Goal: Task Accomplishment & Management: Use online tool/utility

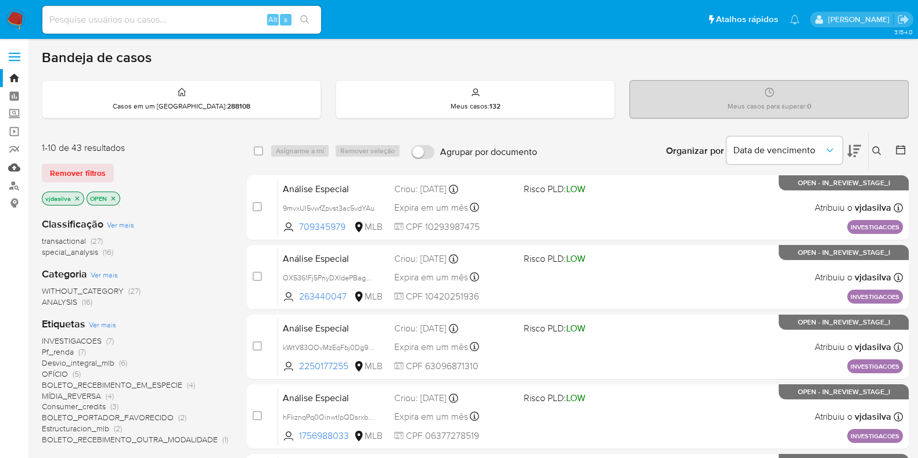
click at [19, 165] on link "Mulan" at bounding box center [69, 167] width 138 height 18
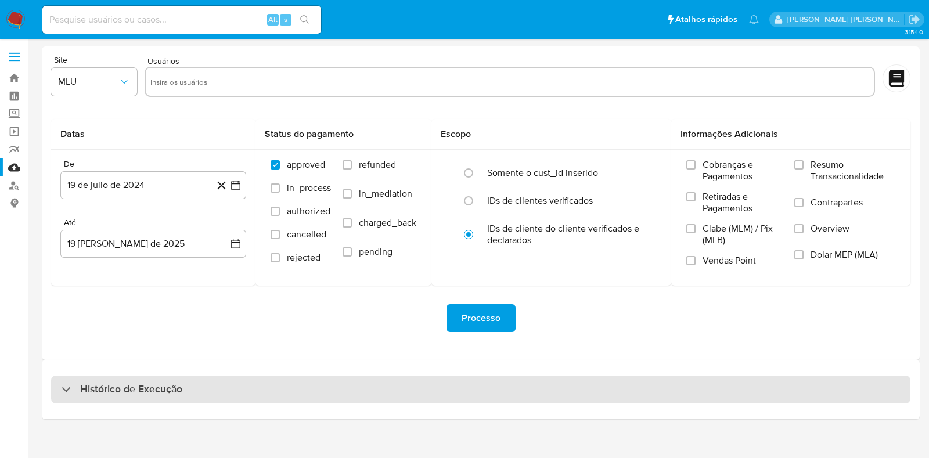
click at [693, 384] on div "Histórico de Execução" at bounding box center [480, 390] width 859 height 28
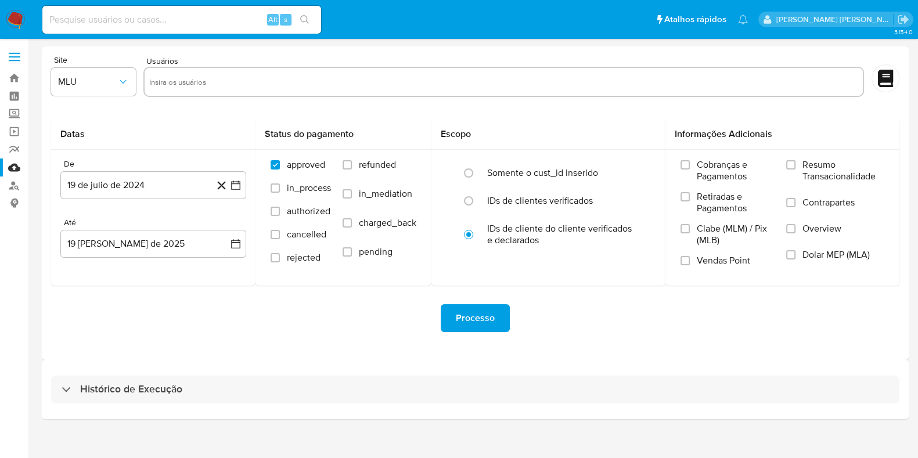
select select "10"
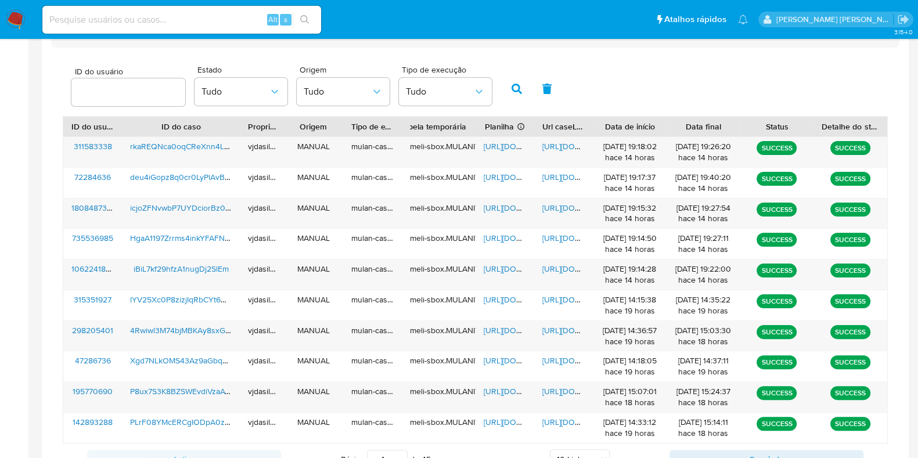
scroll to position [360, 0]
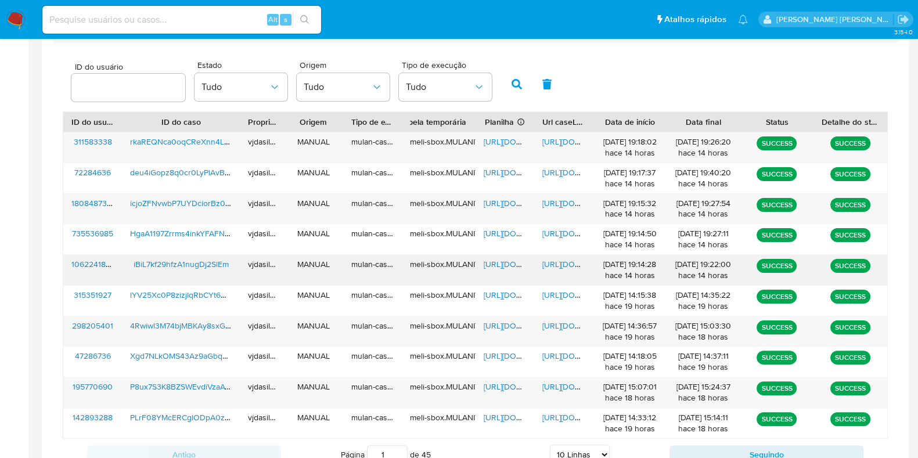
click at [557, 262] on span "https://docs.google.com/document/d/17Vnciozll2z2EPVzRiWriIX4qbsHjrZRPc1RSzgP-eU…" at bounding box center [582, 264] width 80 height 12
click at [503, 261] on span "https://docs.google.com/spreadsheets/d/1m7glQtt5yZLDXedLjRSBPXsBmF5JFUJaojVmf2u…" at bounding box center [524, 264] width 80 height 12
click at [215, 264] on span "iBiL7kf29hfzA1nugDj2SlEm" at bounding box center [181, 264] width 95 height 12
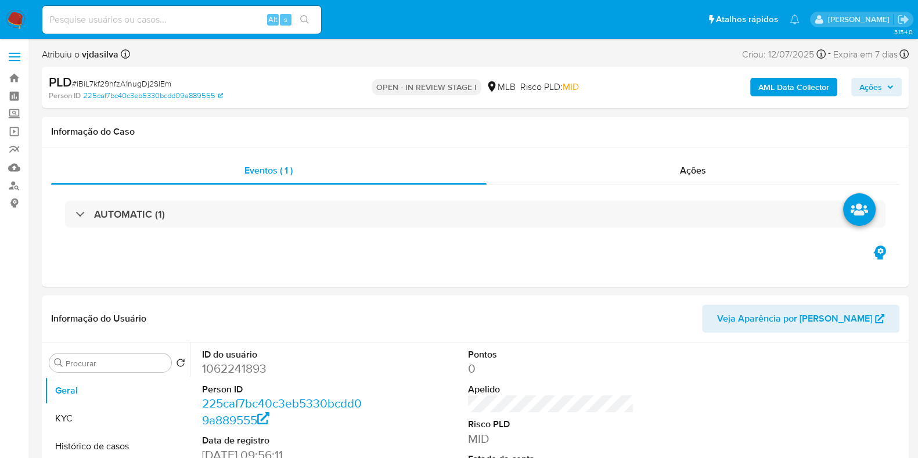
select select "10"
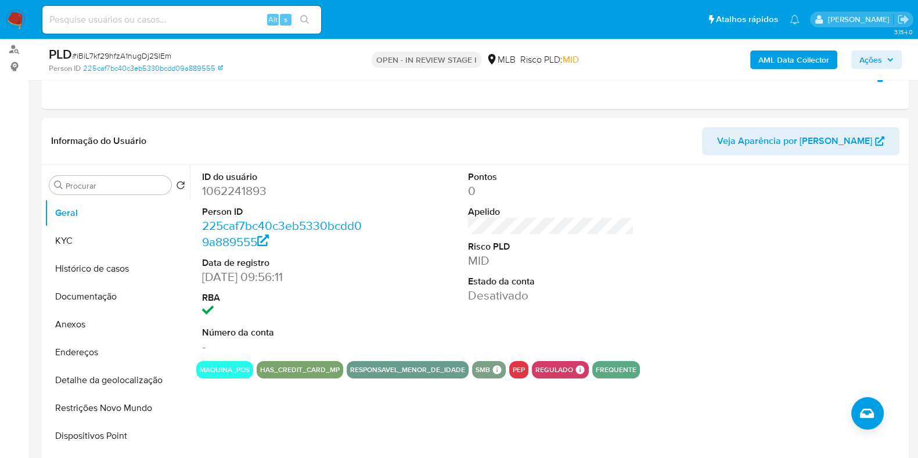
scroll to position [128, 0]
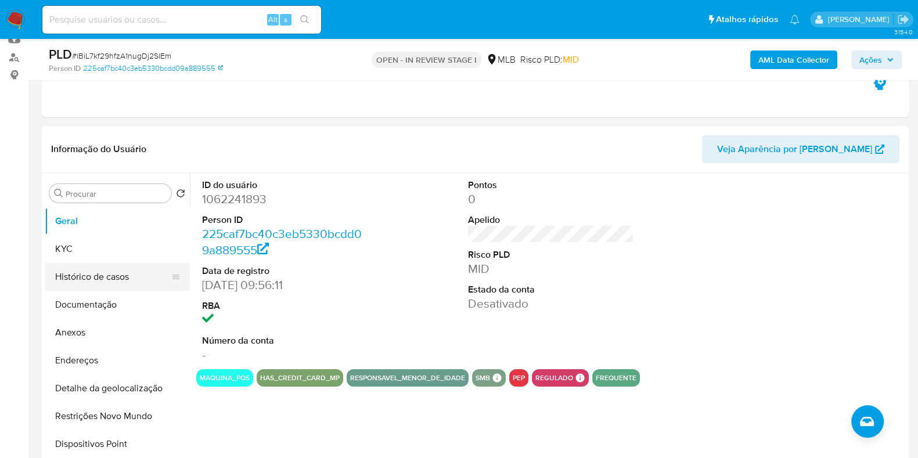
click at [114, 271] on button "Histórico de casos" at bounding box center [113, 277] width 136 height 28
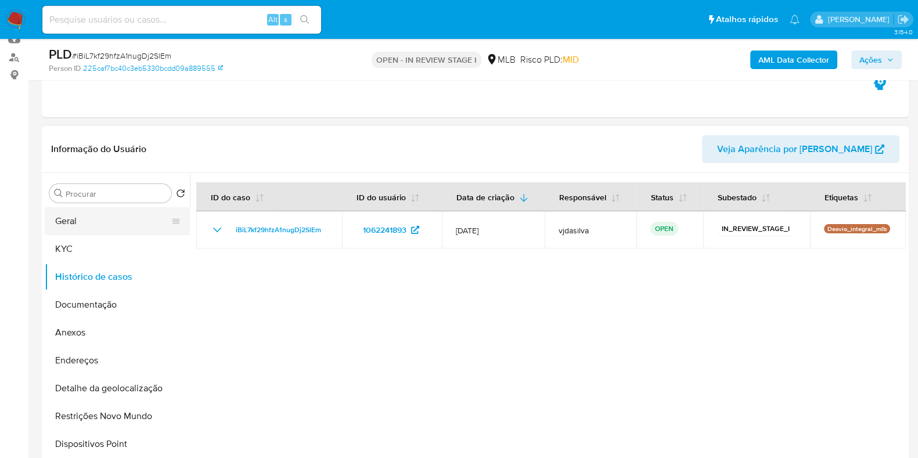
click at [133, 215] on button "Geral" at bounding box center [113, 221] width 136 height 28
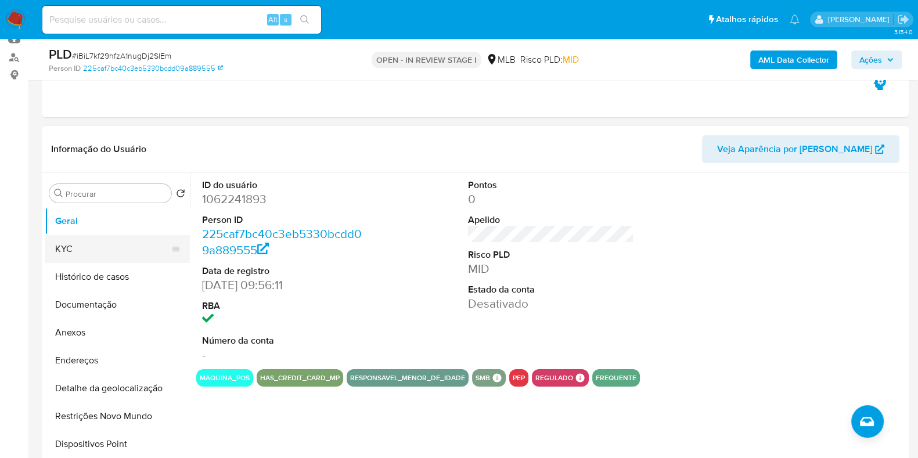
click at [124, 237] on button "KYC" at bounding box center [113, 249] width 136 height 28
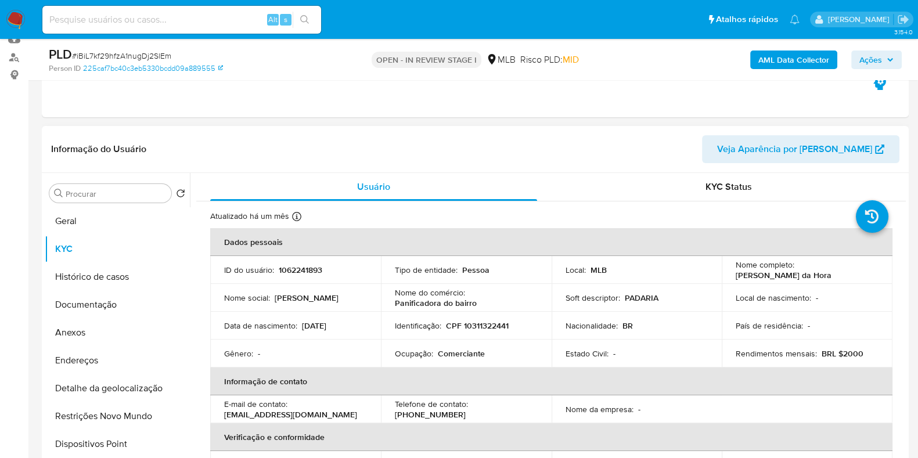
click at [430, 353] on p "Ocupação :" at bounding box center [414, 353] width 38 height 10
copy div "Ocupação : Comerciante"
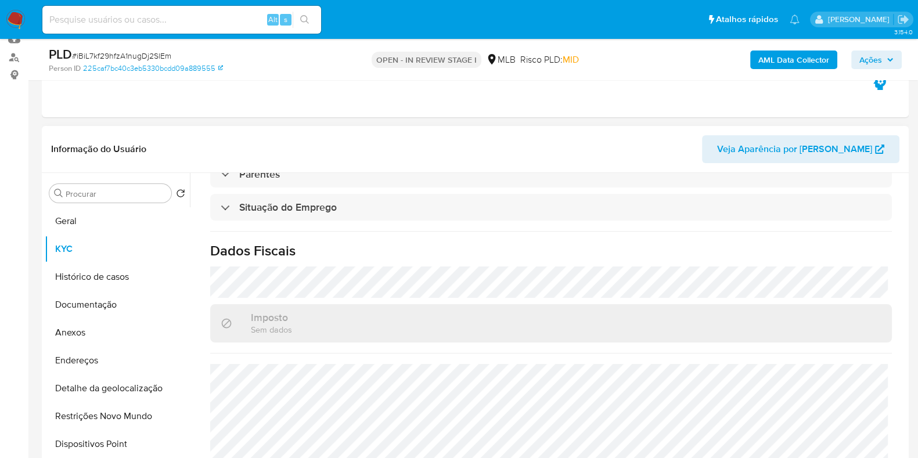
scroll to position [504, 0]
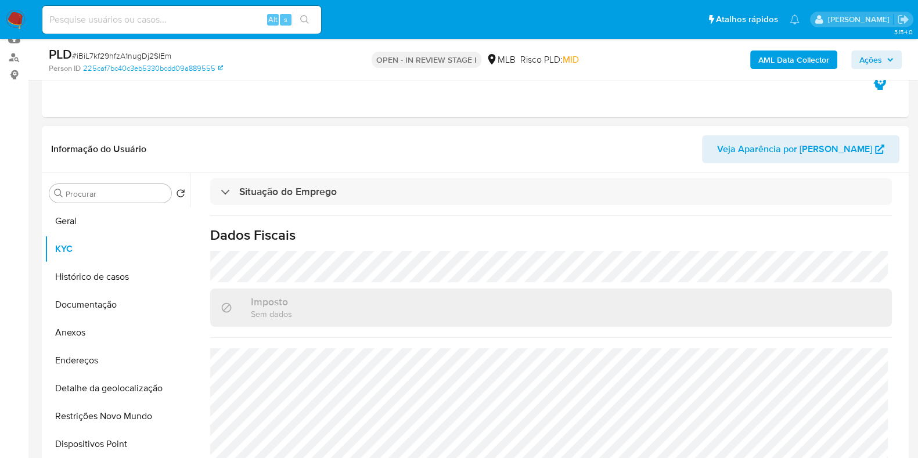
click at [114, 203] on div "Procurar Retornar ao pedido padrão Geral KYC Histórico de casos Documentação An…" at bounding box center [117, 322] width 145 height 295
click at [109, 215] on button "Geral" at bounding box center [113, 221] width 136 height 28
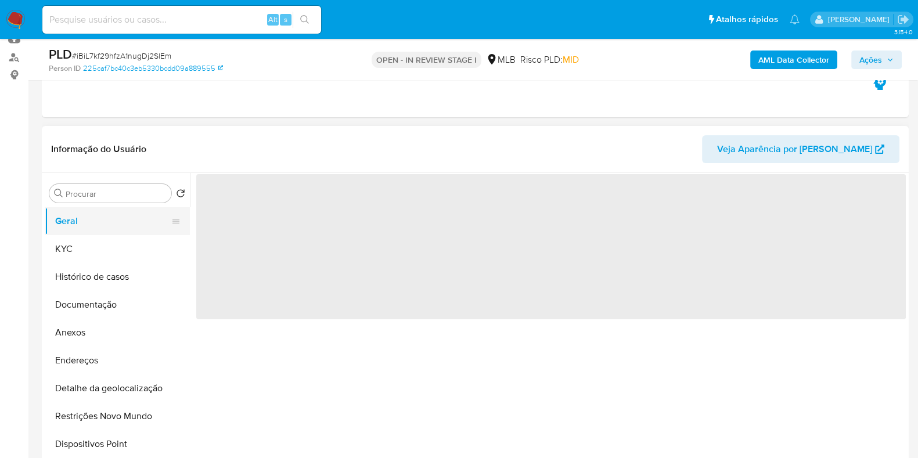
scroll to position [0, 0]
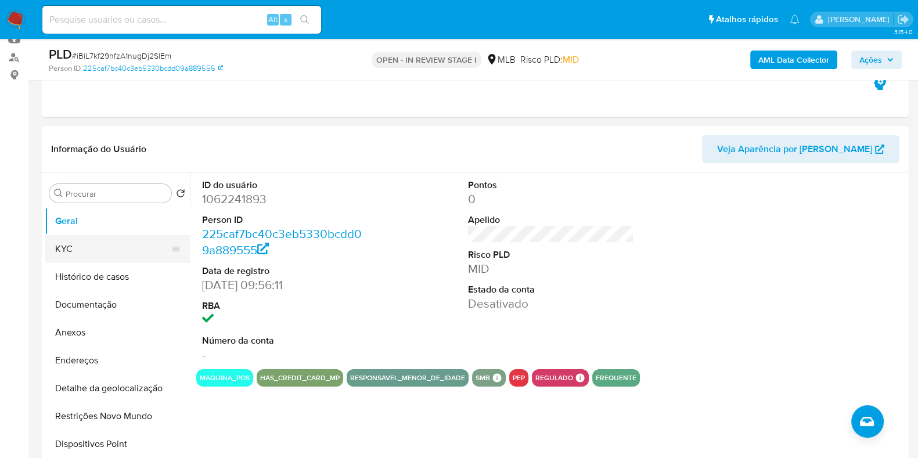
click at [83, 248] on button "KYC" at bounding box center [113, 249] width 136 height 28
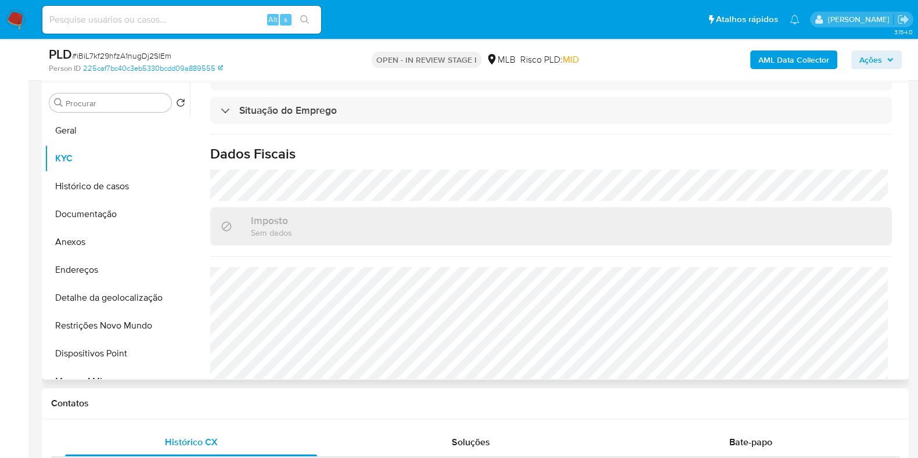
scroll to position [504, 0]
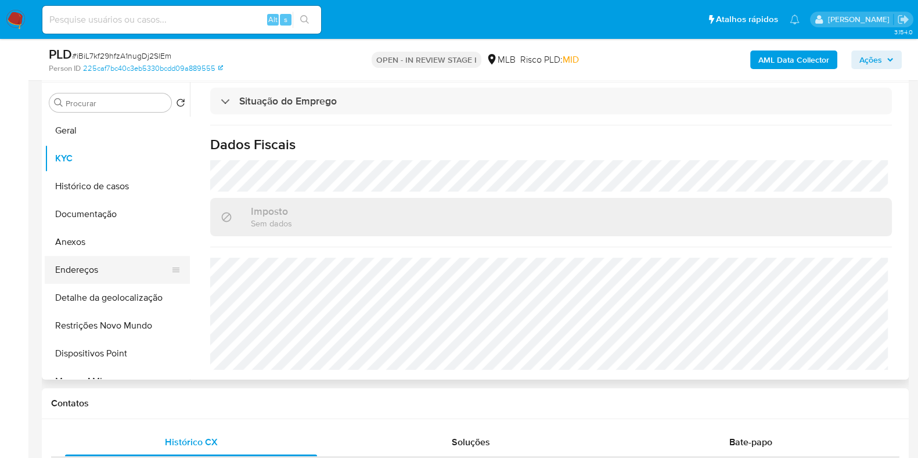
click at [111, 268] on button "Endereços" at bounding box center [113, 270] width 136 height 28
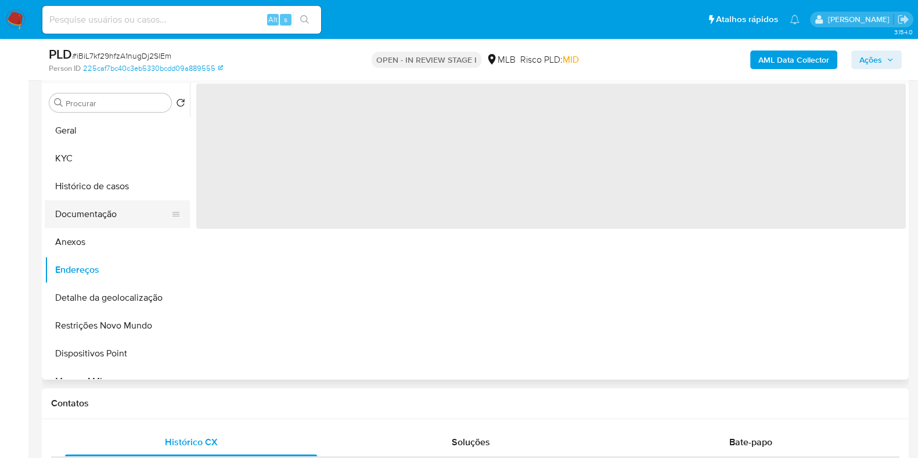
click at [132, 215] on button "Documentação" at bounding box center [113, 214] width 136 height 28
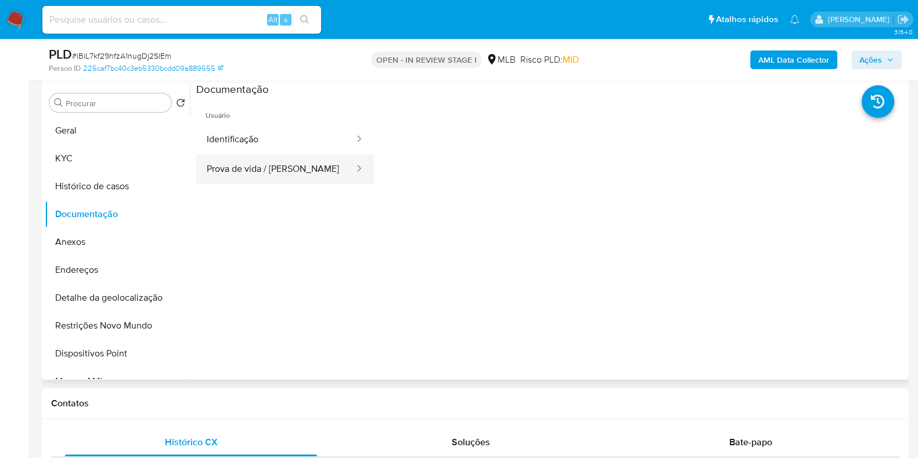
click at [264, 175] on button "Prova de vida / Selfie" at bounding box center [275, 169] width 159 height 30
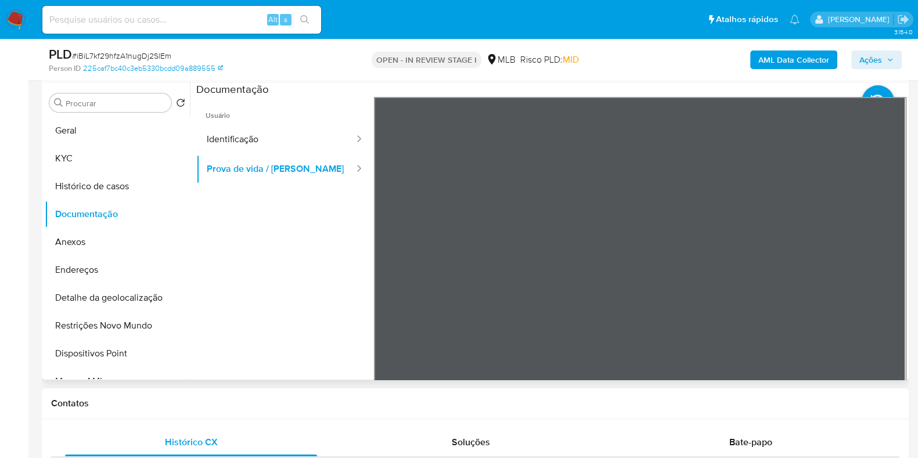
click at [258, 122] on span "Usuário" at bounding box center [285, 111] width 178 height 28
click at [256, 140] on button "Identificação" at bounding box center [275, 140] width 159 height 30
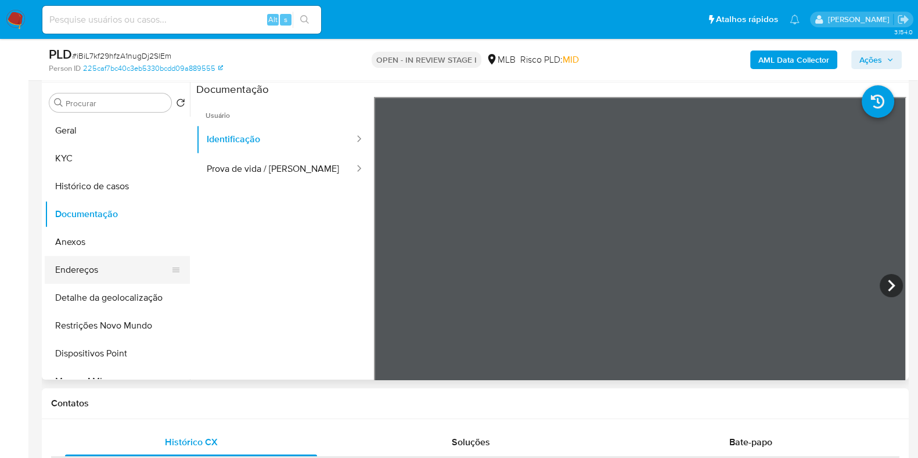
click at [120, 280] on button "Endereços" at bounding box center [113, 270] width 136 height 28
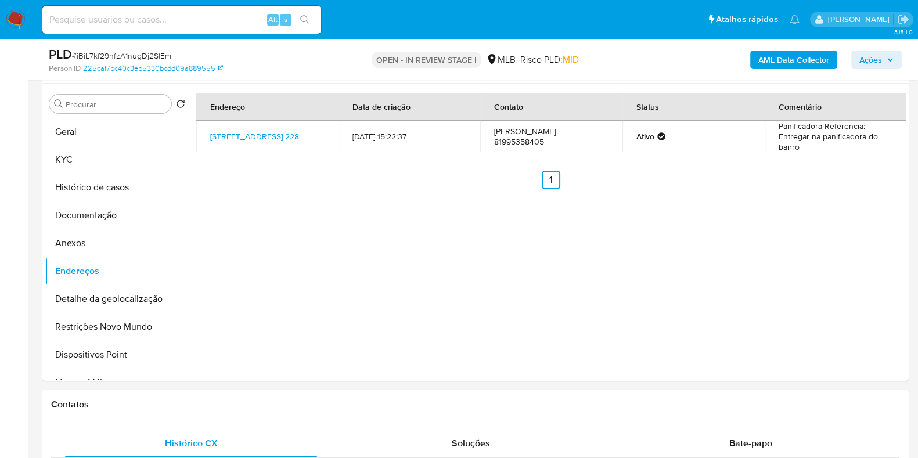
scroll to position [154, 0]
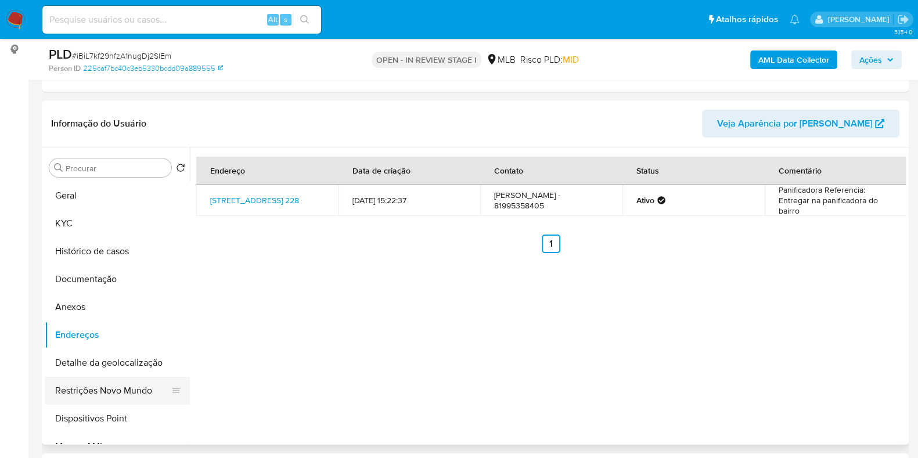
click at [87, 378] on button "Restrições Novo Mundo" at bounding box center [113, 391] width 136 height 28
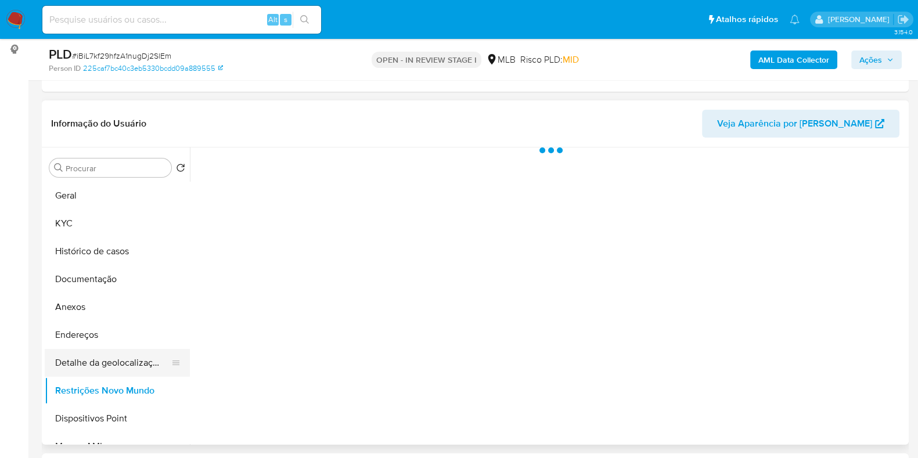
click at [93, 361] on button "Detalhe da geolocalização" at bounding box center [113, 363] width 136 height 28
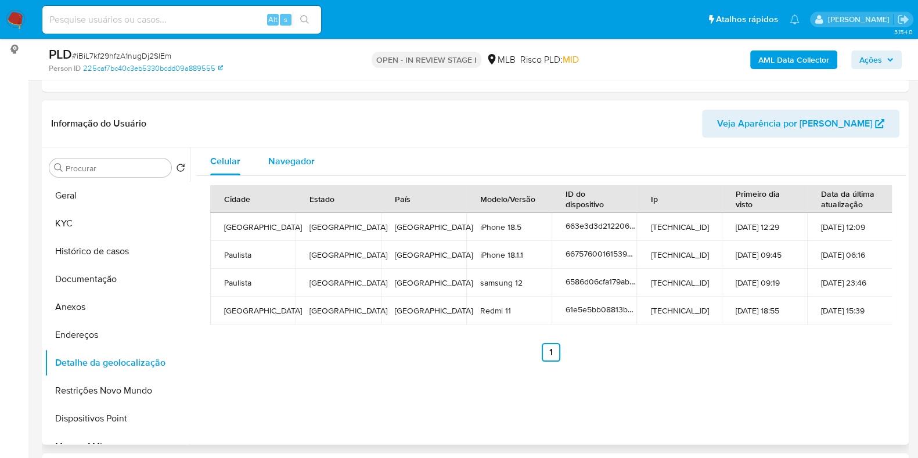
click at [294, 158] on span "Navegador" at bounding box center [291, 160] width 46 height 13
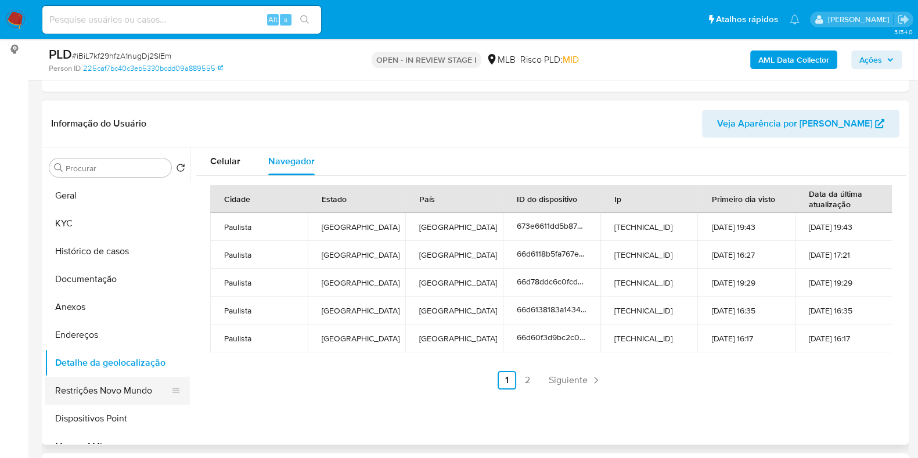
click at [138, 393] on button "Restrições Novo Mundo" at bounding box center [113, 391] width 136 height 28
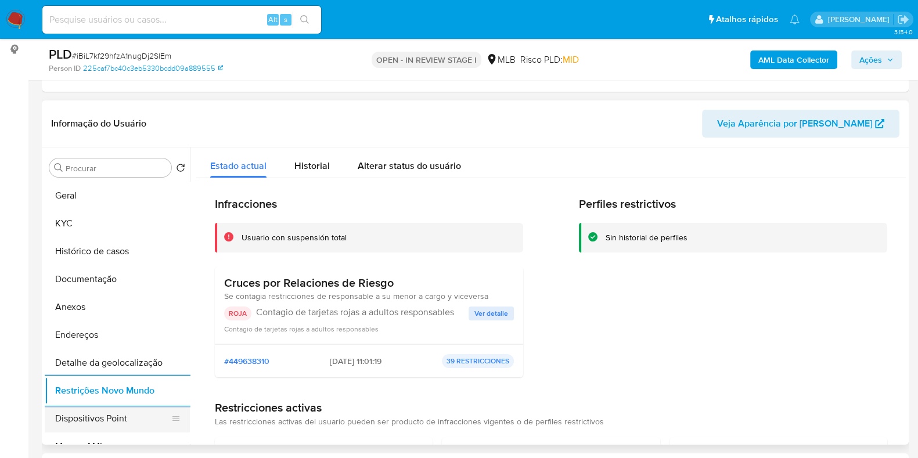
click at [125, 410] on button "Dispositivos Point" at bounding box center [113, 419] width 136 height 28
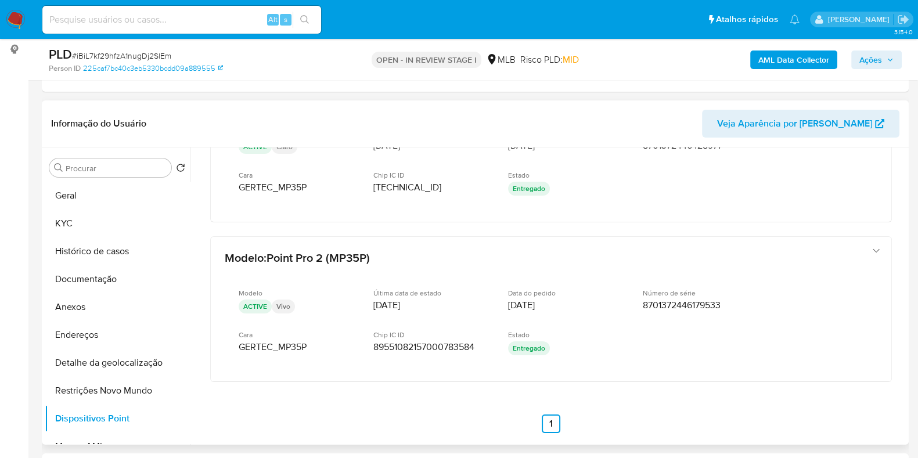
scroll to position [249, 0]
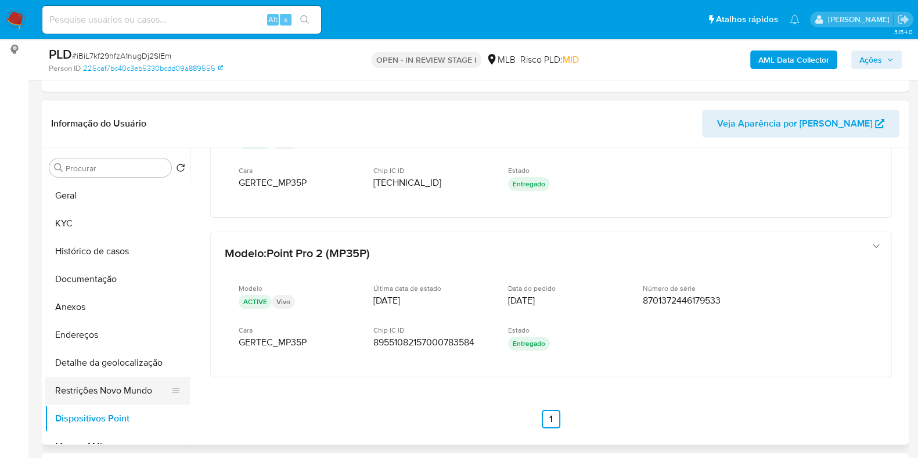
click at [109, 388] on button "Restrições Novo Mundo" at bounding box center [113, 391] width 136 height 28
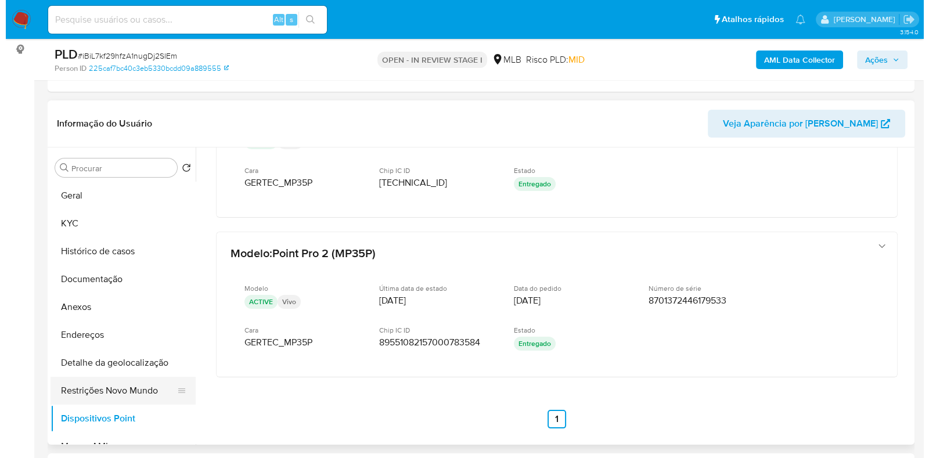
scroll to position [0, 0]
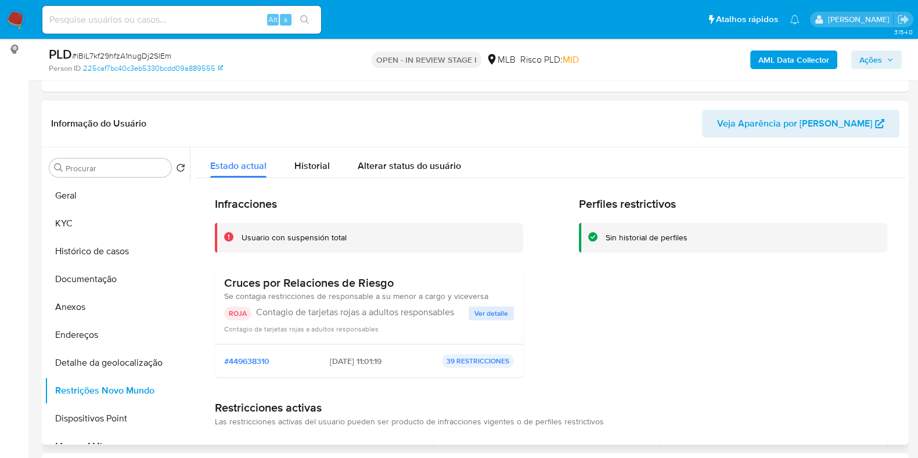
drag, startPoint x: 225, startPoint y: 284, endPoint x: 392, endPoint y: 286, distance: 167.8
click at [392, 286] on h3 "Cruces por Relaciones de Riesgo" at bounding box center [356, 283] width 264 height 15
click at [771, 57] on b "AML Data Collector" at bounding box center [793, 60] width 71 height 19
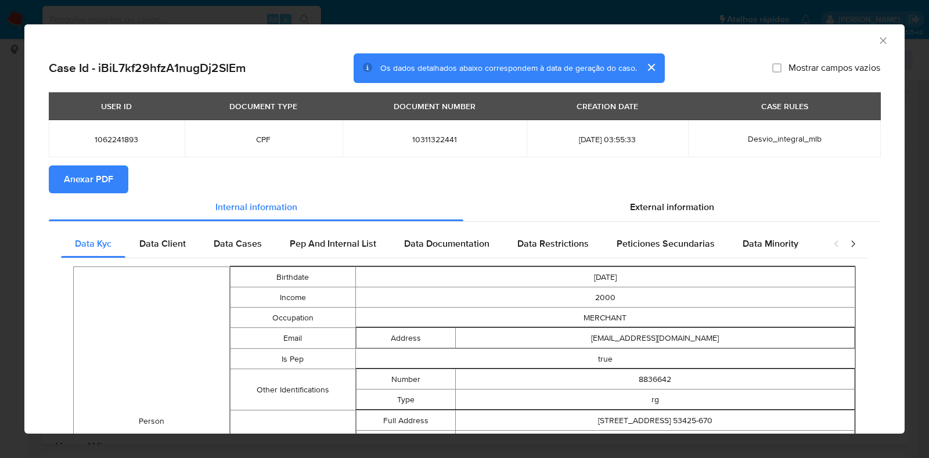
click at [102, 175] on span "Anexar PDF" at bounding box center [88, 180] width 49 height 26
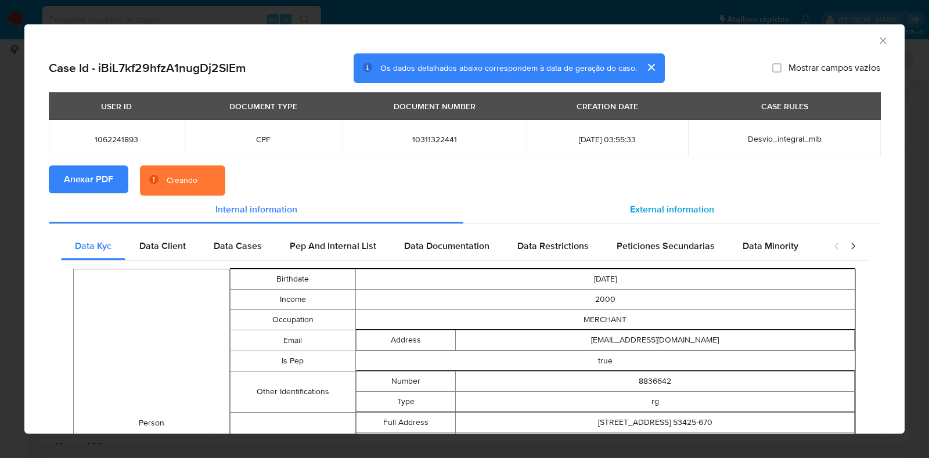
click at [630, 207] on span "External information" at bounding box center [672, 209] width 84 height 13
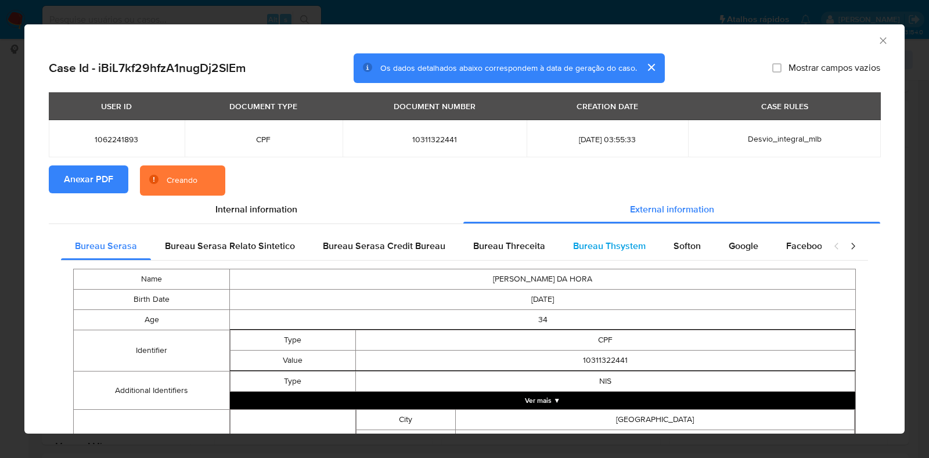
click at [615, 243] on span "Bureau Thsystem" at bounding box center [609, 245] width 73 height 13
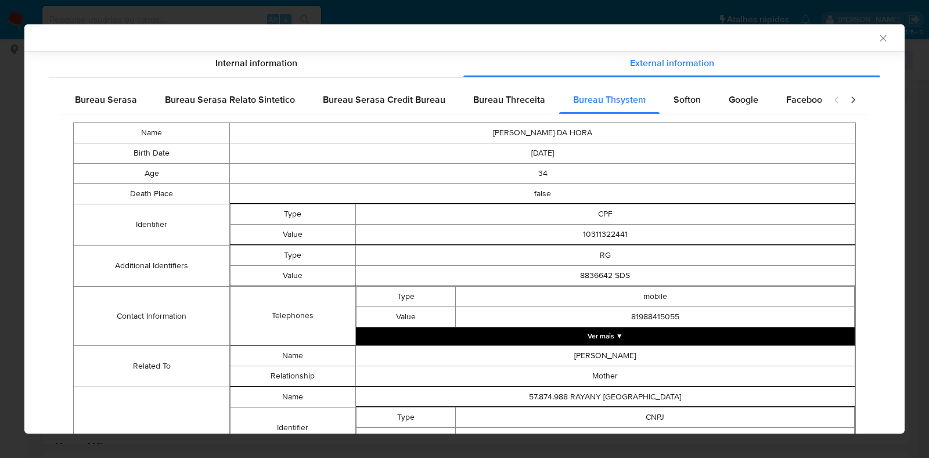
scroll to position [145, 0]
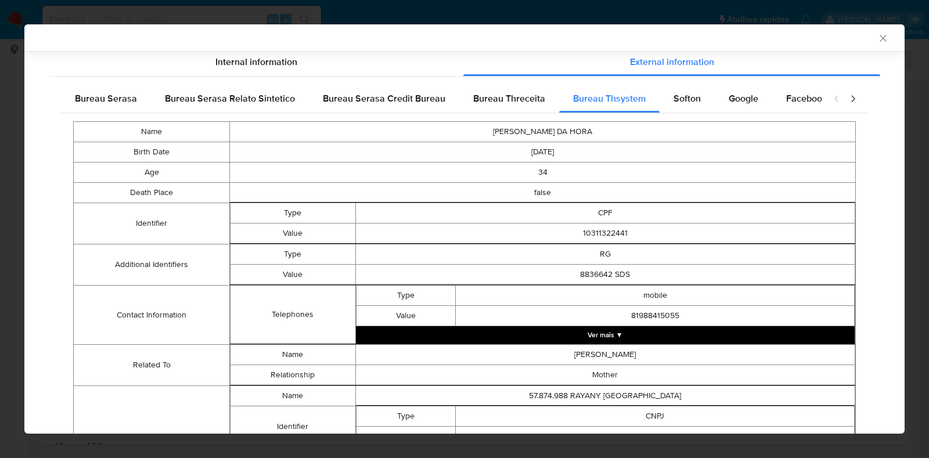
click at [626, 334] on button "Ver mais ▼" at bounding box center [605, 334] width 499 height 17
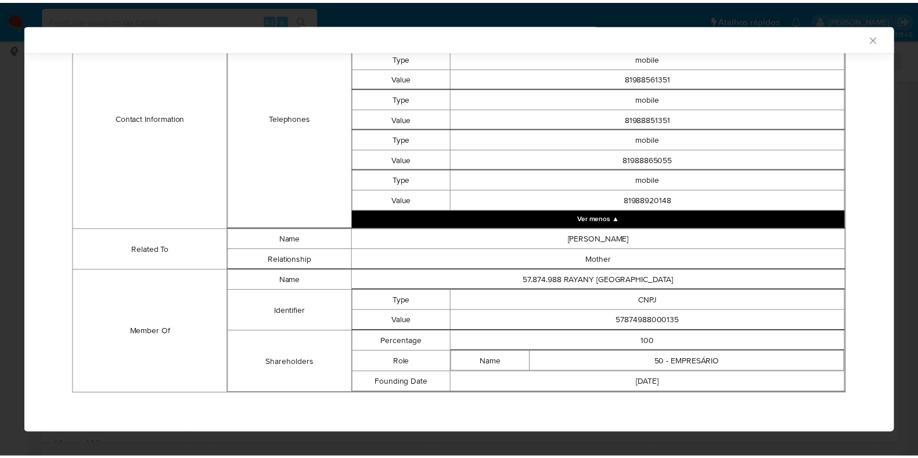
scroll to position [429, 0]
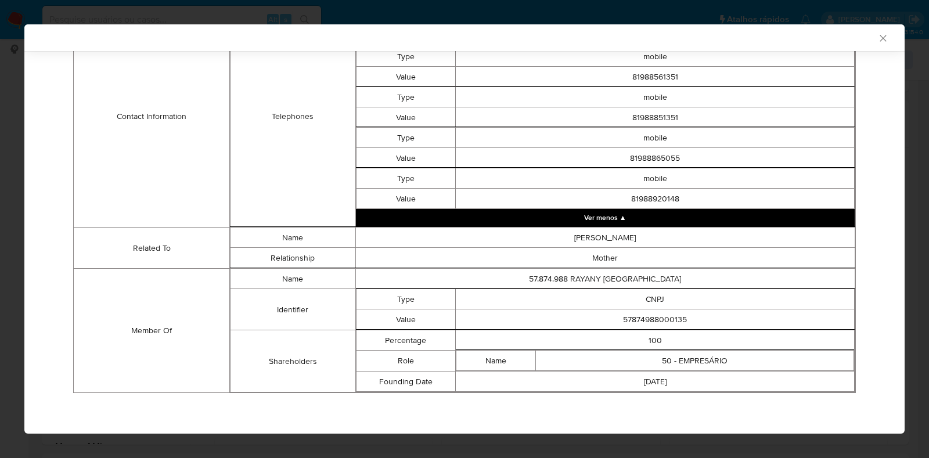
click at [877, 39] on icon "Fechar a janela" at bounding box center [883, 39] width 12 height 12
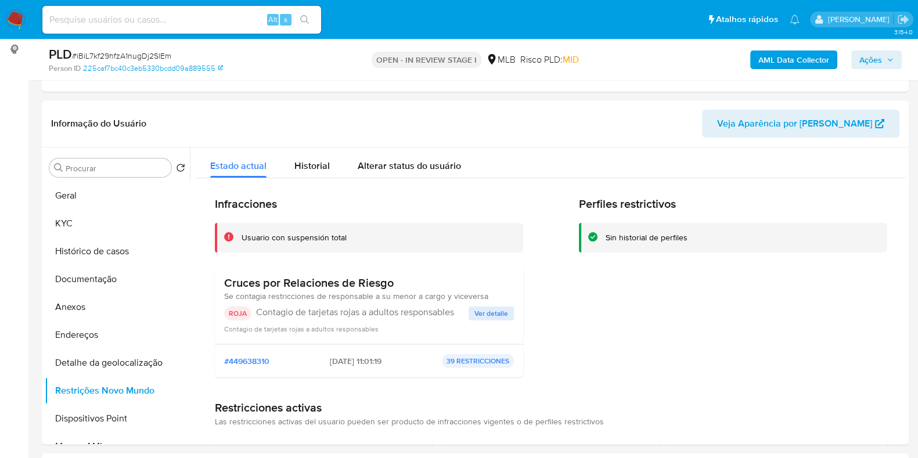
scroll to position [68, 0]
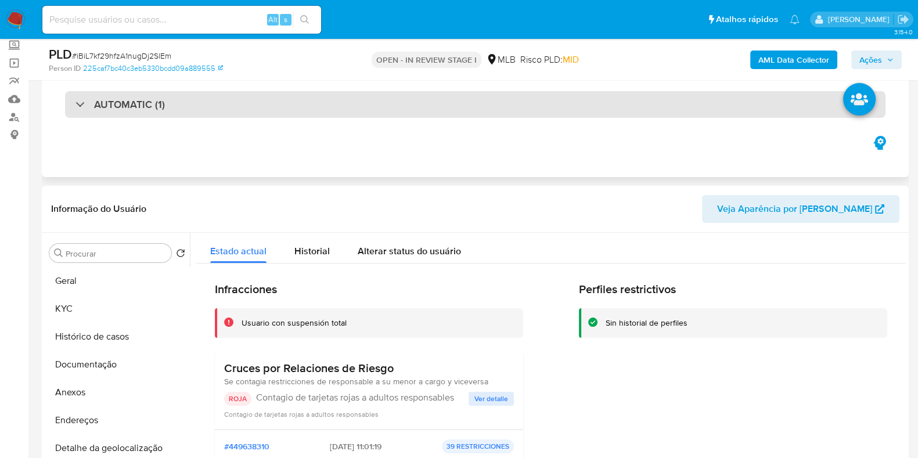
click at [649, 96] on div "AUTOMATIC (1)" at bounding box center [475, 104] width 820 height 27
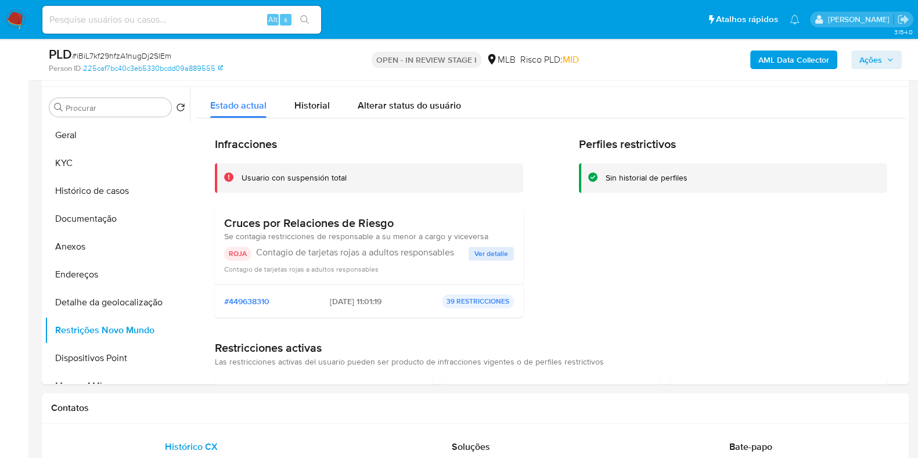
scroll to position [568, 0]
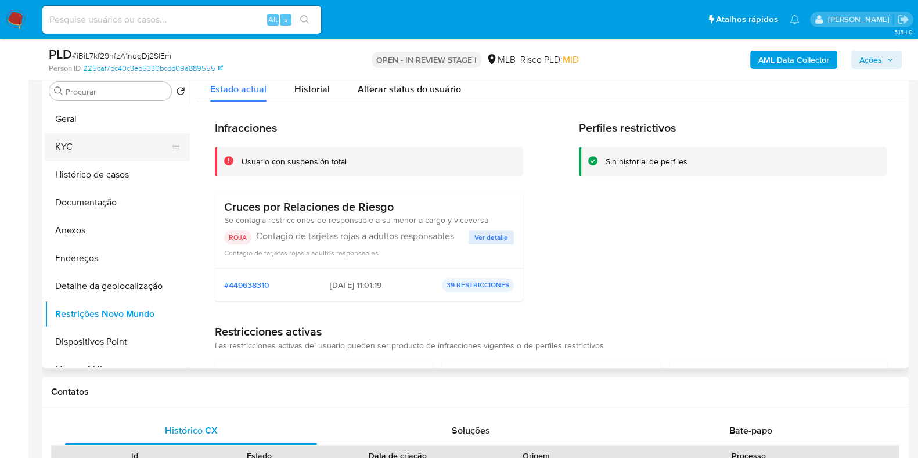
click at [132, 144] on button "KYC" at bounding box center [113, 147] width 136 height 28
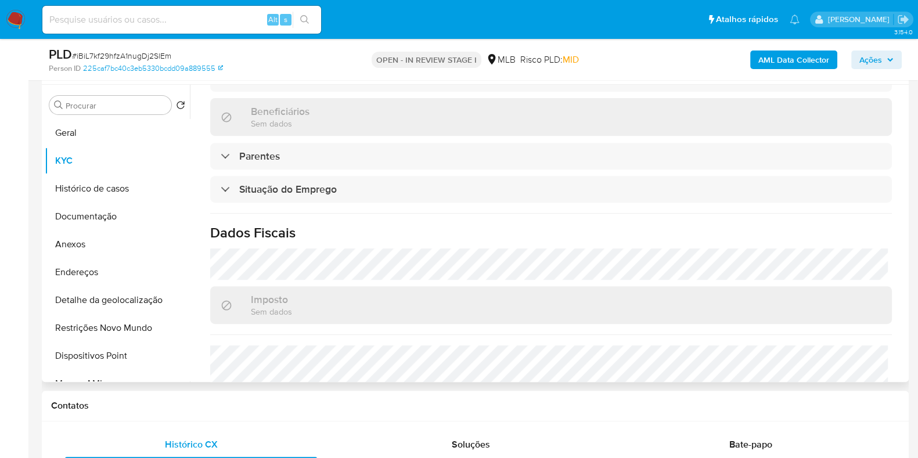
scroll to position [504, 0]
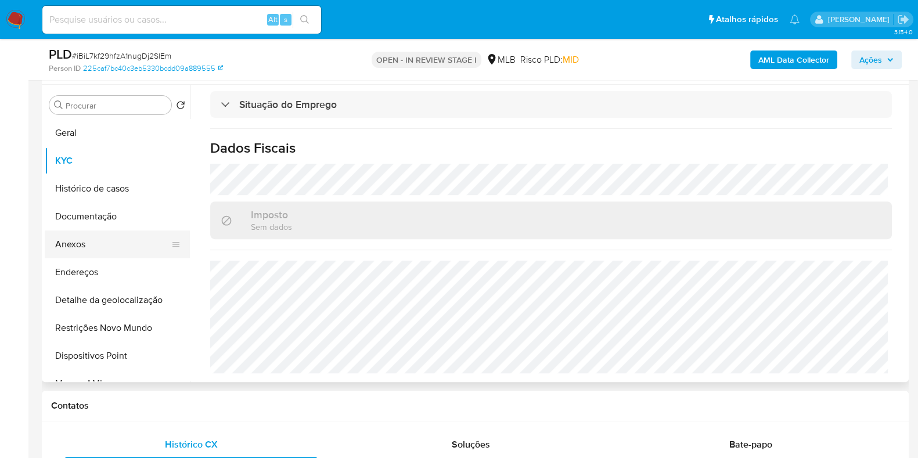
click at [107, 251] on button "Anexos" at bounding box center [113, 244] width 136 height 28
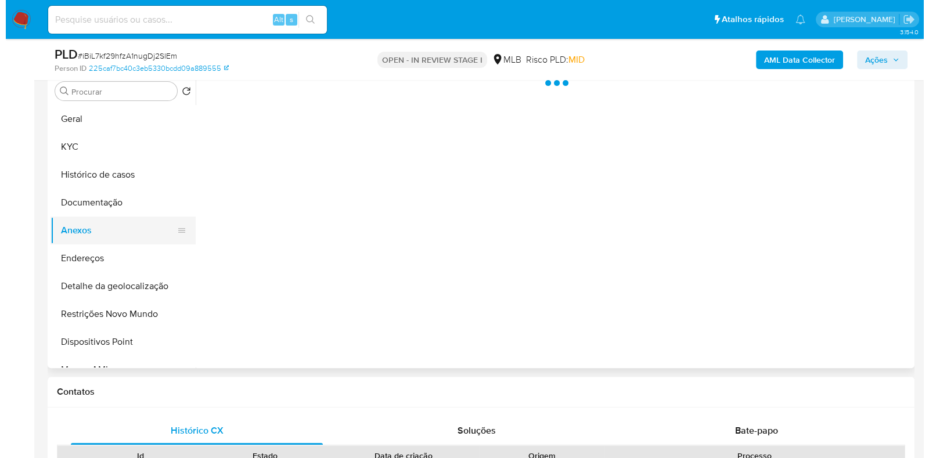
scroll to position [0, 0]
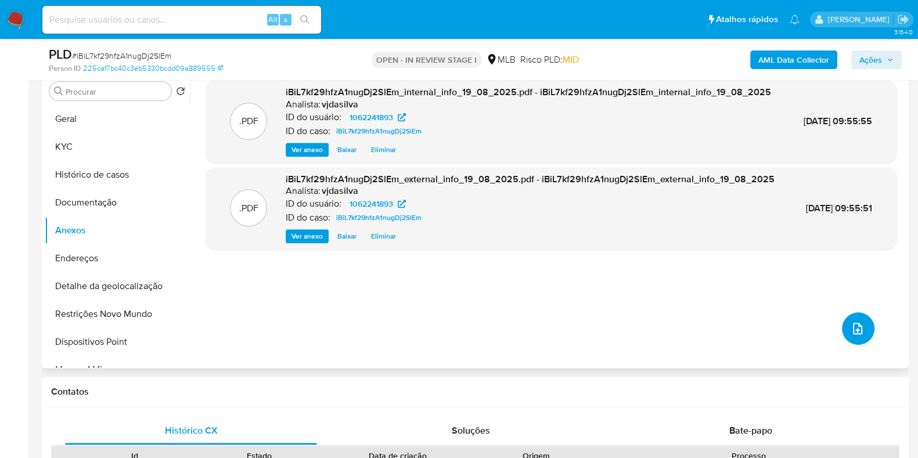
click at [850, 327] on icon "upload-file" at bounding box center [857, 329] width 14 height 14
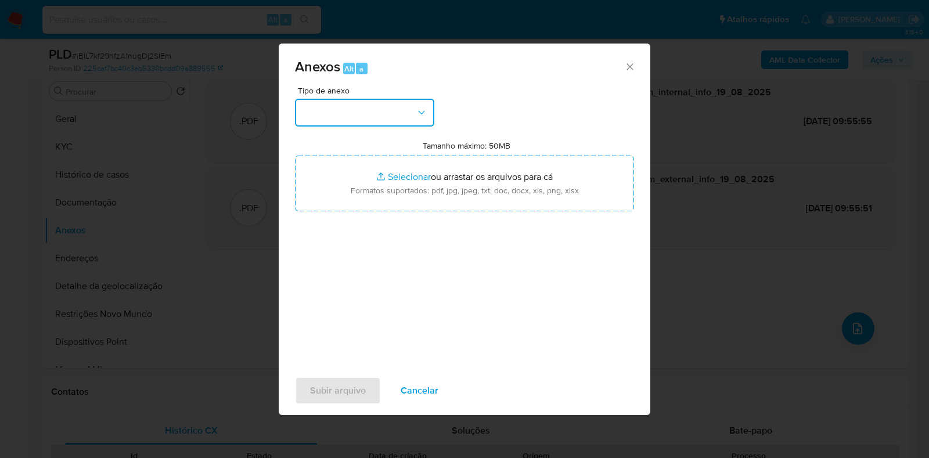
click at [422, 120] on button "button" at bounding box center [364, 113] width 139 height 28
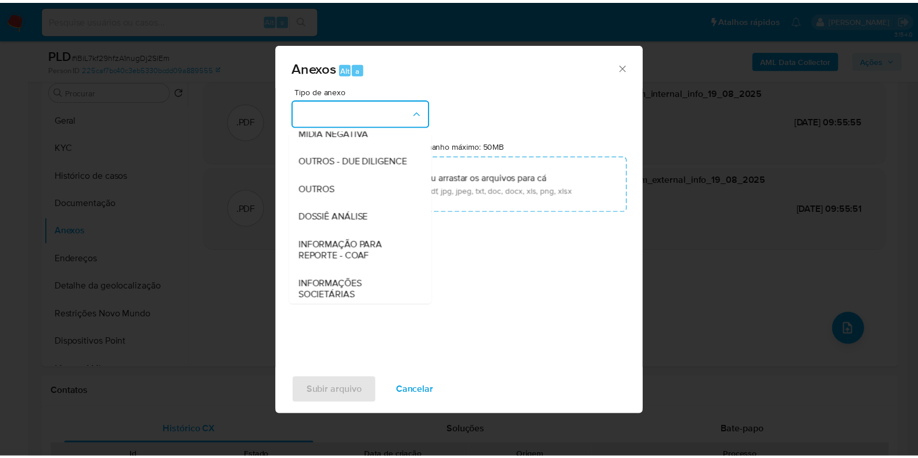
scroll to position [179, 0]
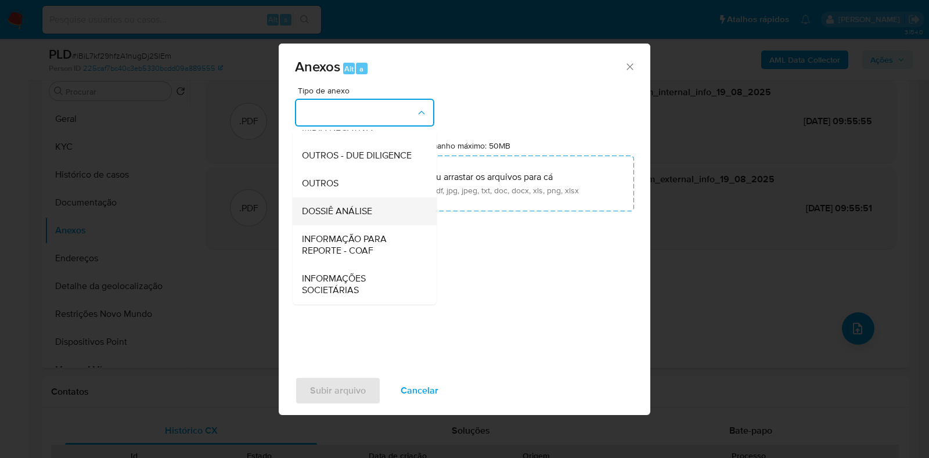
click at [367, 217] on span "DOSSIÊ ANÁLISE" at bounding box center [337, 211] width 70 height 12
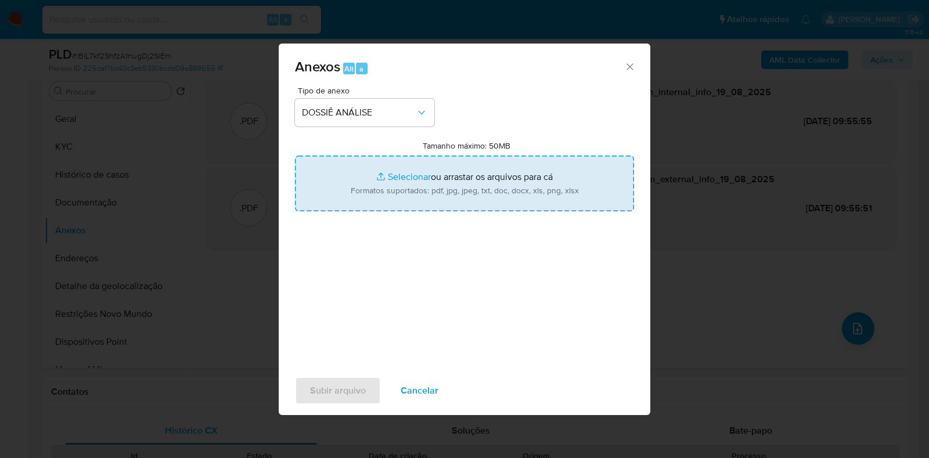
type input "C:\fakepath\SAR - XXXX - CPF 10311322441 - RAYANY FERREIRA DA HORA.pdf"
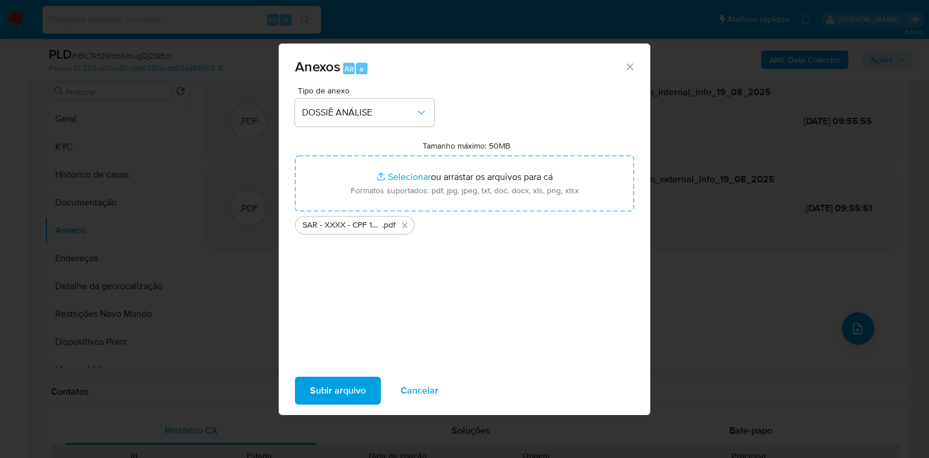
click at [349, 385] on span "Subir arquivo" at bounding box center [338, 391] width 56 height 26
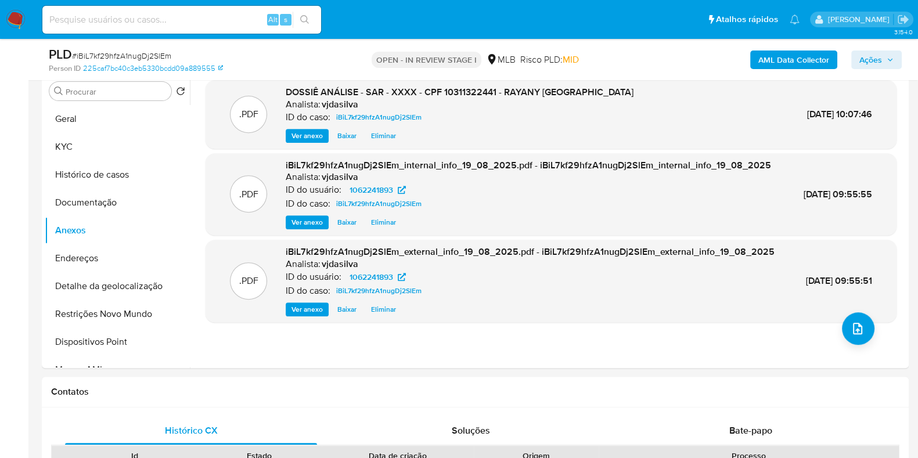
click at [882, 61] on span "Ações" at bounding box center [876, 60] width 34 height 16
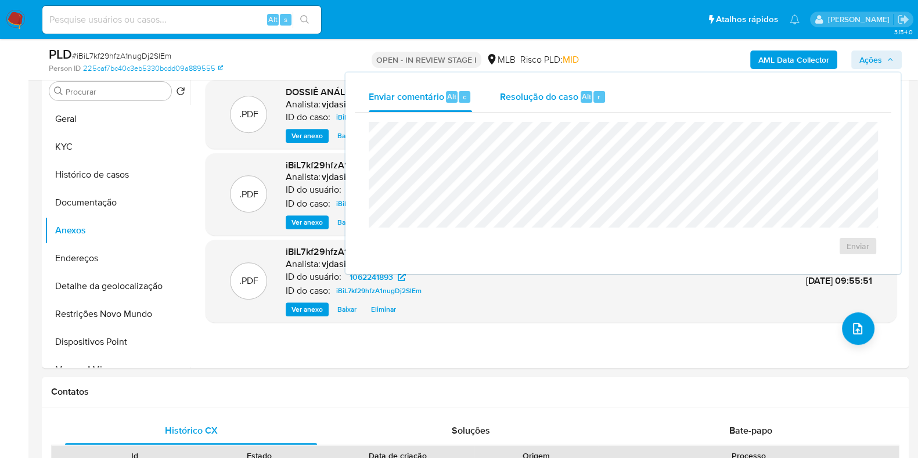
click at [531, 104] on div "Resolução do caso Alt r" at bounding box center [553, 97] width 106 height 30
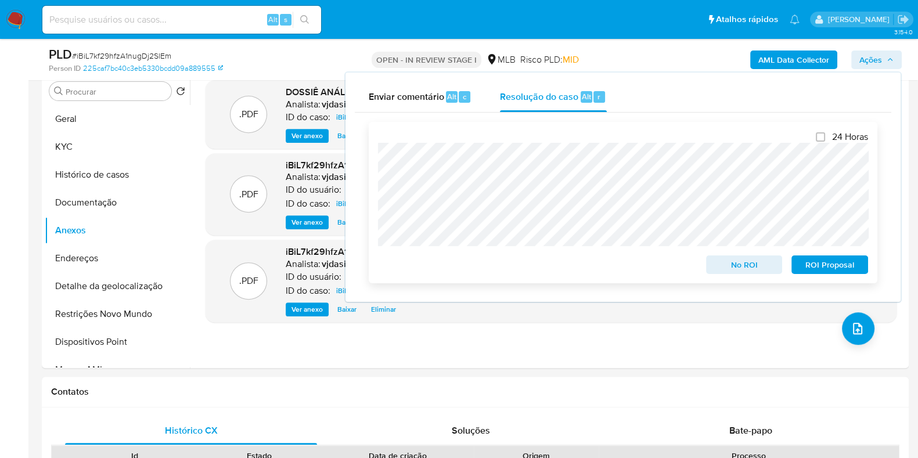
click at [845, 263] on span "ROI Proposal" at bounding box center [829, 265] width 60 height 16
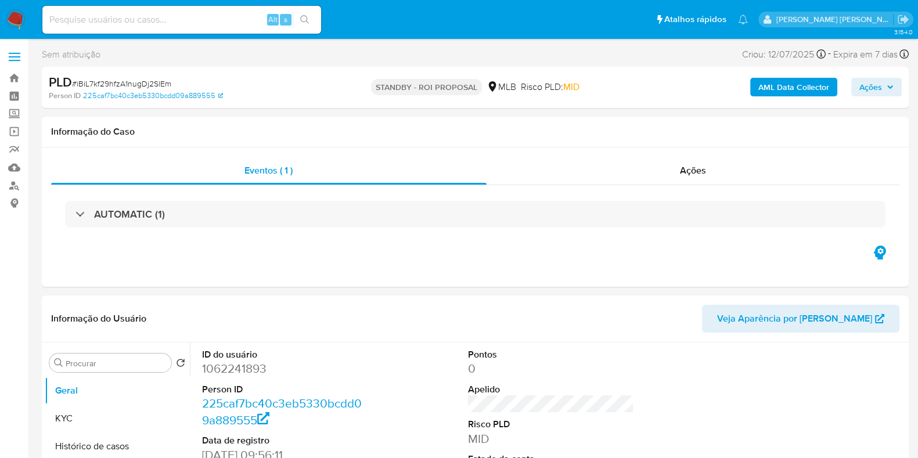
select select "10"
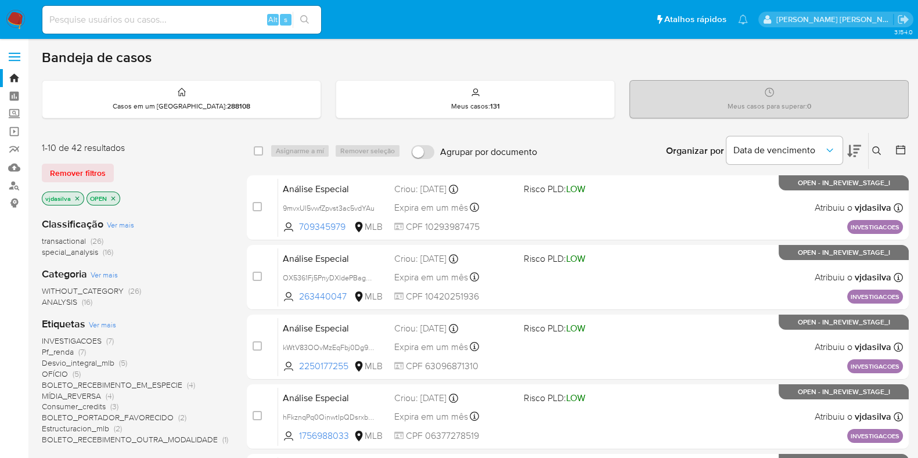
click at [143, 28] on div "Alt s" at bounding box center [181, 20] width 279 height 28
click at [136, 20] on input at bounding box center [181, 19] width 279 height 15
paste input "HgaA1197Zrrms4inkYFAFNSR"
type input "HgaA1197Zrrms4inkYFAFNSR"
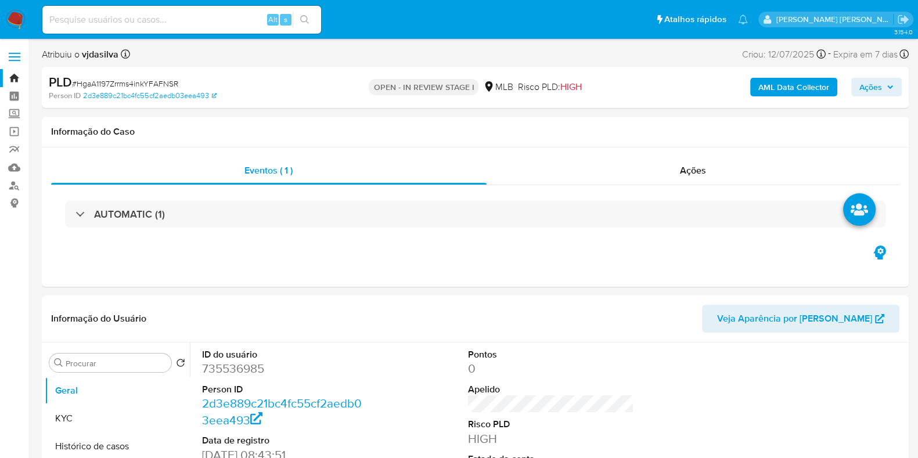
select select "10"
click at [15, 167] on link "Mulan" at bounding box center [69, 167] width 138 height 18
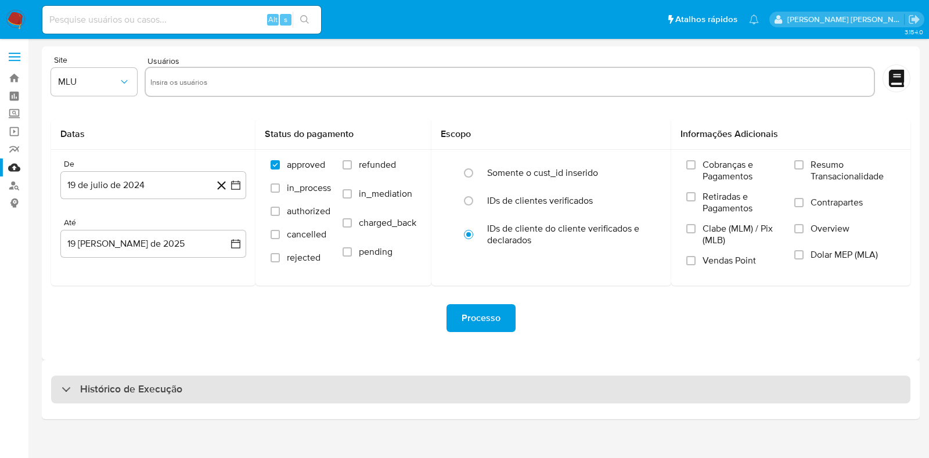
click at [559, 401] on div "Histórico de Execução" at bounding box center [480, 390] width 859 height 28
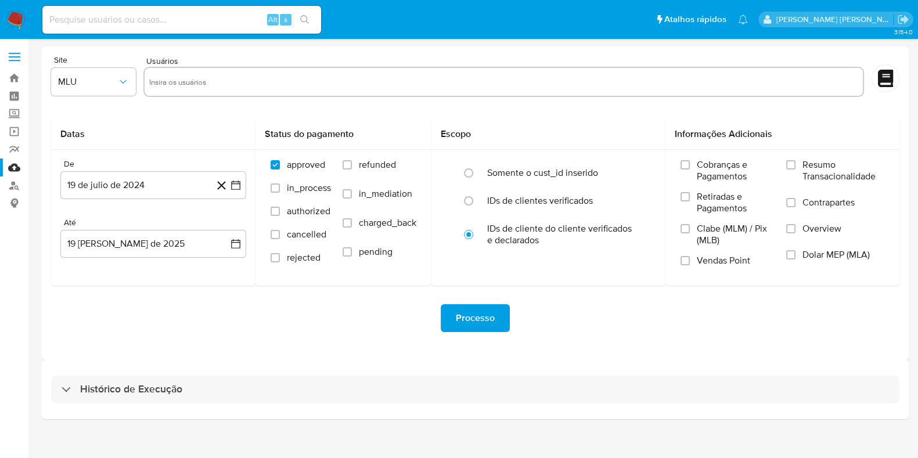
select select "10"
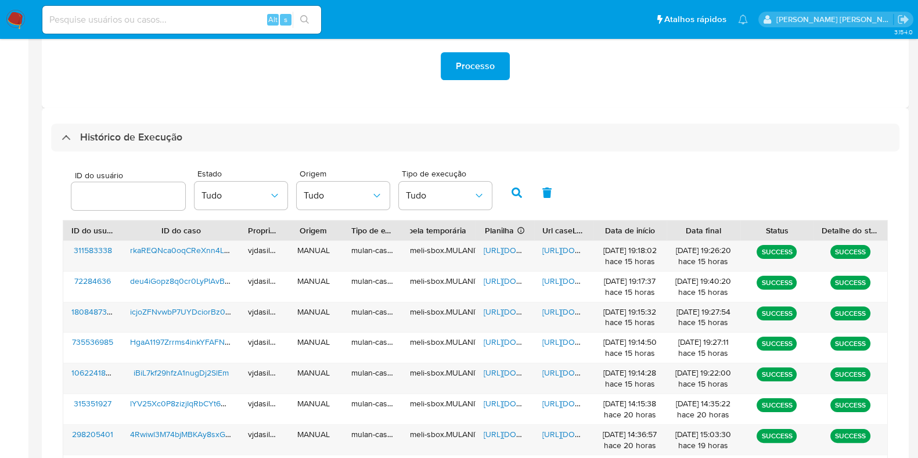
scroll to position [258, 0]
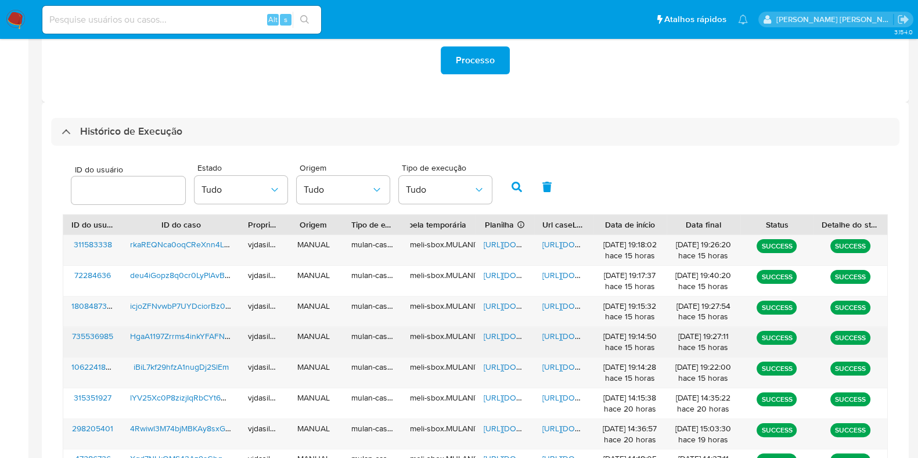
click at [564, 338] on span "https://docs.google.com/document/d/1G1HKGceBY9T79lPi57epXQNBwk7PrHd_3_7f8BXm_eM…" at bounding box center [582, 336] width 80 height 12
click at [499, 334] on span "https://docs.google.com/spreadsheets/d/19K2Tchvv0Ubpismld_l3ClnOeM8JpB_yyzUmSBw…" at bounding box center [524, 336] width 80 height 12
click at [149, 333] on span "HgaA1197Zrrms4inkYFAFNSR" at bounding box center [182, 336] width 104 height 12
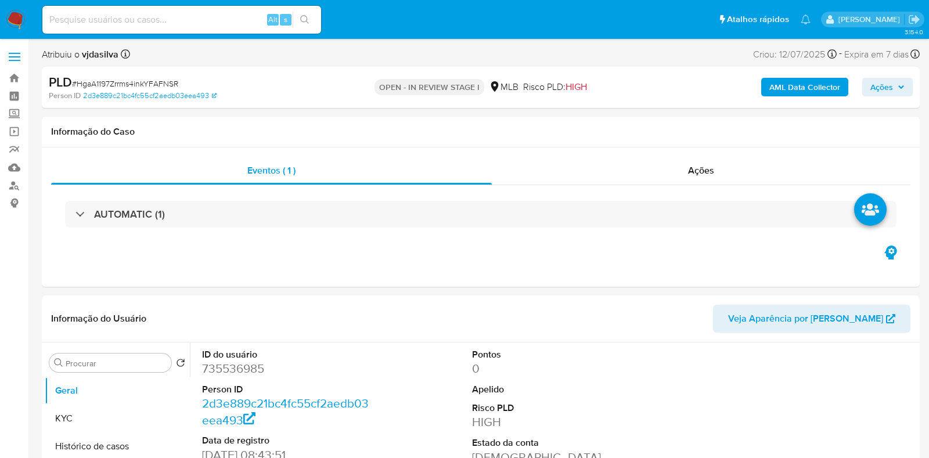
select select "10"
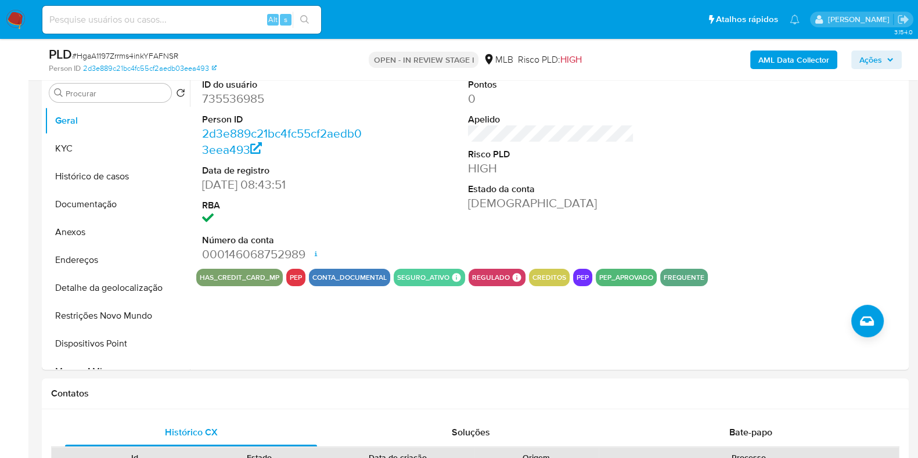
scroll to position [232, 0]
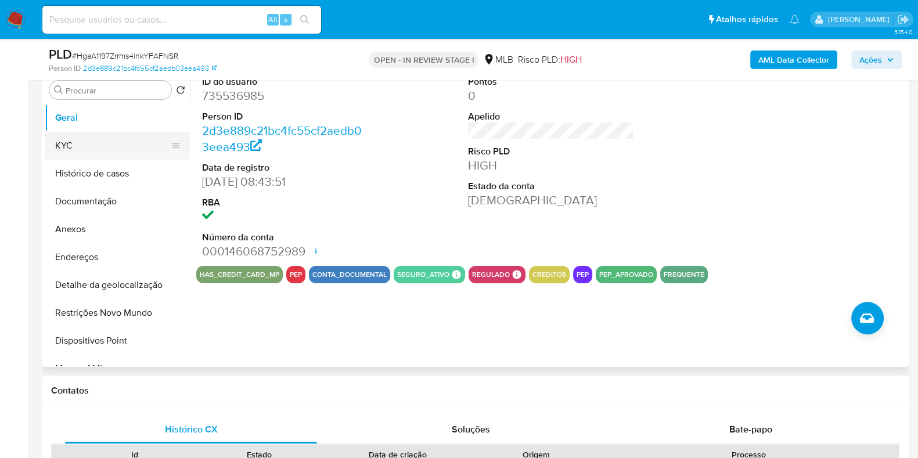
click at [133, 148] on button "KYC" at bounding box center [113, 146] width 136 height 28
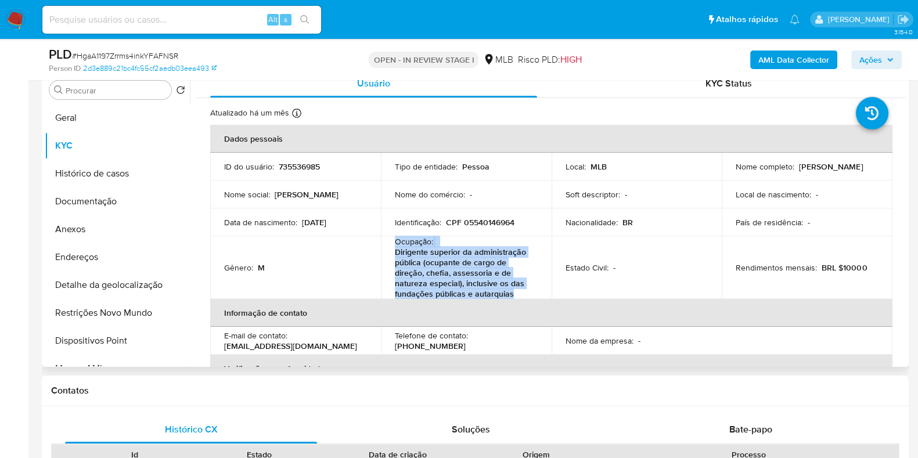
drag, startPoint x: 514, startPoint y: 294, endPoint x: 392, endPoint y: 243, distance: 131.6
click at [392, 243] on td "Ocupação : Dirigente superior da administração pública (ocupante de cargo de di…" at bounding box center [466, 267] width 171 height 63
copy div "Ocupação : Dirigente superior da administração pública (ocupante de cargo de di…"
click at [136, 319] on button "Restrições Novo Mundo" at bounding box center [113, 313] width 136 height 28
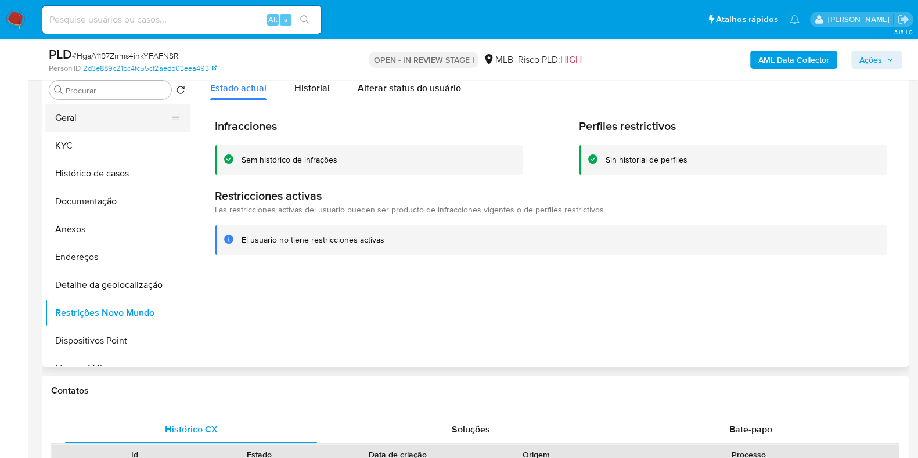
click at [96, 121] on button "Geral" at bounding box center [113, 118] width 136 height 28
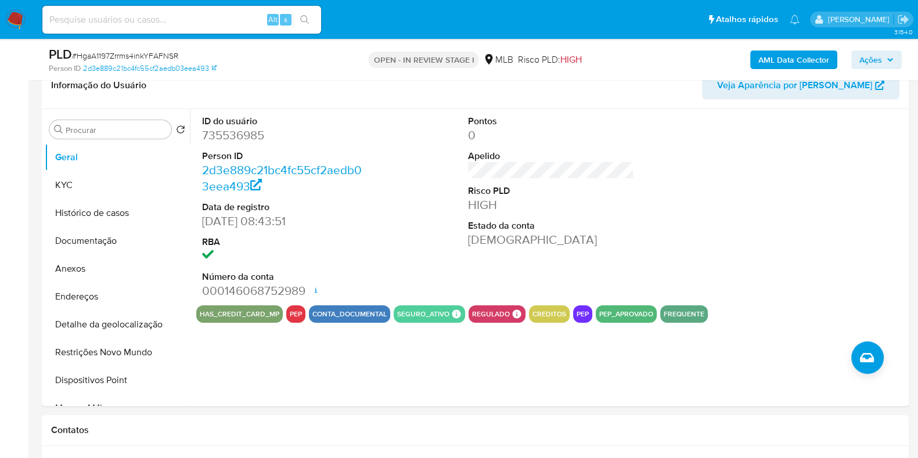
scroll to position [179, 0]
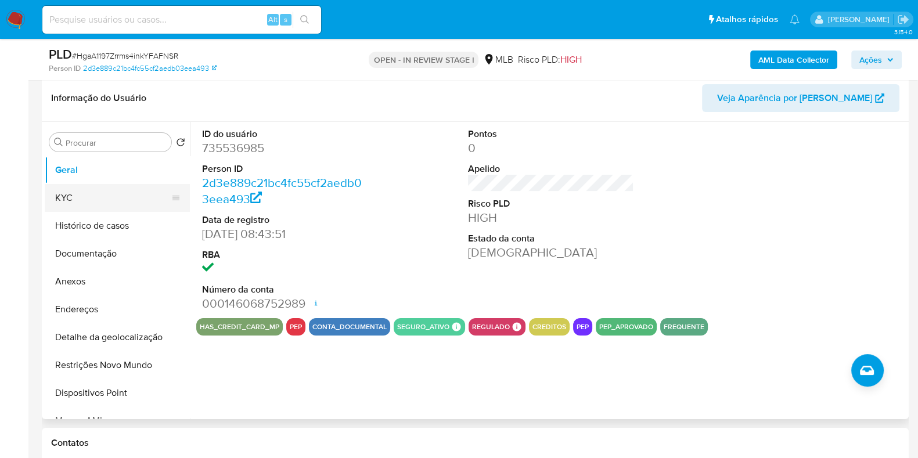
click at [100, 201] on button "KYC" at bounding box center [113, 198] width 136 height 28
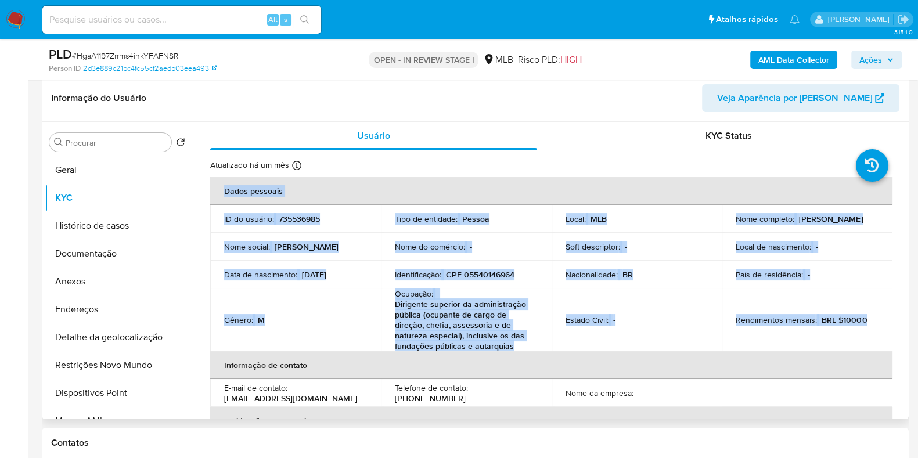
drag, startPoint x: 900, startPoint y: 161, endPoint x: 882, endPoint y: 288, distance: 128.3
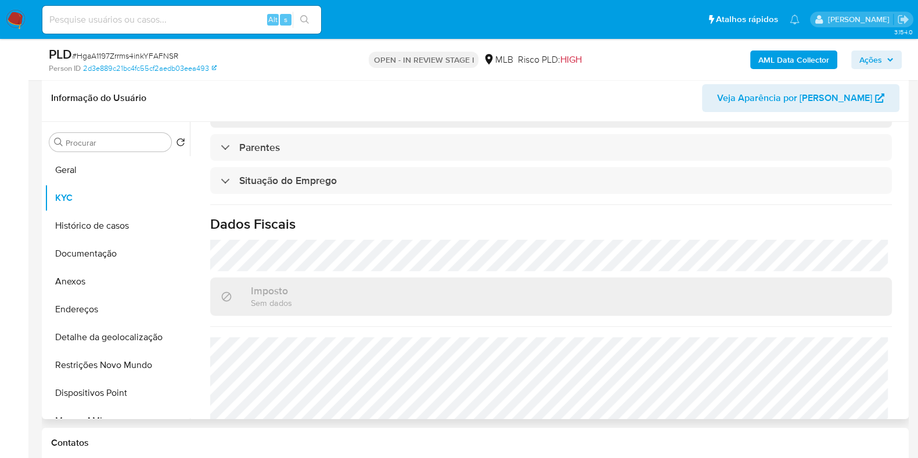
scroll to position [539, 0]
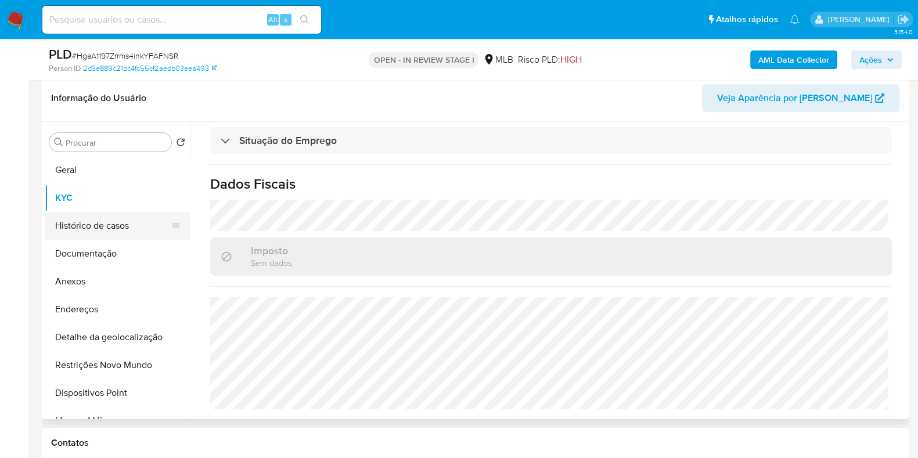
click at [110, 234] on button "Histórico de casos" at bounding box center [113, 226] width 136 height 28
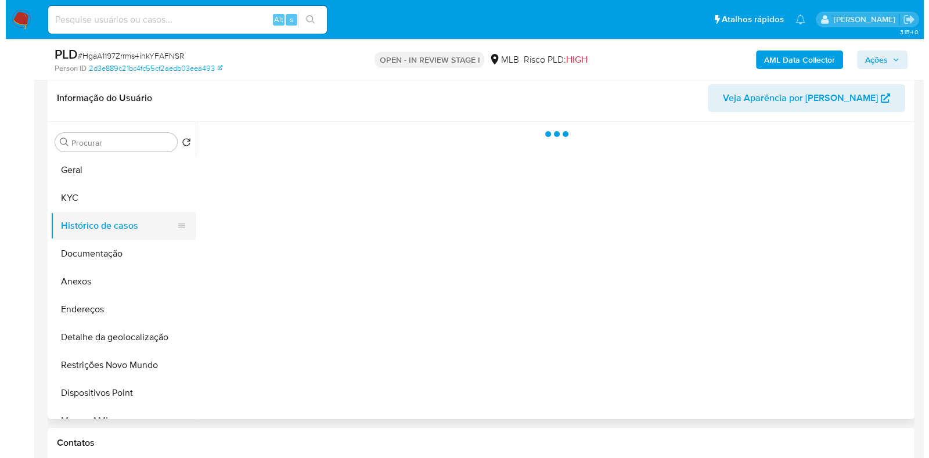
scroll to position [0, 0]
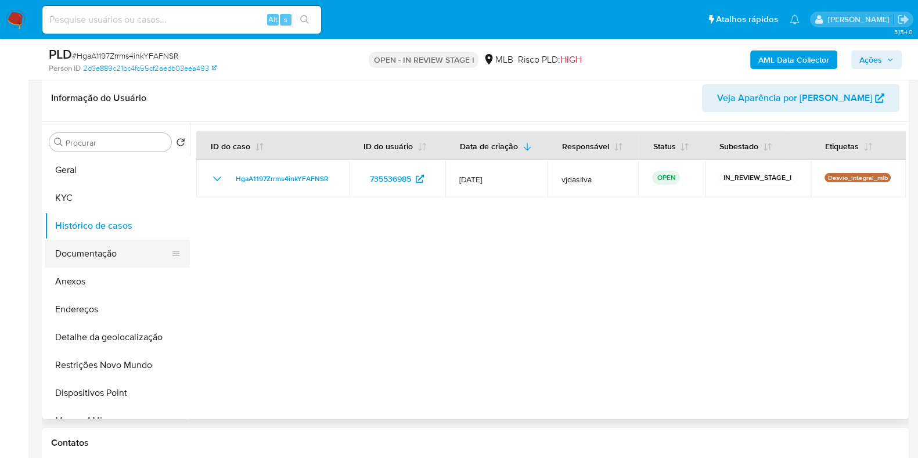
click at [111, 258] on button "Documentação" at bounding box center [113, 254] width 136 height 28
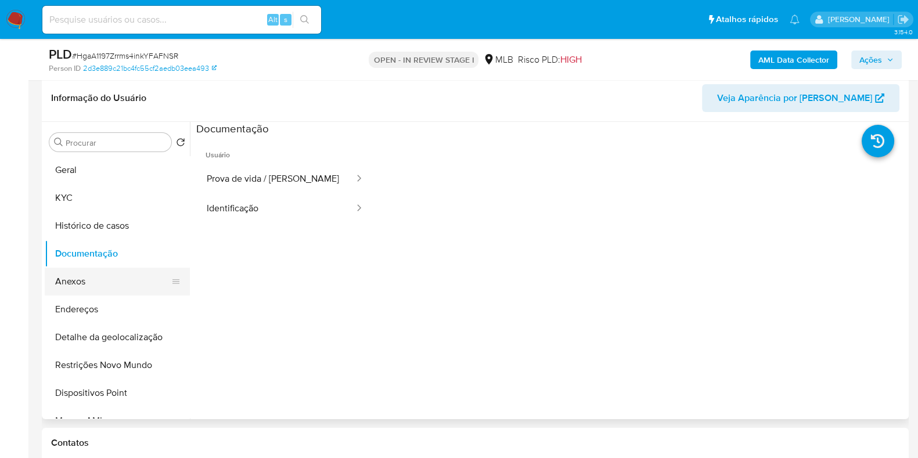
click at [110, 278] on button "Anexos" at bounding box center [113, 282] width 136 height 28
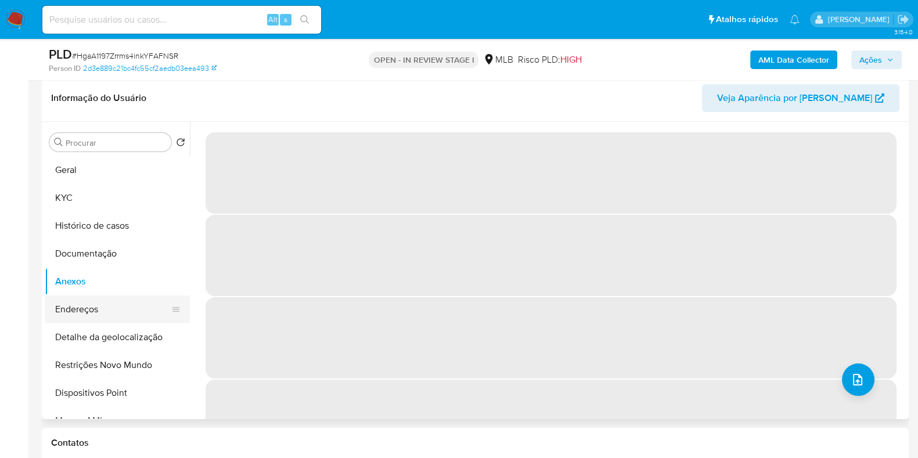
click at [103, 311] on button "Endereços" at bounding box center [113, 309] width 136 height 28
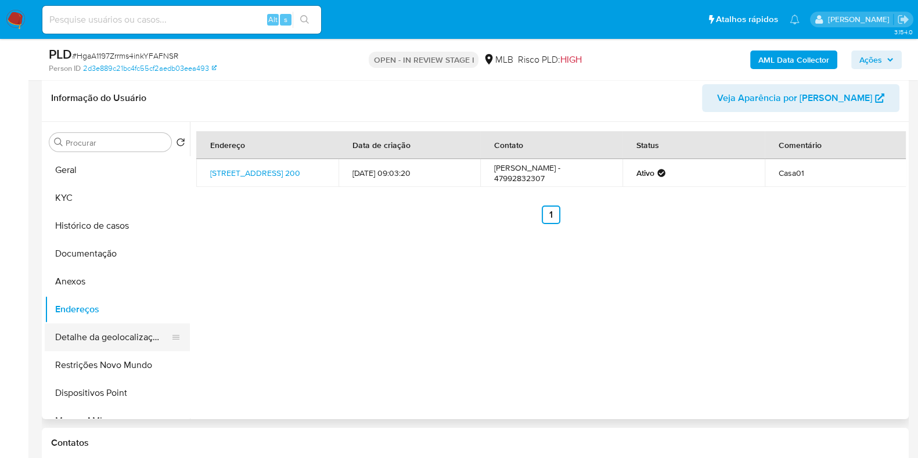
click at [135, 337] on button "Detalhe da geolocalização" at bounding box center [113, 337] width 136 height 28
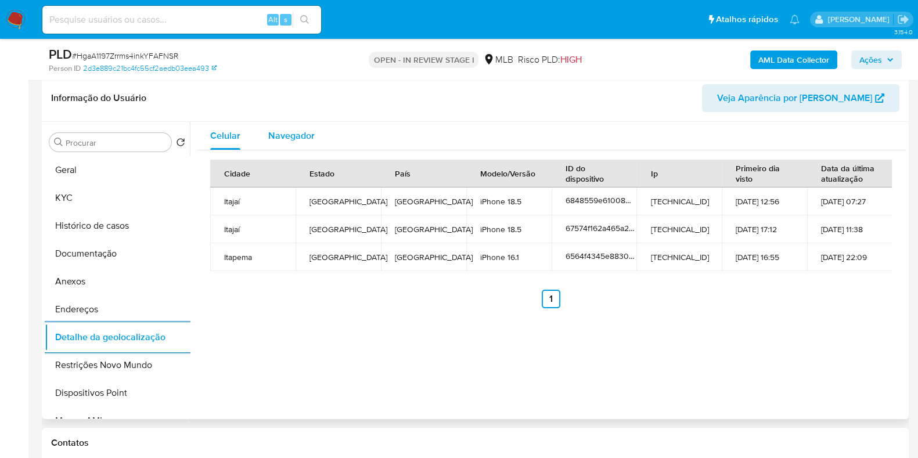
click at [300, 129] on span "Navegador" at bounding box center [291, 135] width 46 height 13
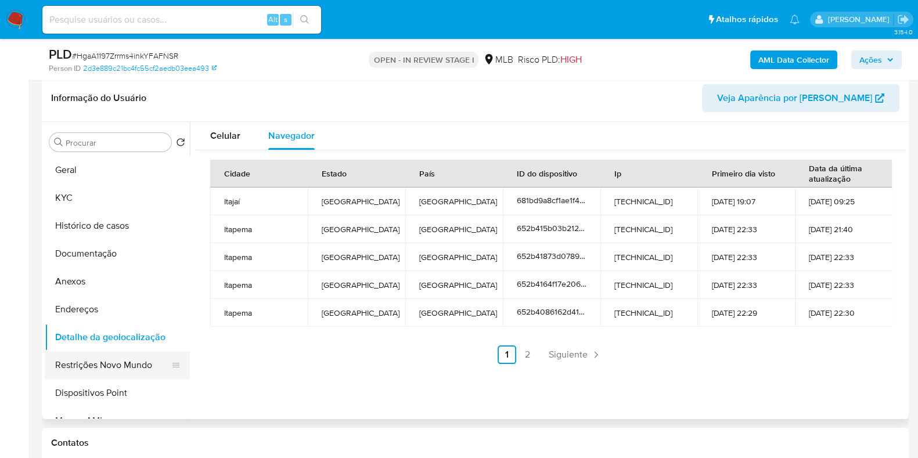
click at [136, 361] on button "Restrições Novo Mundo" at bounding box center [113, 365] width 136 height 28
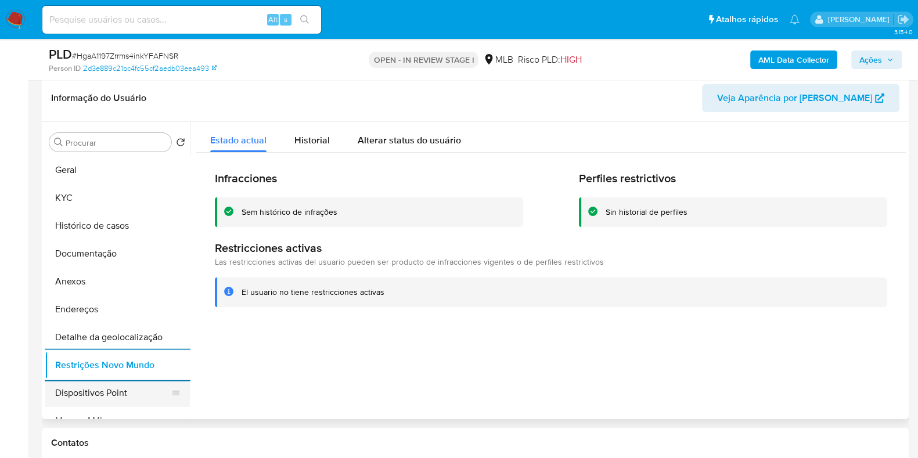
click at [129, 395] on button "Dispositivos Point" at bounding box center [113, 393] width 136 height 28
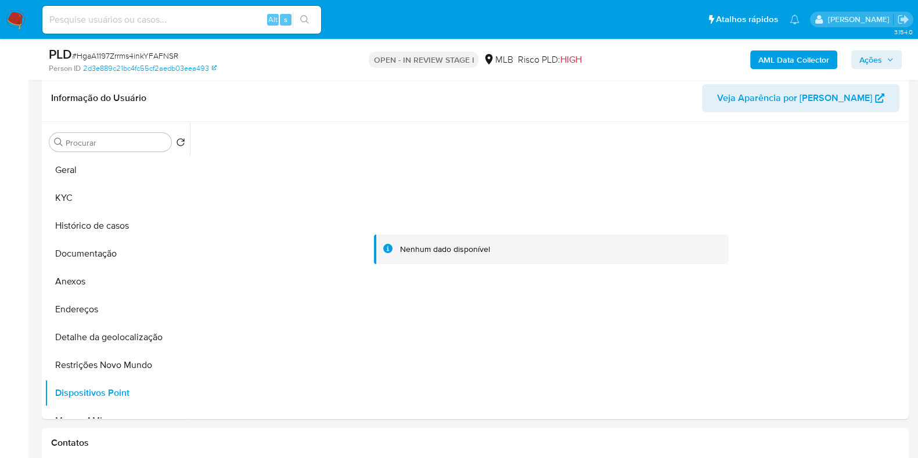
click at [781, 62] on b "AML Data Collector" at bounding box center [793, 60] width 71 height 19
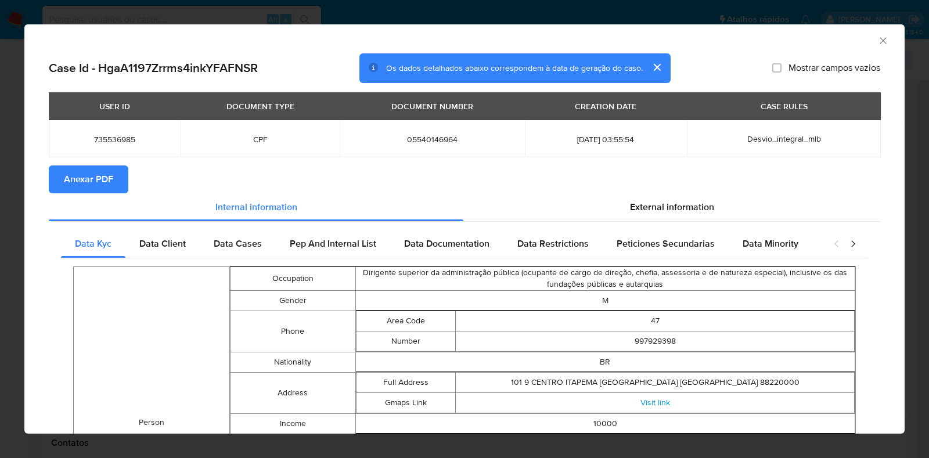
click at [94, 175] on span "Anexar PDF" at bounding box center [88, 180] width 49 height 26
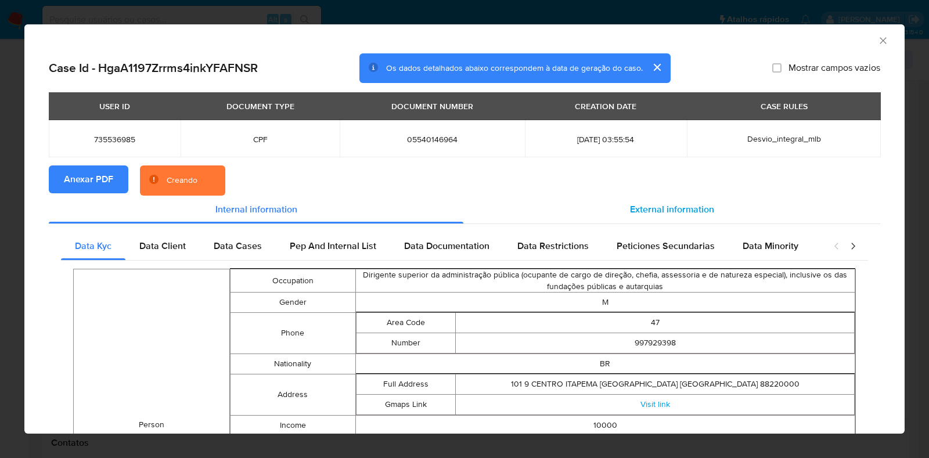
click at [682, 207] on span "External information" at bounding box center [672, 209] width 84 height 13
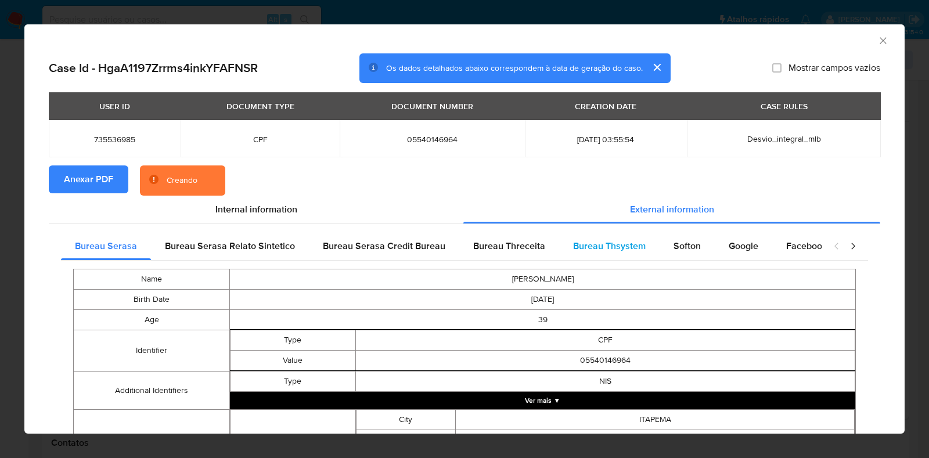
click at [623, 250] on span "Bureau Thsystem" at bounding box center [609, 245] width 73 height 13
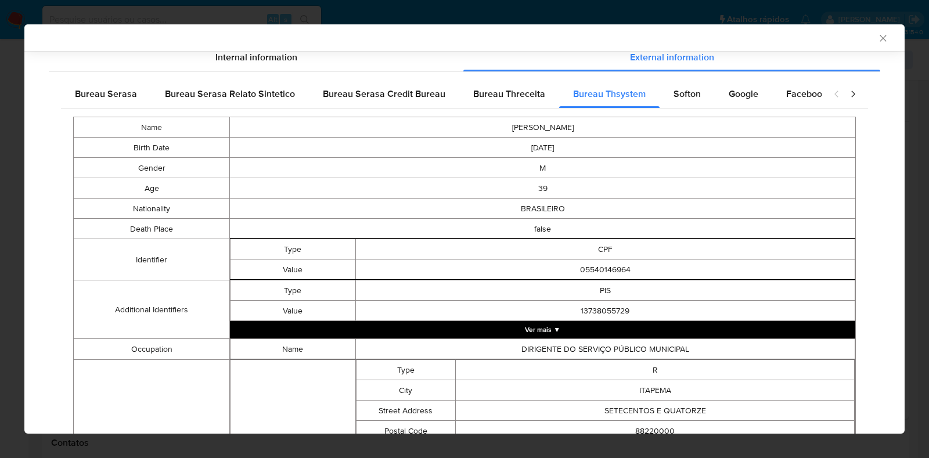
scroll to position [149, 0]
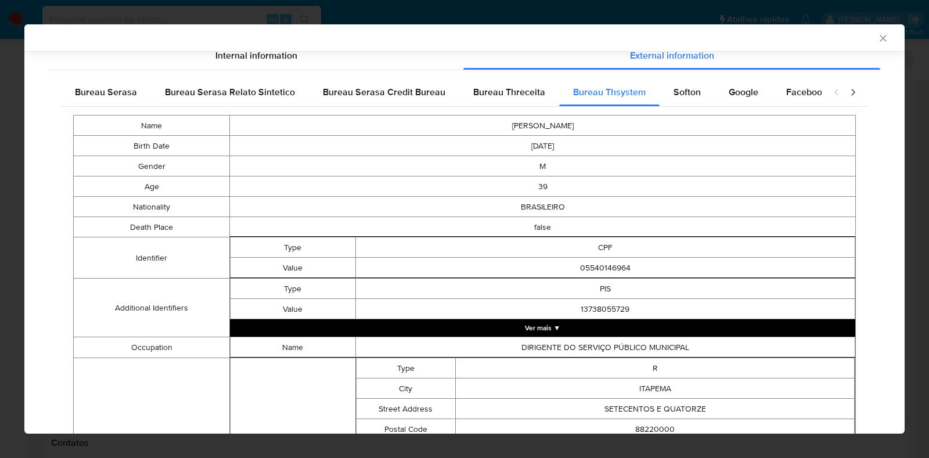
click at [708, 320] on button "Ver mais ▼" at bounding box center [542, 327] width 625 height 17
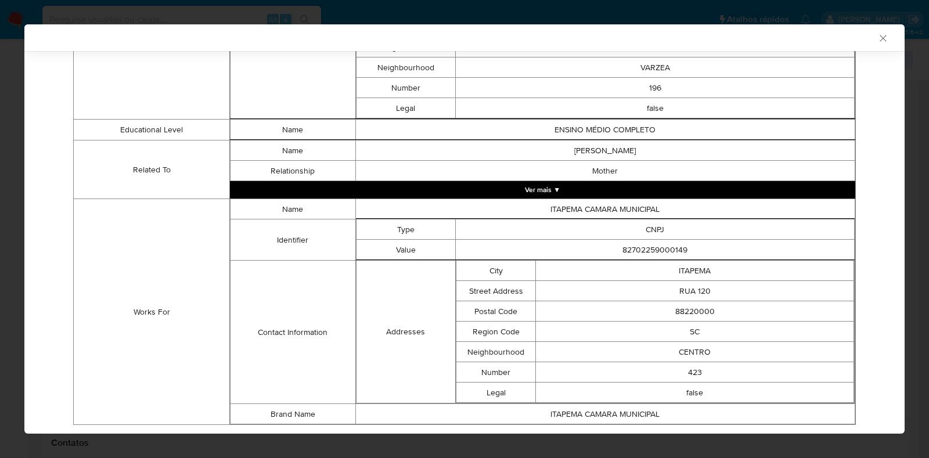
scroll to position [670, 0]
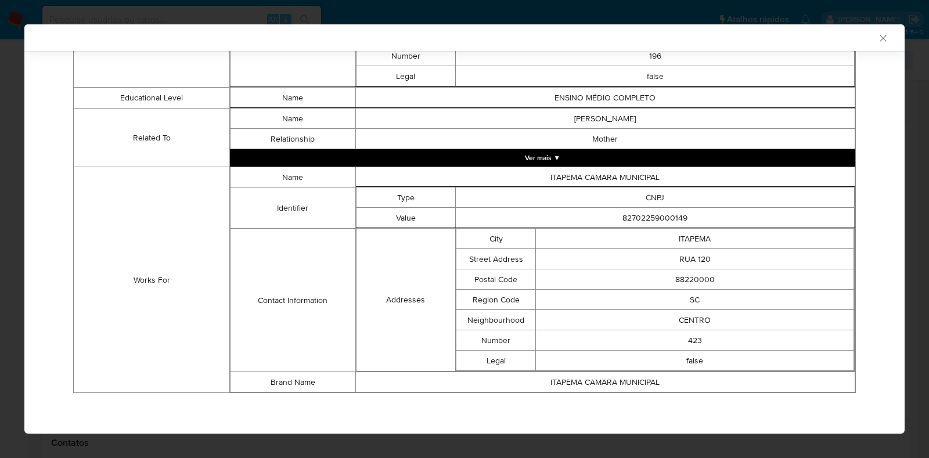
click at [700, 167] on td "ITAPEMA CAMARA MUNICIPAL" at bounding box center [605, 177] width 500 height 20
click at [696, 158] on button "Ver mais ▼" at bounding box center [542, 157] width 625 height 17
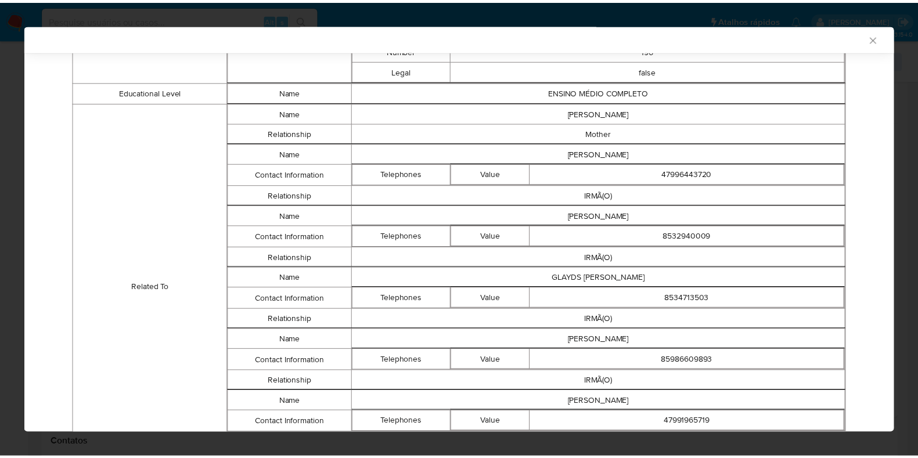
scroll to position [989, 0]
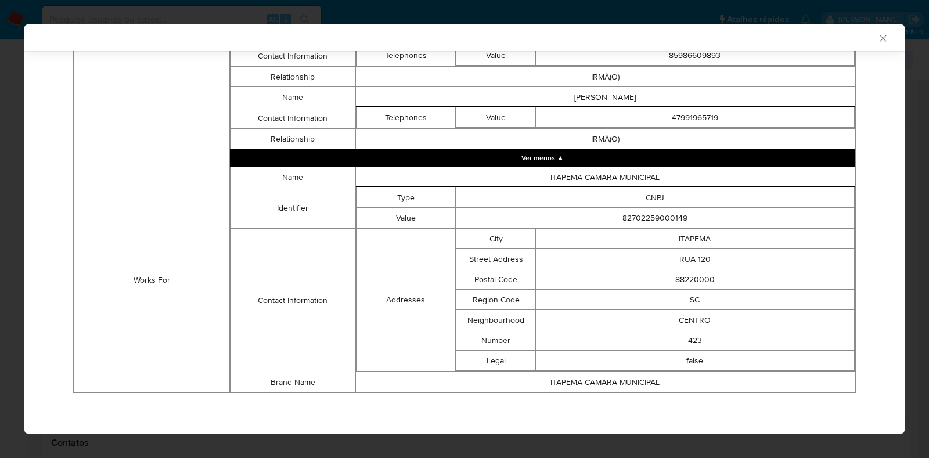
click at [877, 37] on icon "Fechar a janela" at bounding box center [883, 39] width 12 height 12
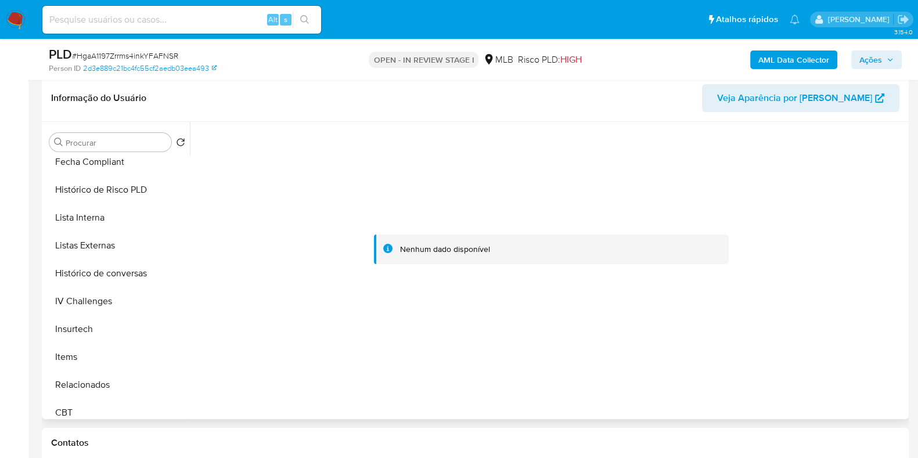
scroll to position [513, 0]
click at [106, 219] on button "Lista Interna" at bounding box center [113, 215] width 136 height 28
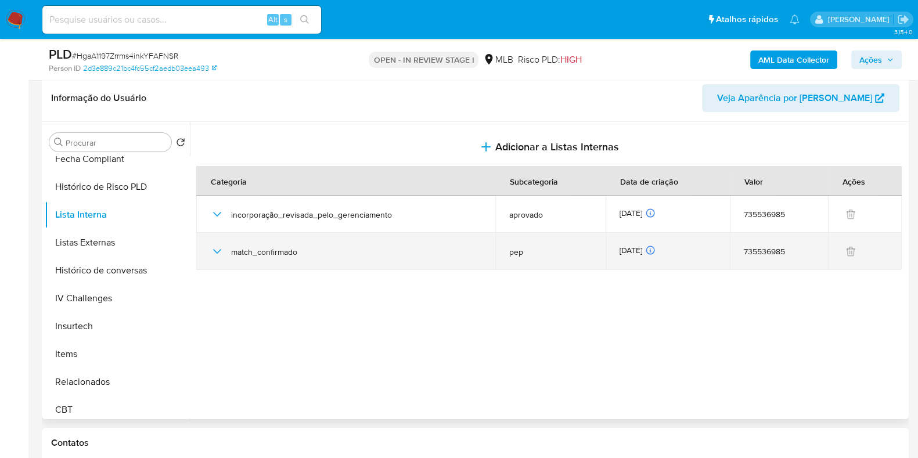
click at [210, 247] on icon "button" at bounding box center [217, 251] width 14 height 14
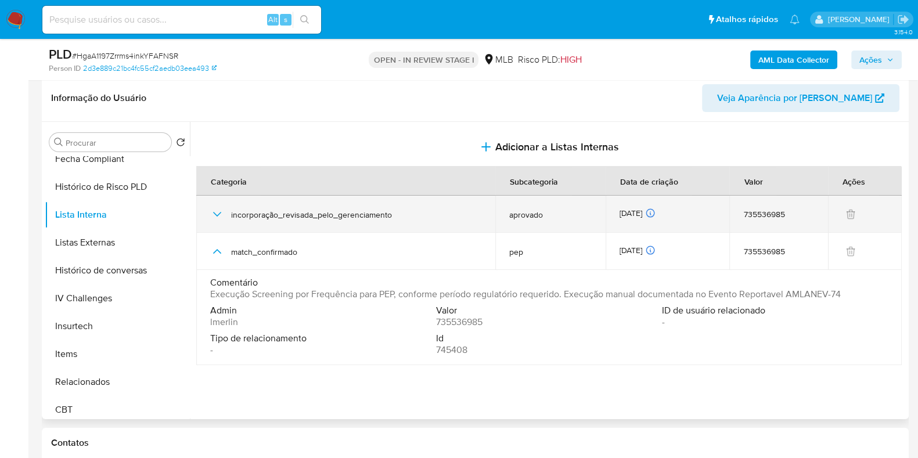
click at [211, 207] on icon "button" at bounding box center [217, 214] width 14 height 14
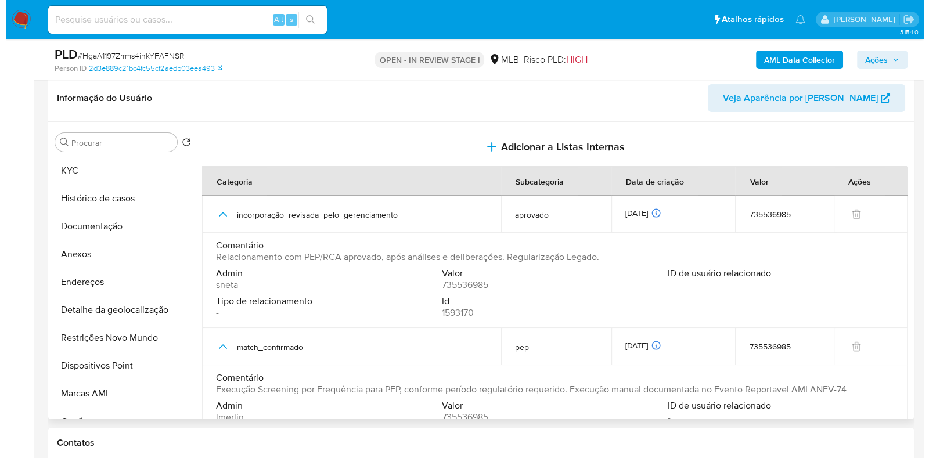
scroll to position [0, 0]
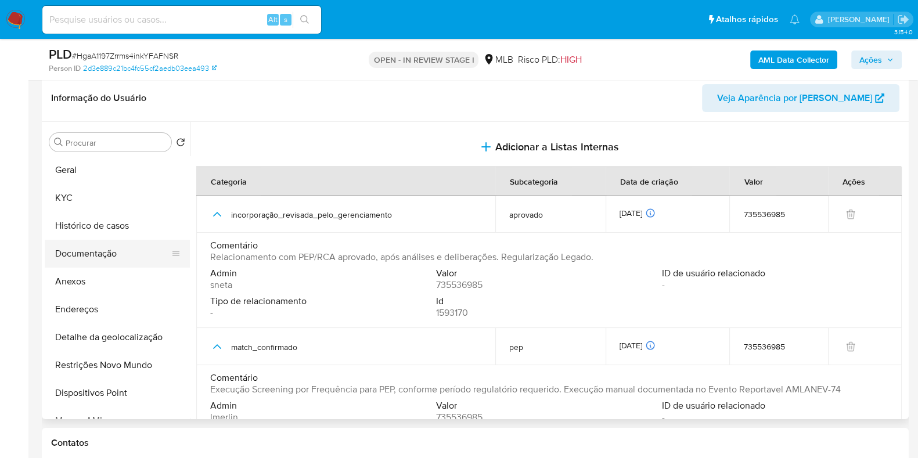
click at [136, 250] on button "Documentação" at bounding box center [113, 254] width 136 height 28
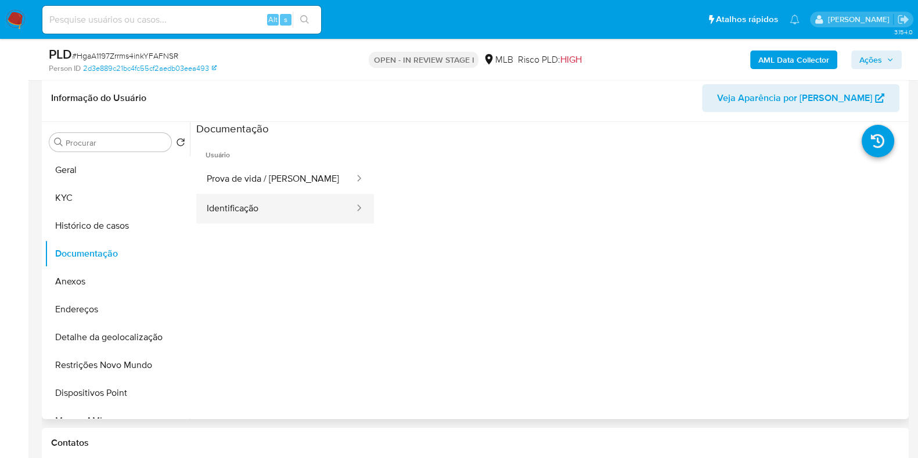
click at [328, 213] on button "Identificação" at bounding box center [275, 209] width 159 height 30
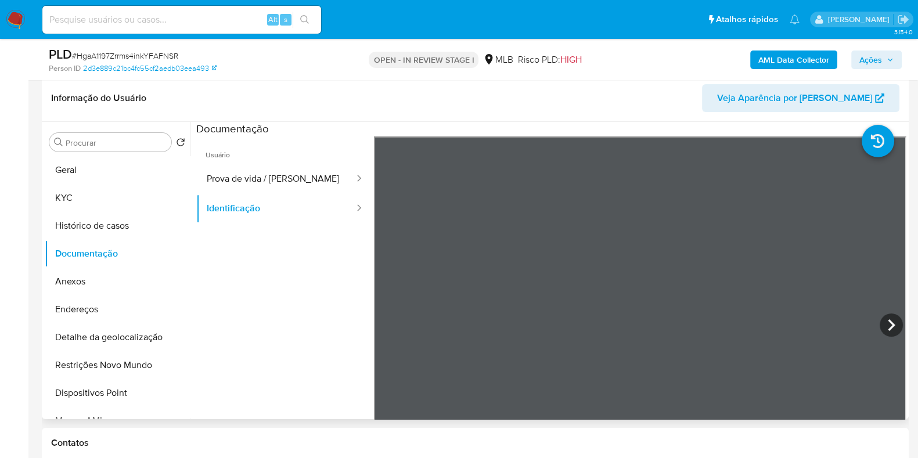
click at [788, 135] on section at bounding box center [550, 315] width 709 height 386
click at [296, 178] on button "Prova de vida / Selfie" at bounding box center [275, 179] width 159 height 30
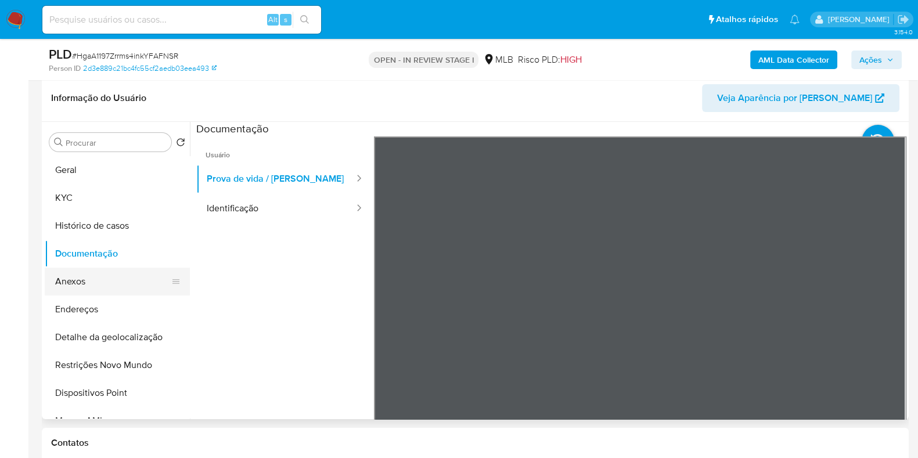
click at [104, 288] on button "Anexos" at bounding box center [113, 282] width 136 height 28
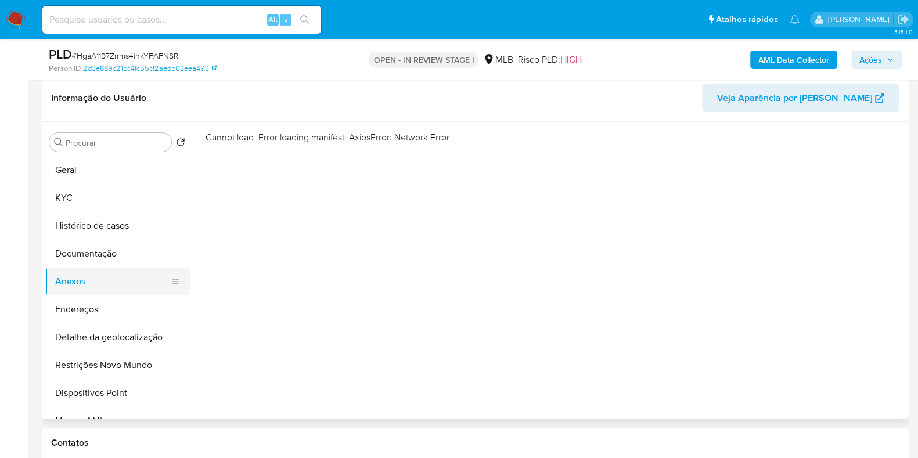
click at [120, 277] on button "Anexos" at bounding box center [113, 282] width 136 height 28
click at [107, 312] on button "Endereços" at bounding box center [113, 309] width 136 height 28
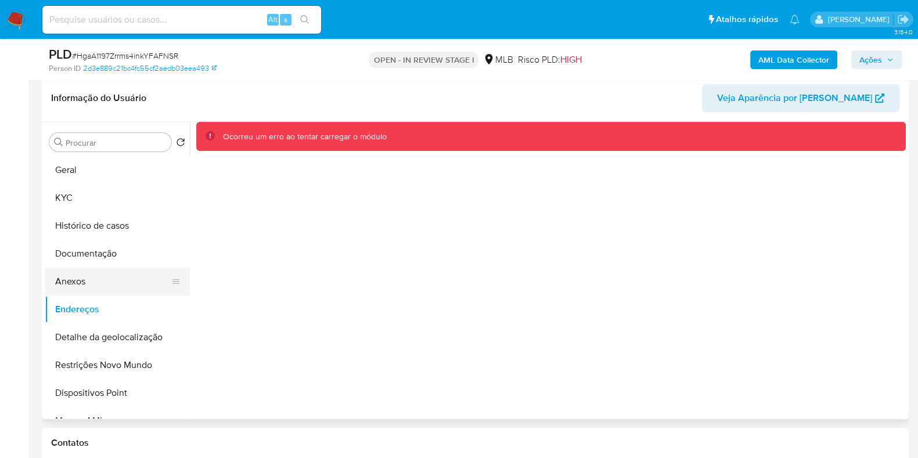
click at [102, 279] on button "Anexos" at bounding box center [113, 282] width 136 height 28
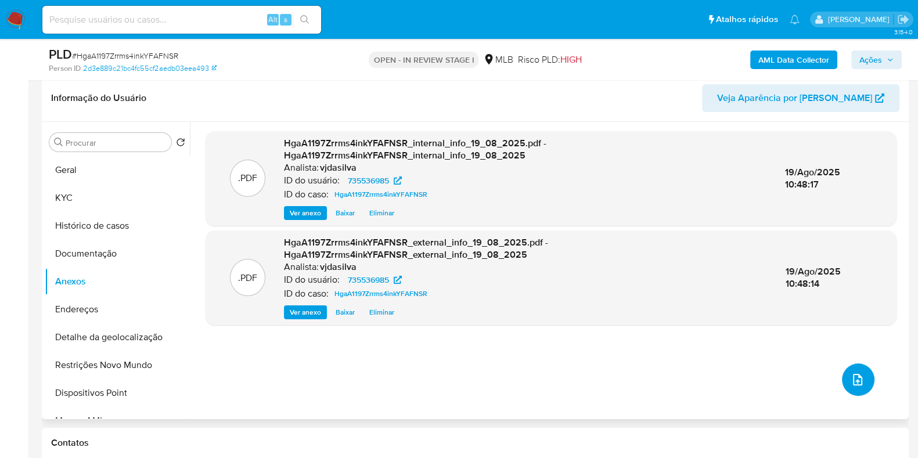
click at [851, 376] on icon "upload-file" at bounding box center [857, 380] width 14 height 14
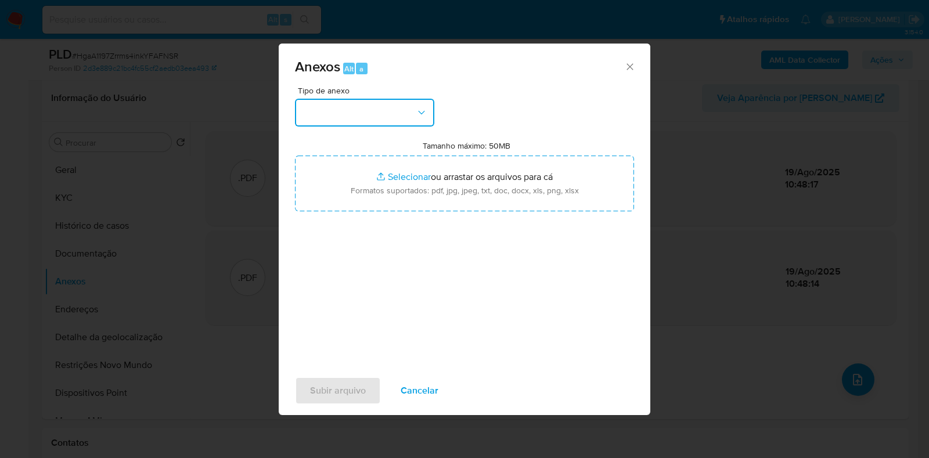
click at [418, 103] on button "button" at bounding box center [364, 113] width 139 height 28
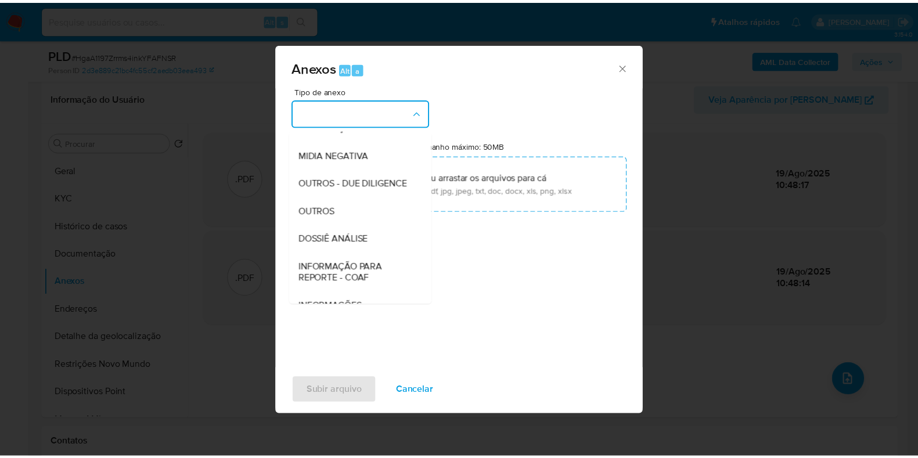
scroll to position [179, 0]
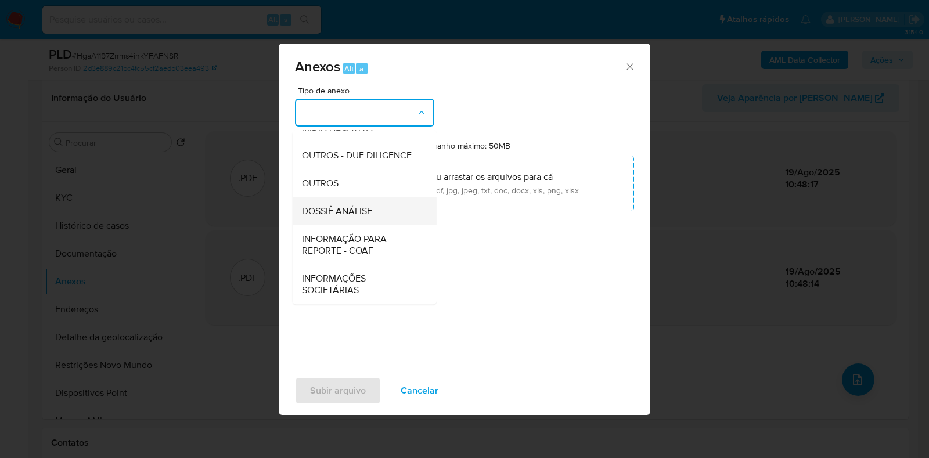
click at [363, 204] on div "DOSSIÊ ANÁLISE" at bounding box center [361, 211] width 118 height 28
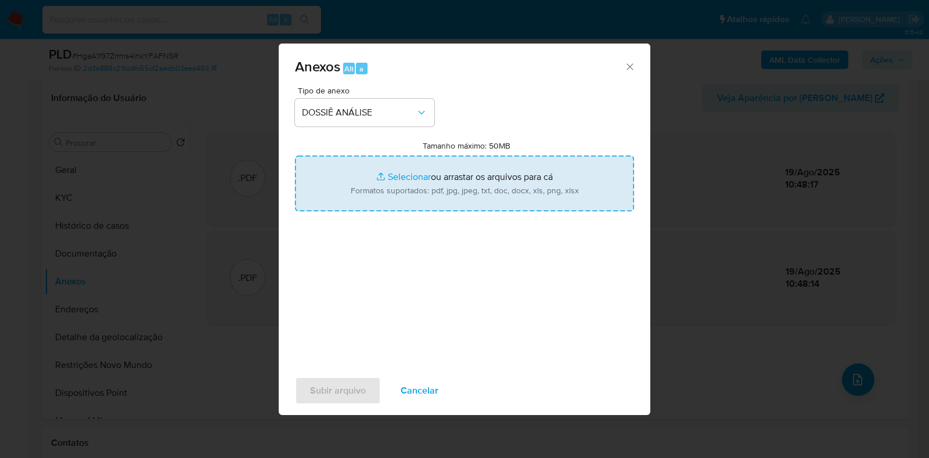
type input "C:\fakepath\SAR - XXXX - CPF 05540146964 - OSVALDO BATISTA NETO.pdf"
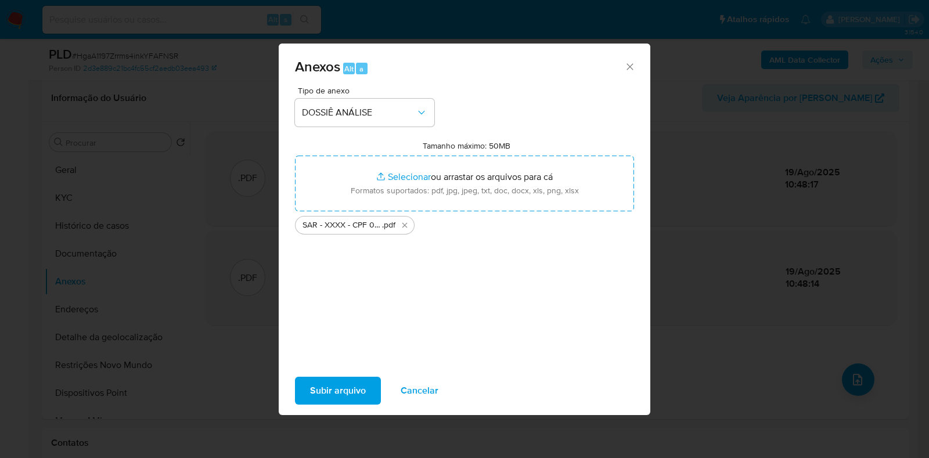
click at [345, 399] on span "Subir arquivo" at bounding box center [338, 391] width 56 height 26
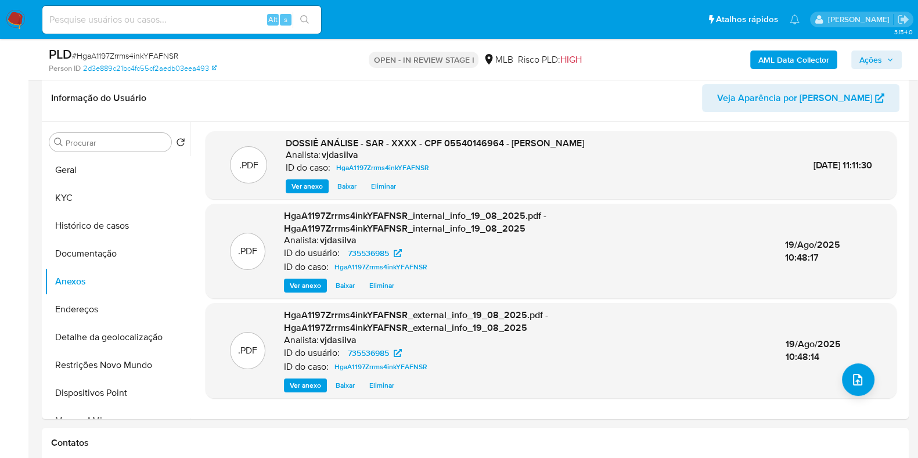
click at [871, 53] on span "Ações" at bounding box center [870, 60] width 23 height 19
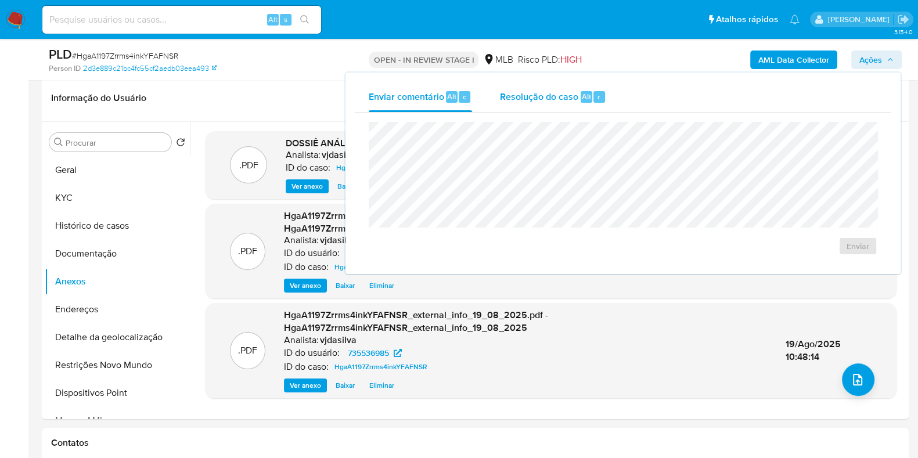
click at [557, 98] on span "Resolução do caso" at bounding box center [539, 95] width 78 height 13
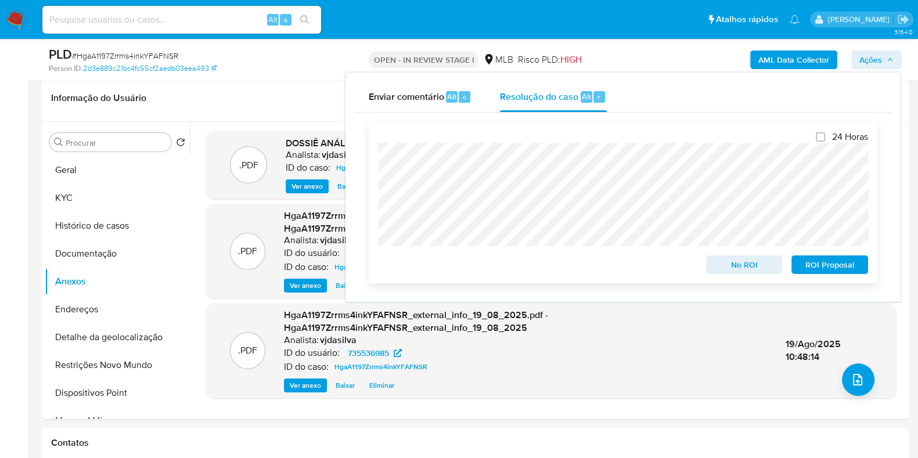
click at [820, 262] on span "ROI Proposal" at bounding box center [829, 265] width 60 height 16
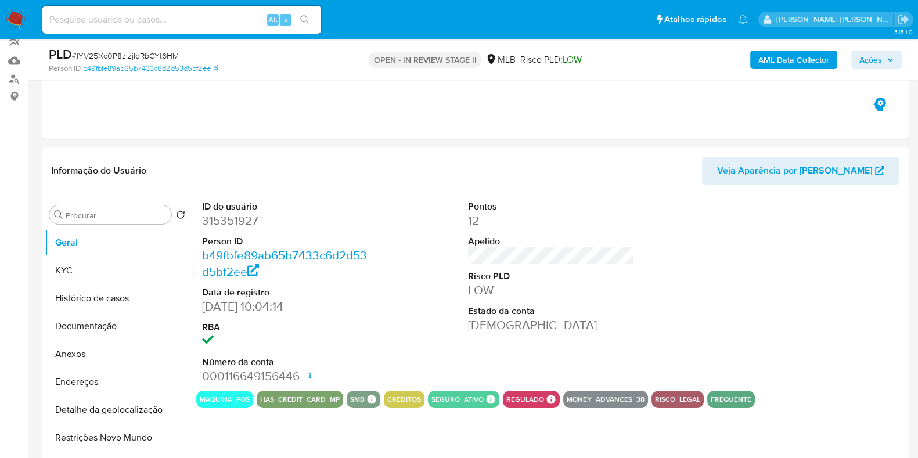
scroll to position [169, 0]
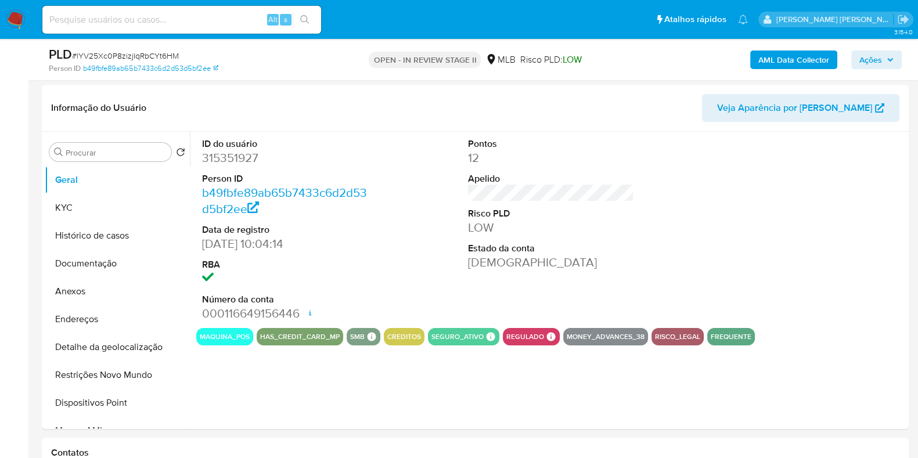
select select "10"
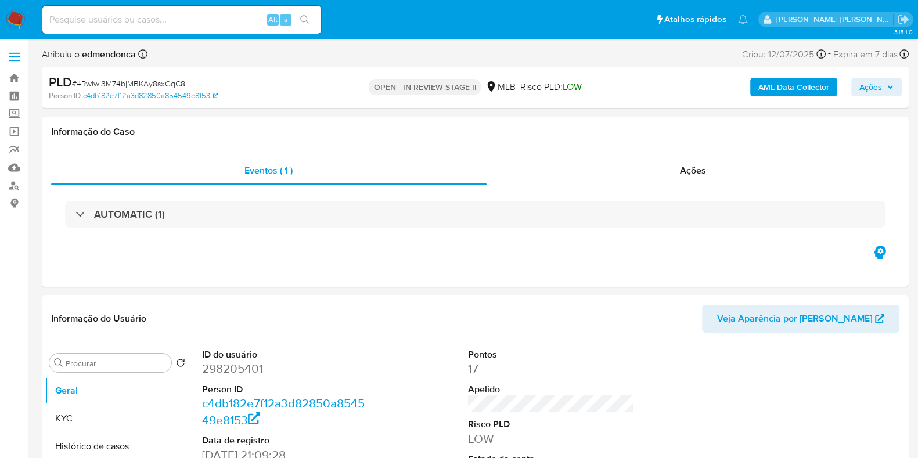
select select "10"
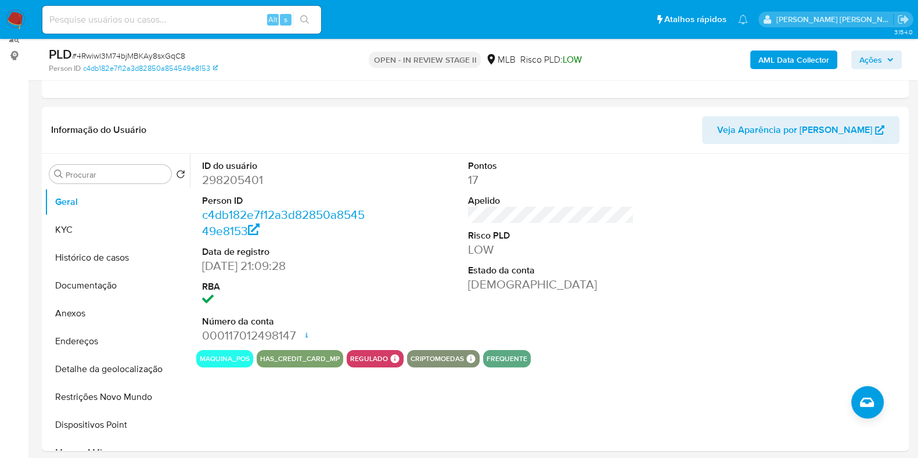
scroll to position [176, 0]
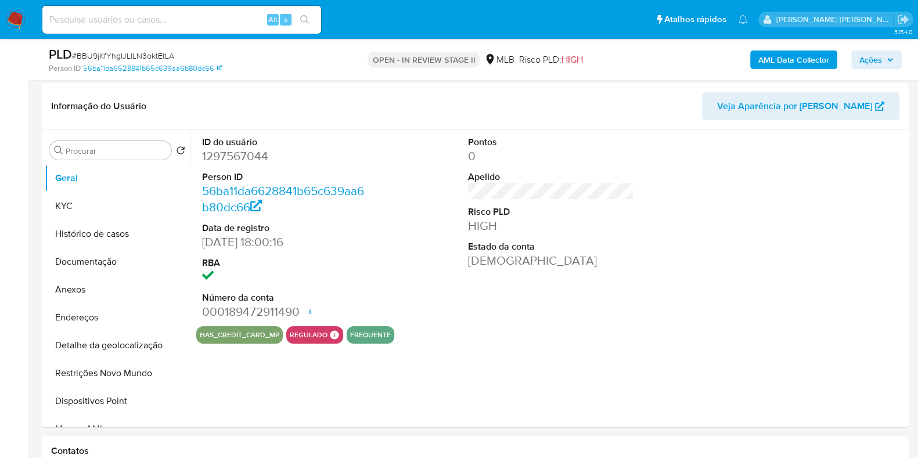
scroll to position [182, 0]
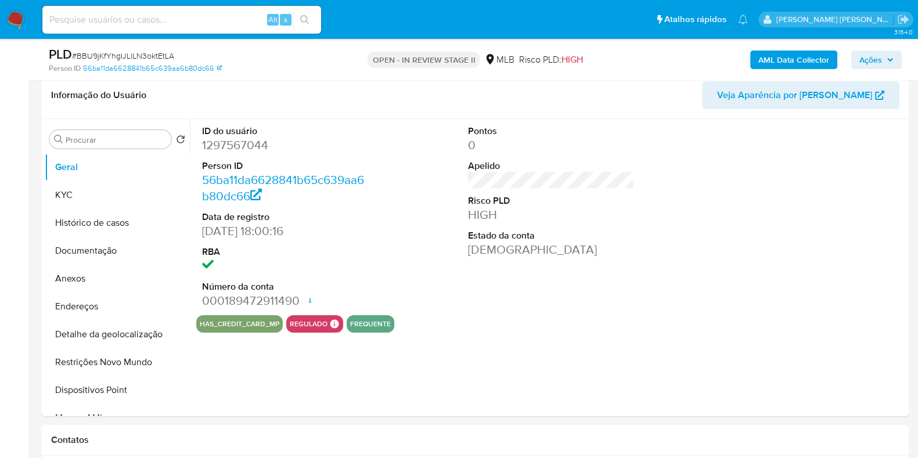
select select "10"
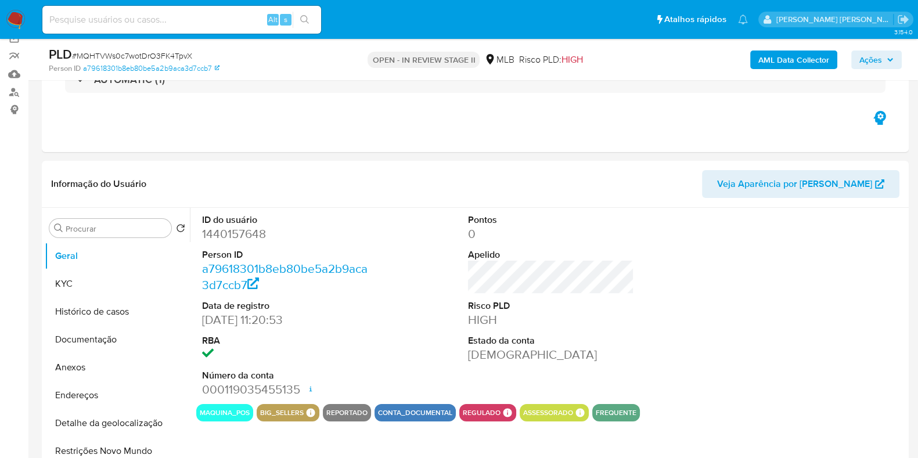
scroll to position [116, 0]
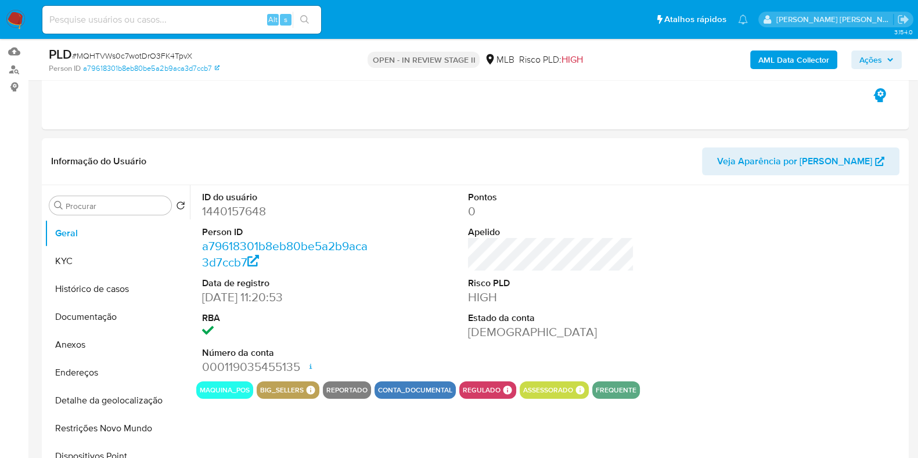
select select "10"
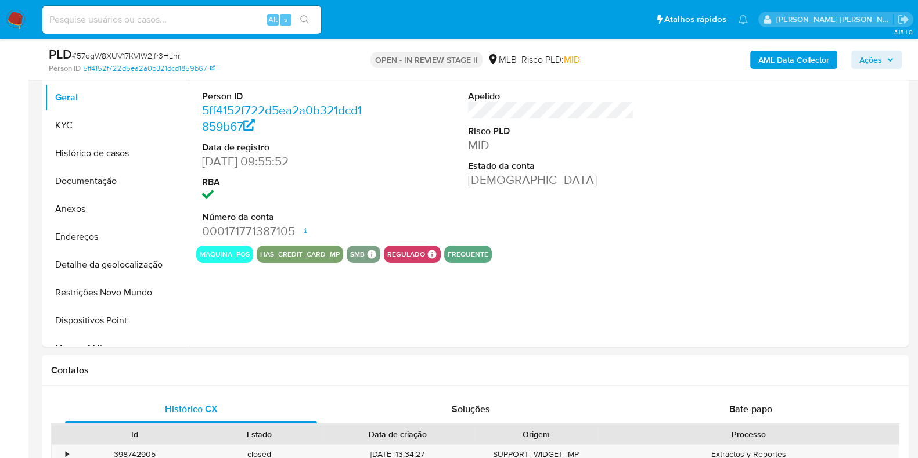
scroll to position [255, 0]
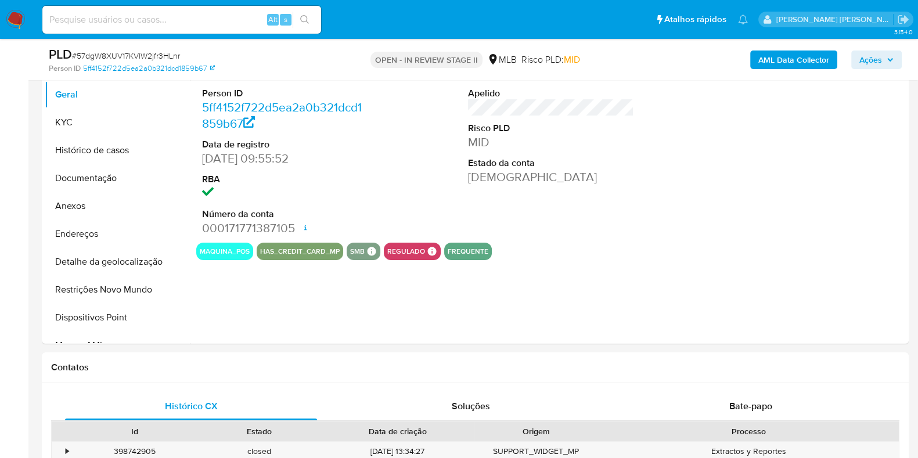
select select "10"
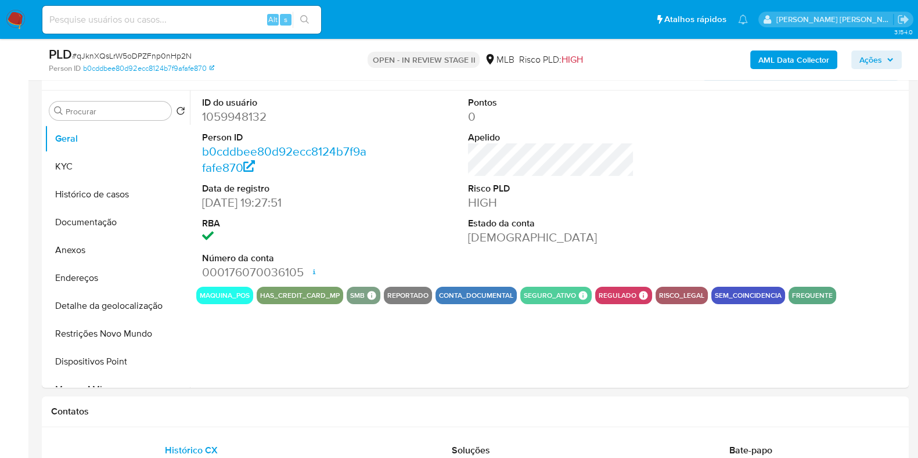
scroll to position [228, 0]
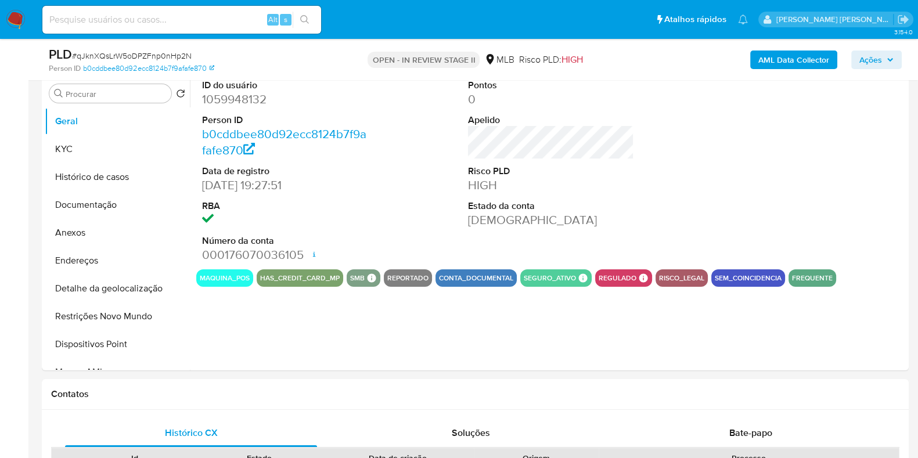
select select "10"
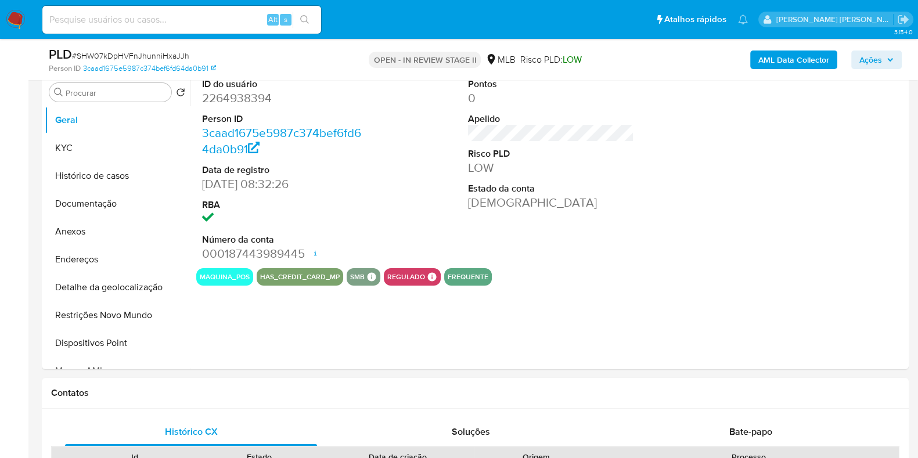
select select "10"
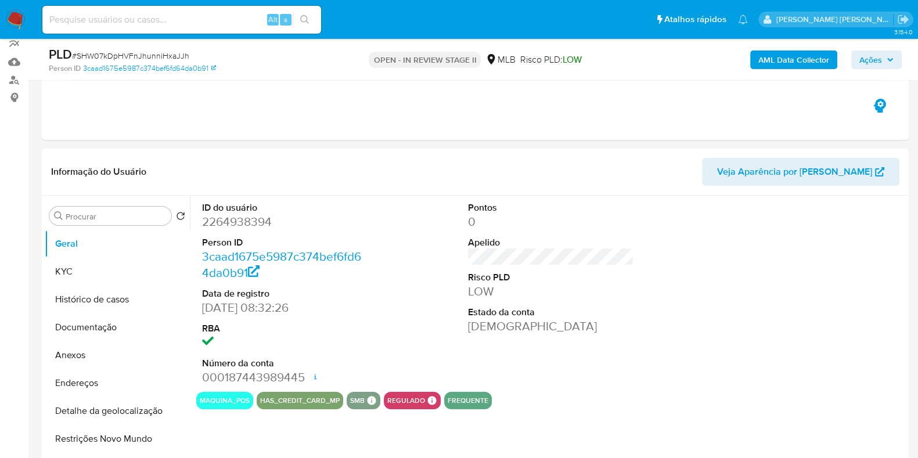
scroll to position [26, 0]
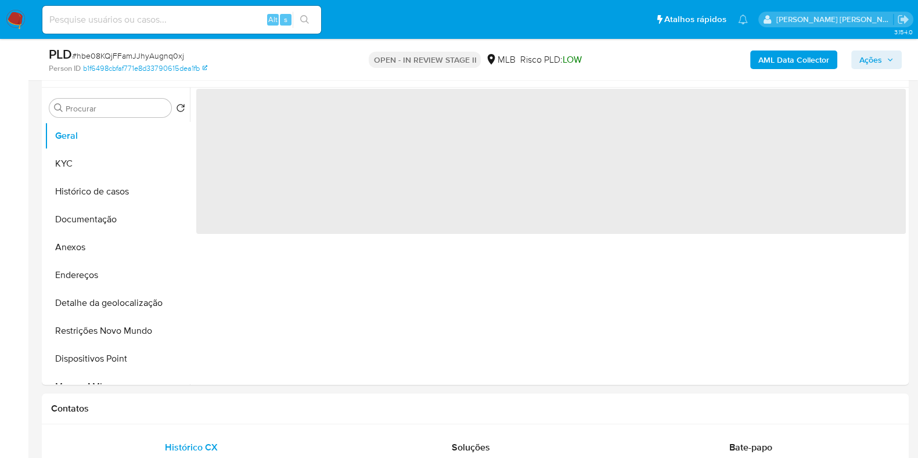
scroll to position [222, 0]
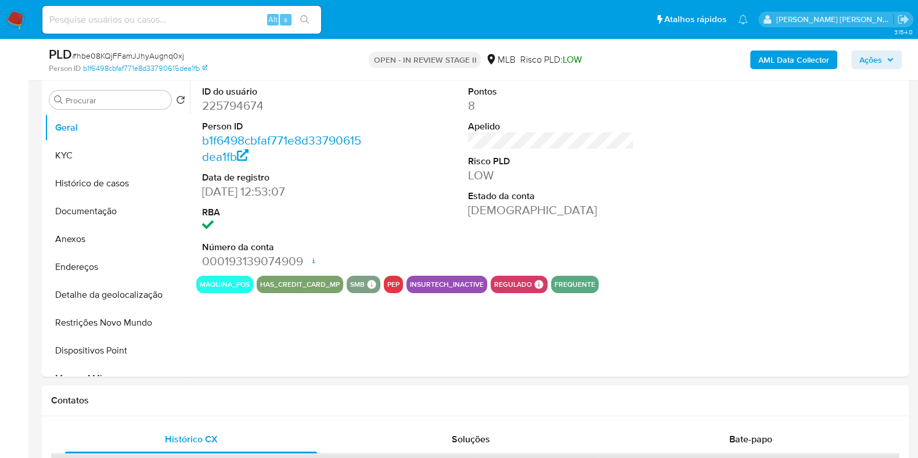
select select "10"
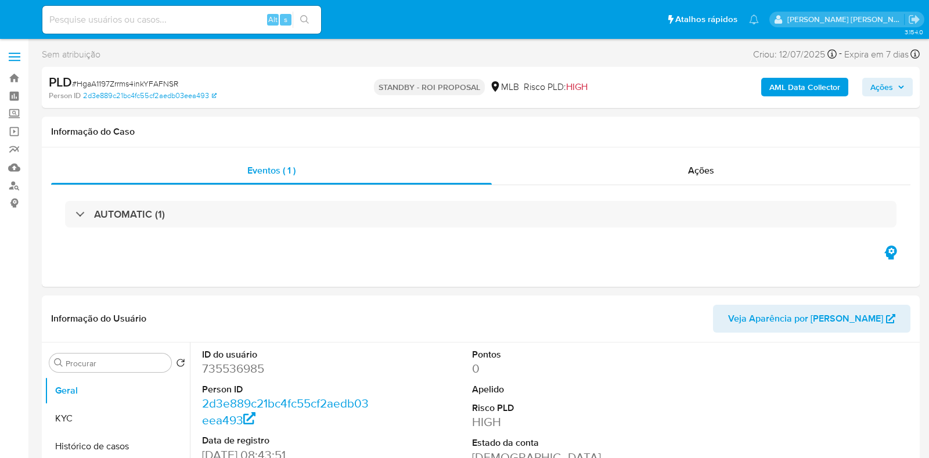
select select "10"
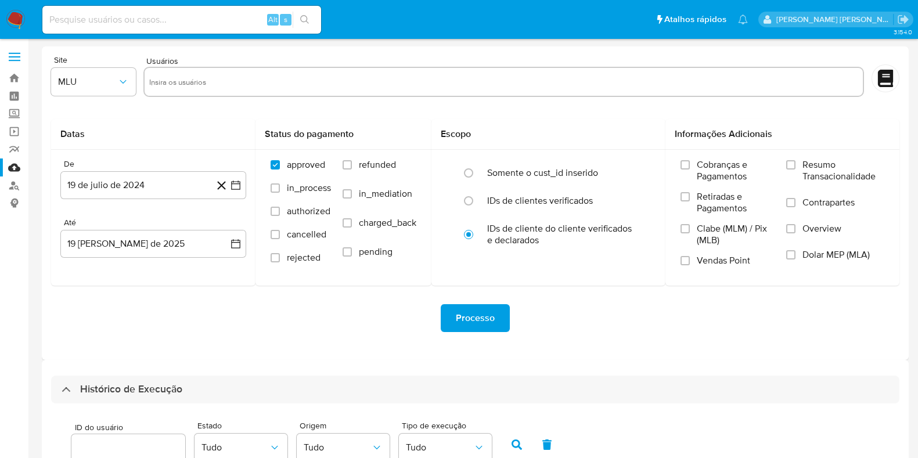
select select "10"
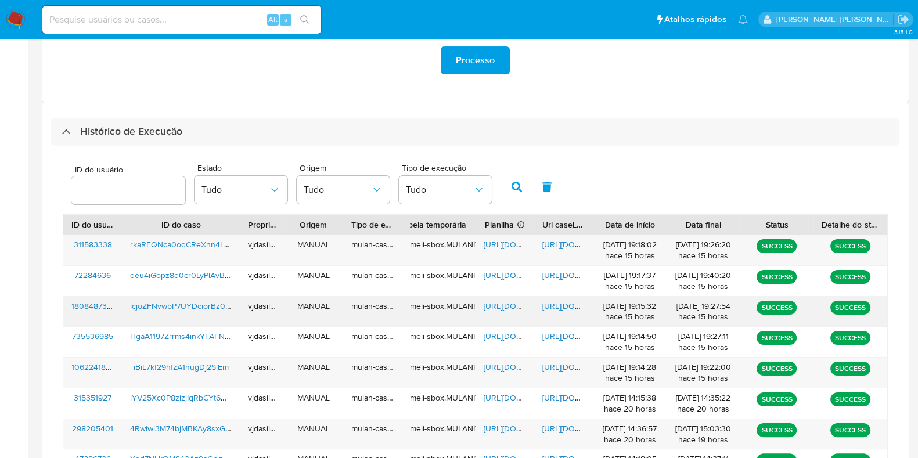
scroll to position [258, 0]
click at [560, 247] on span "[URL][DOMAIN_NAME]" at bounding box center [582, 245] width 80 height 12
click at [504, 240] on span "[URL][DOMAIN_NAME]" at bounding box center [524, 245] width 80 height 12
click at [215, 240] on span "rkaREQNca0oqCReXnn4L4KOe" at bounding box center [187, 245] width 114 height 12
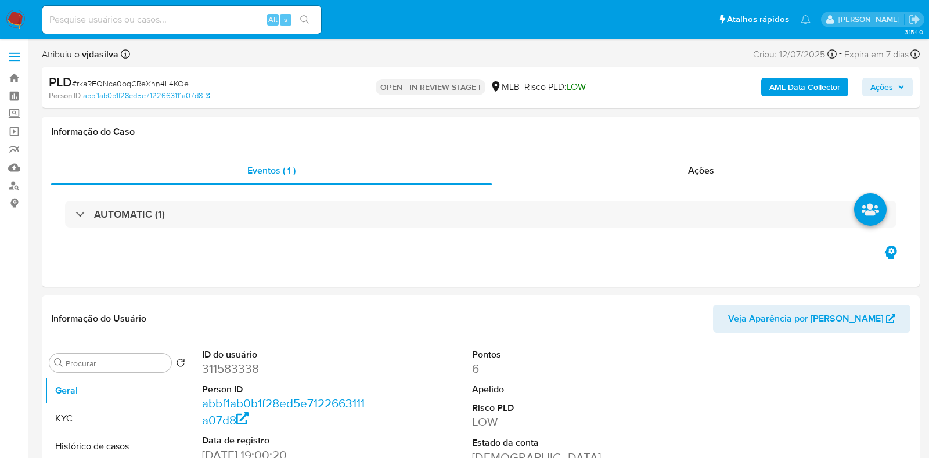
select select "10"
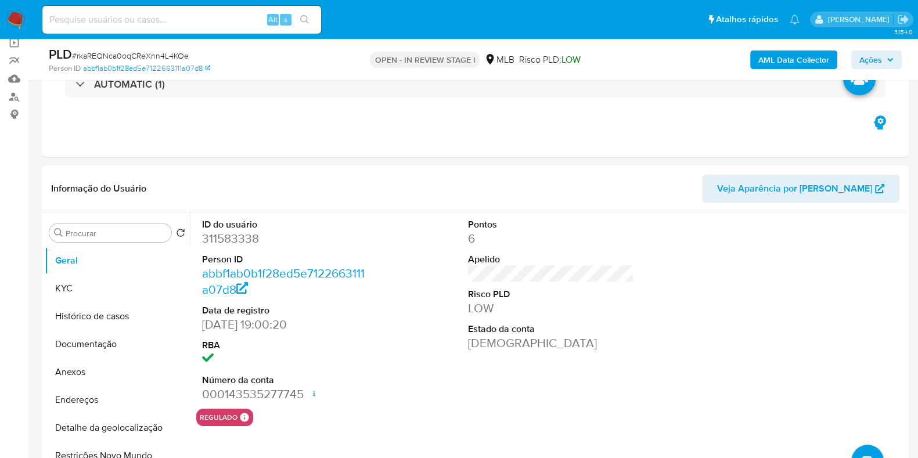
scroll to position [170, 0]
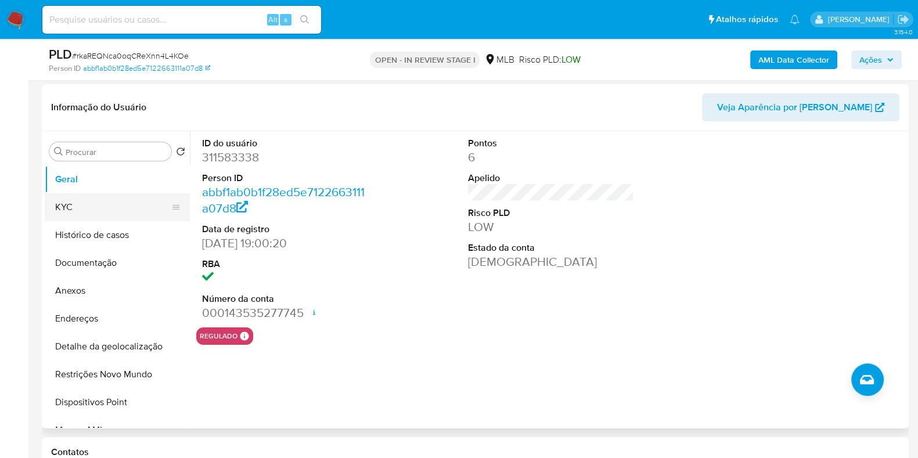
click at [128, 199] on button "KYC" at bounding box center [113, 207] width 136 height 28
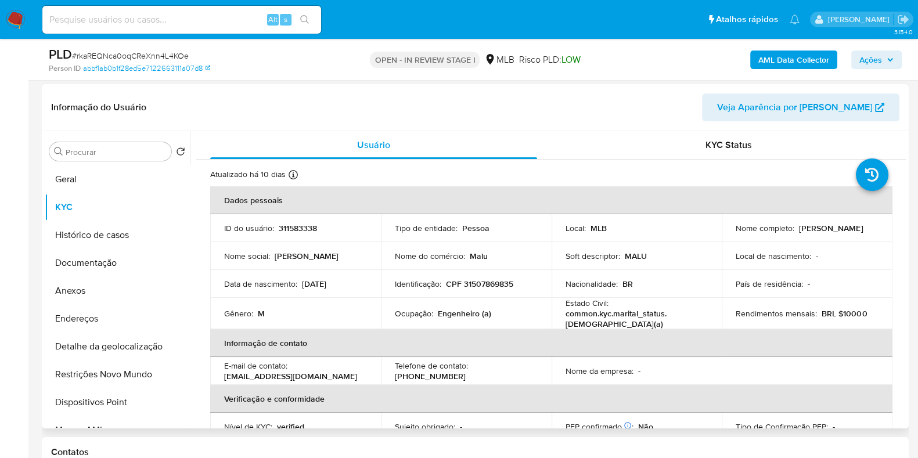
click at [476, 308] on p "Engenheiro (a)" at bounding box center [464, 313] width 53 height 10
copy div "Ocupação : Engenheiro (a)"
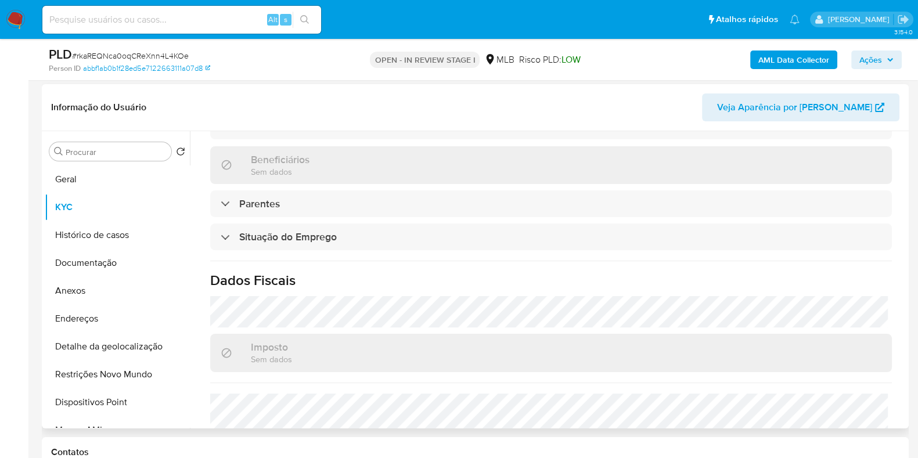
scroll to position [504, 0]
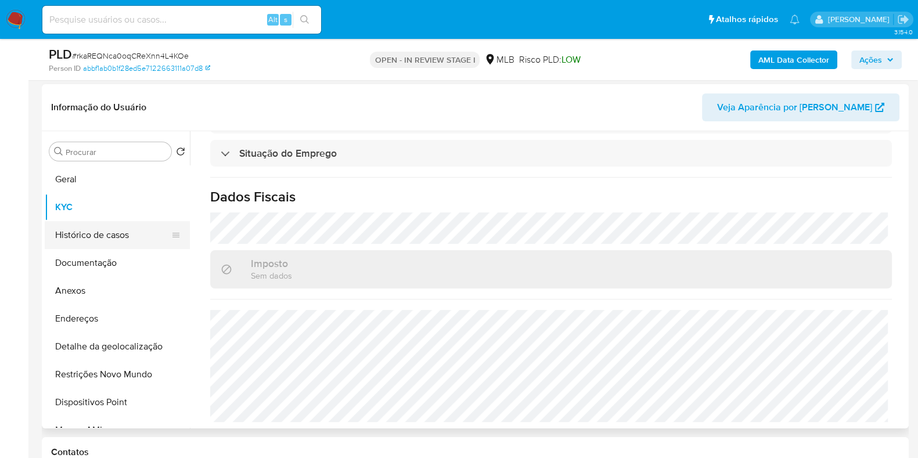
click at [120, 243] on button "Histórico de casos" at bounding box center [113, 235] width 136 height 28
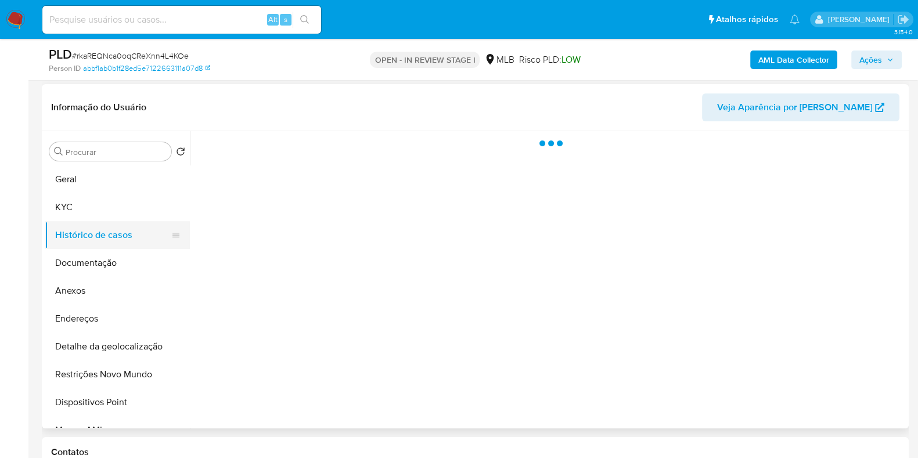
scroll to position [0, 0]
click at [118, 267] on button "Documentação" at bounding box center [113, 263] width 136 height 28
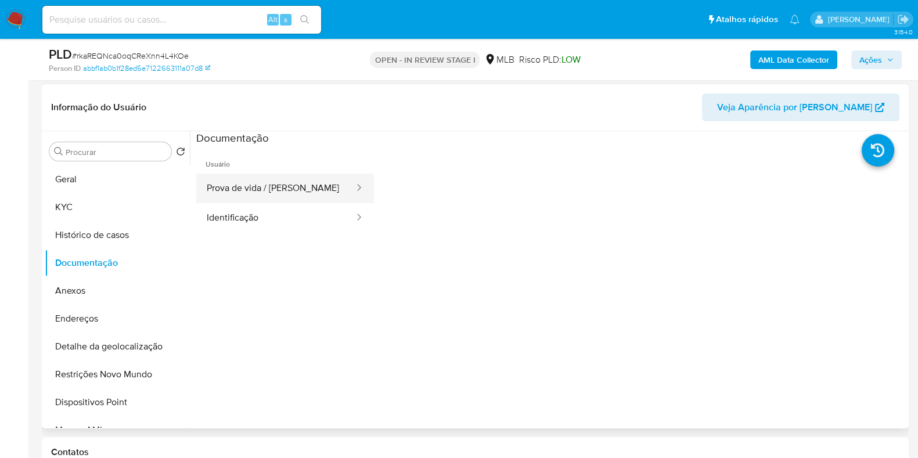
click at [305, 190] on button "Prova de vida / Selfie" at bounding box center [275, 189] width 159 height 30
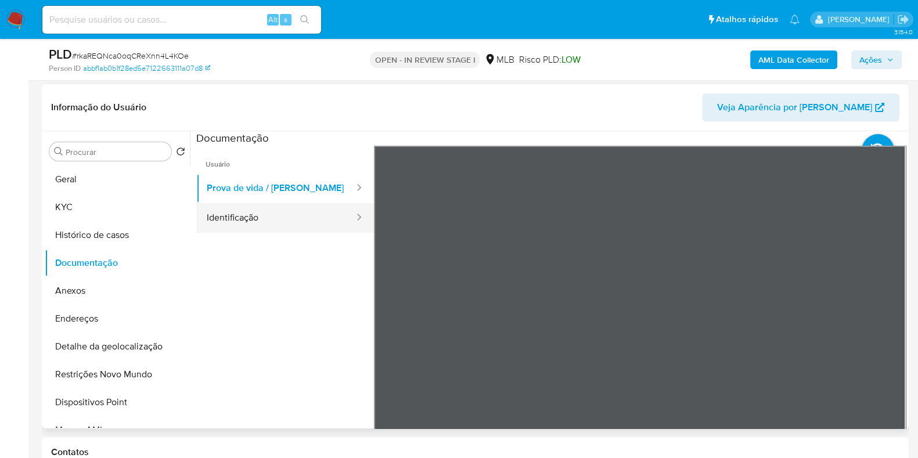
click at [290, 225] on button "Identificação" at bounding box center [275, 218] width 159 height 30
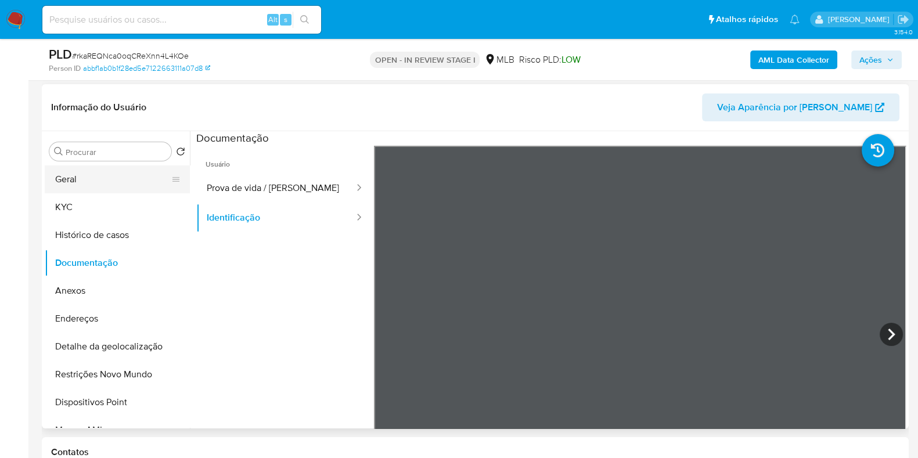
click at [108, 181] on button "Geral" at bounding box center [113, 179] width 136 height 28
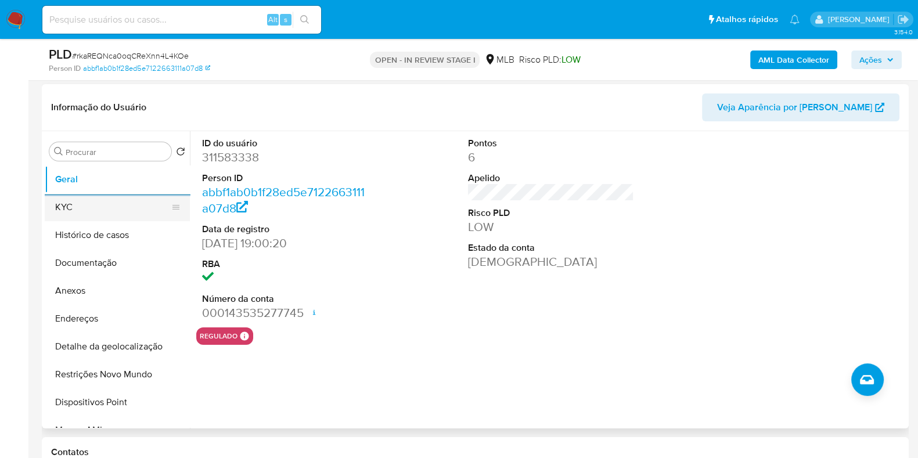
click at [85, 201] on button "KYC" at bounding box center [113, 207] width 136 height 28
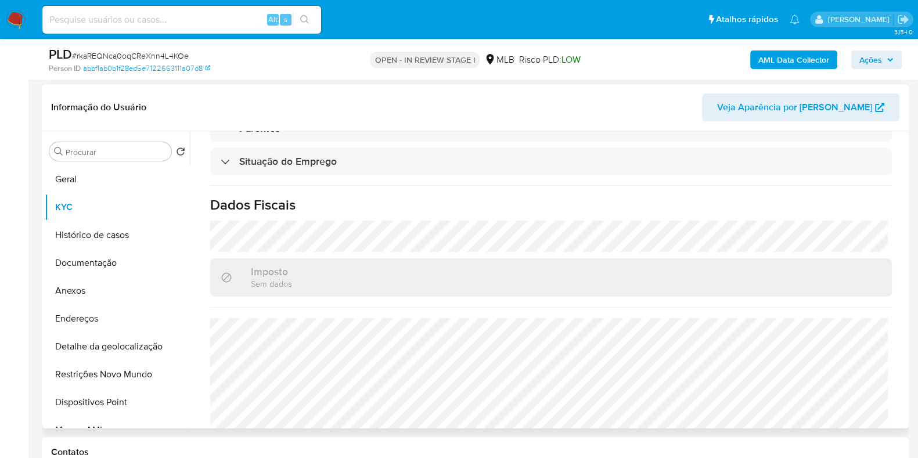
scroll to position [504, 0]
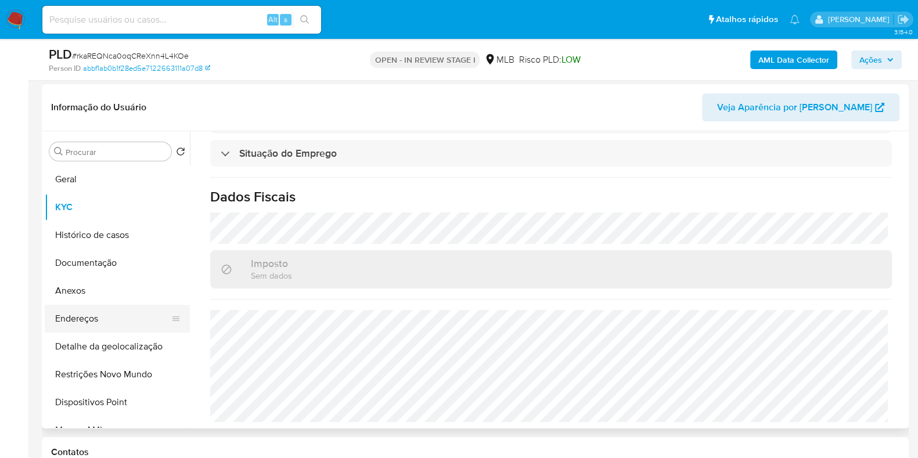
click at [114, 315] on button "Endereços" at bounding box center [113, 319] width 136 height 28
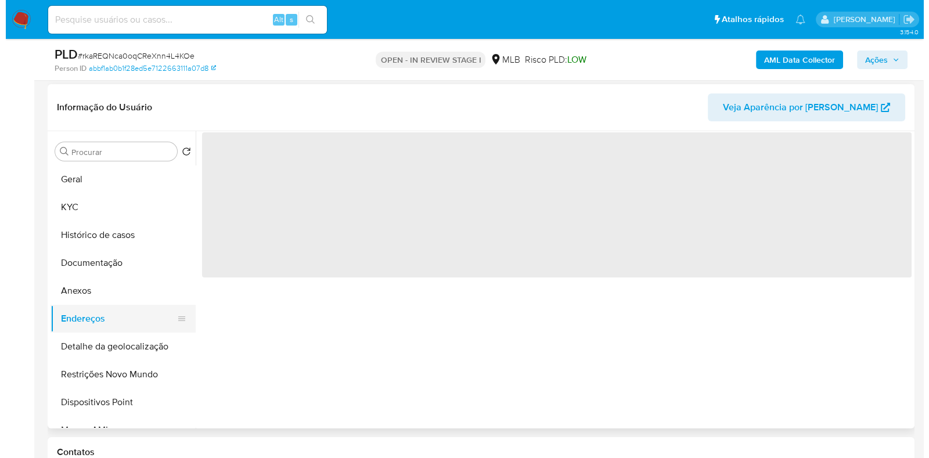
scroll to position [0, 0]
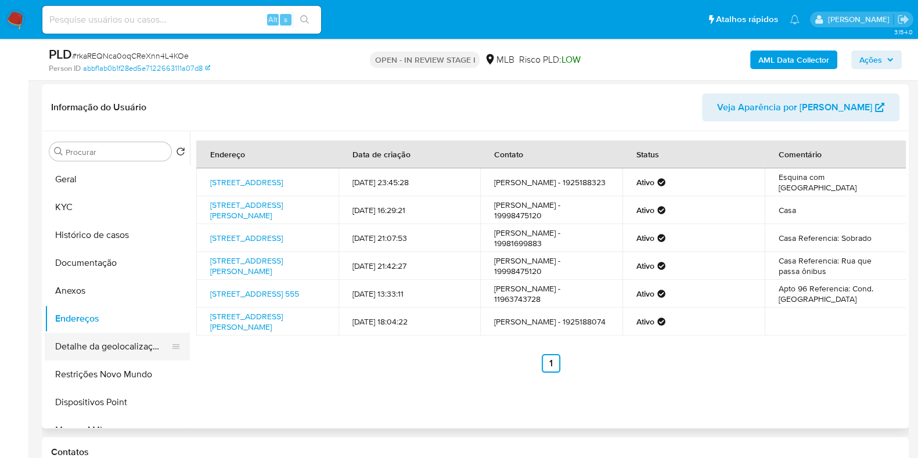
click at [111, 352] on button "Detalhe da geolocalização" at bounding box center [113, 347] width 136 height 28
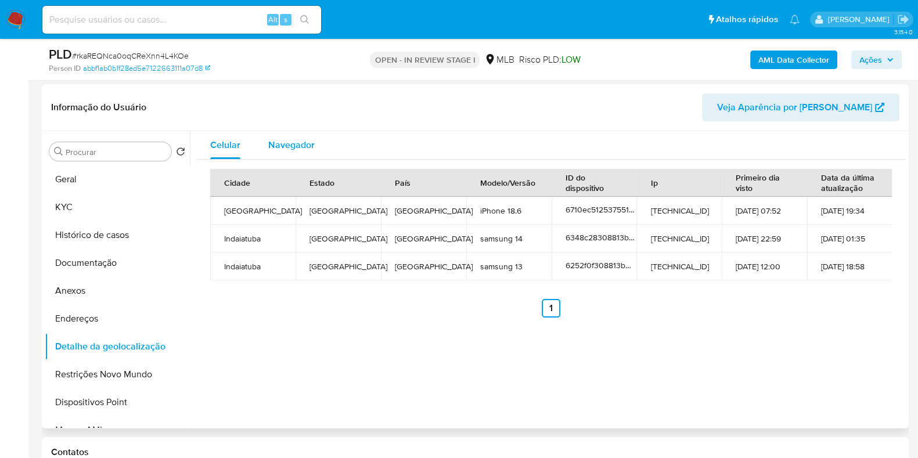
click at [299, 131] on div "Navegador" at bounding box center [291, 145] width 46 height 28
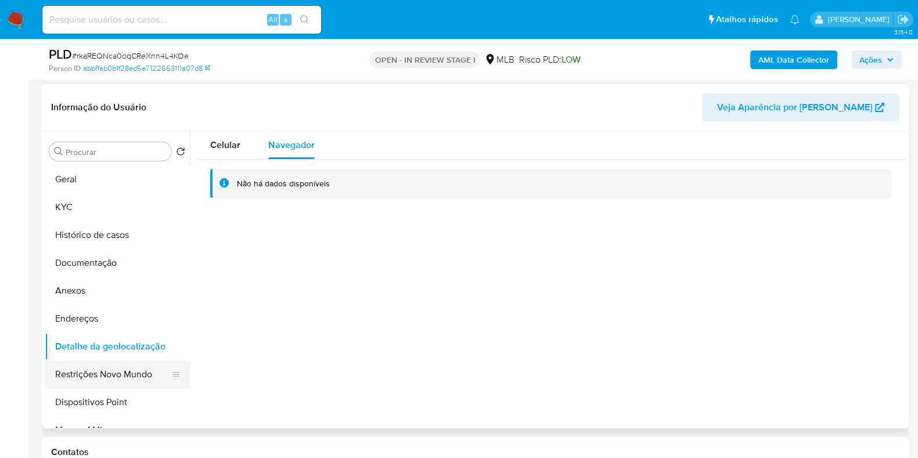
click at [120, 376] on button "Restrições Novo Mundo" at bounding box center [113, 374] width 136 height 28
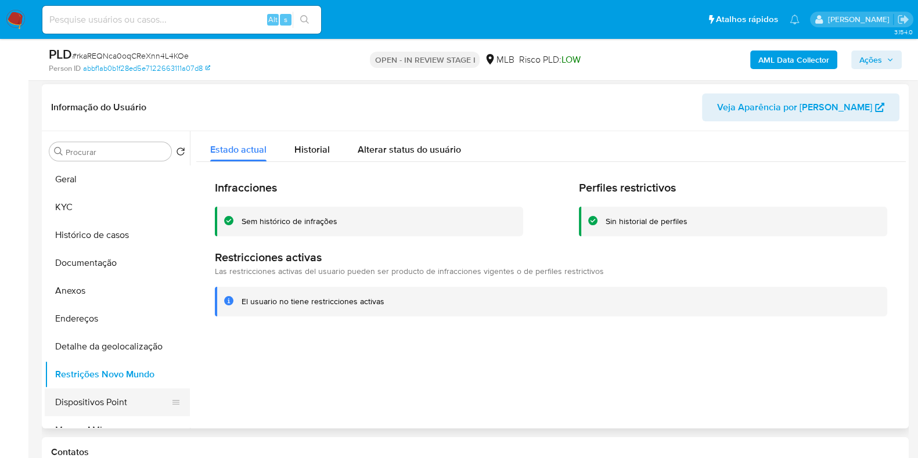
click at [128, 402] on button "Dispositivos Point" at bounding box center [113, 402] width 136 height 28
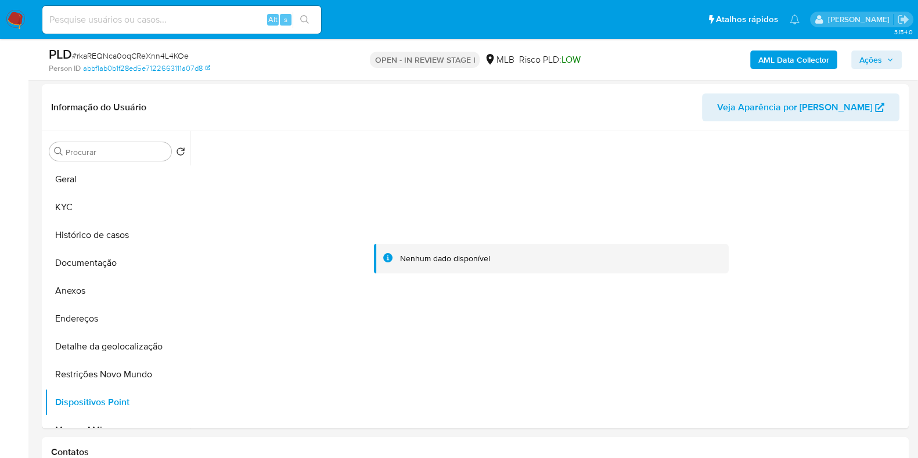
click at [782, 51] on b "AML Data Collector" at bounding box center [793, 60] width 71 height 19
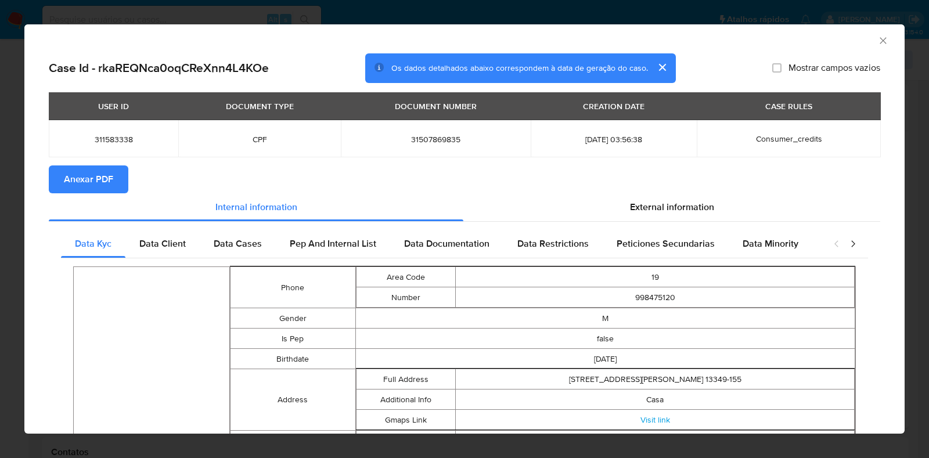
click at [109, 185] on span "Anexar PDF" at bounding box center [88, 180] width 49 height 26
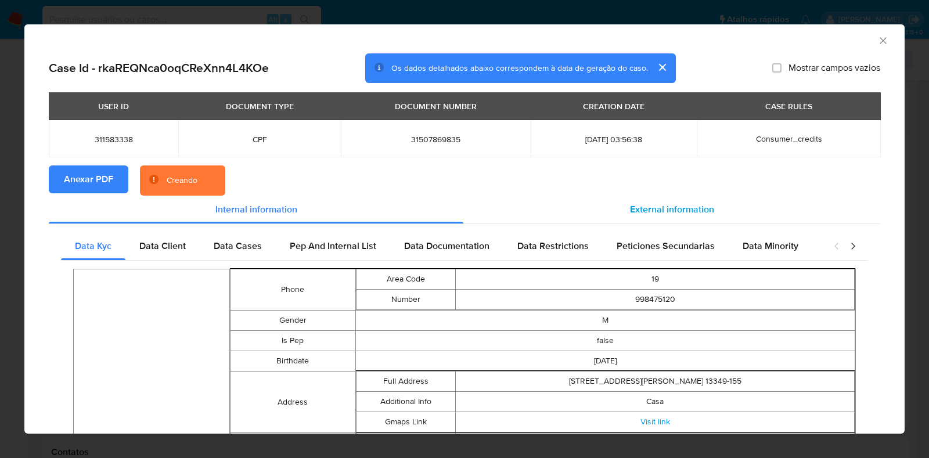
click at [679, 215] on span "External information" at bounding box center [672, 209] width 84 height 13
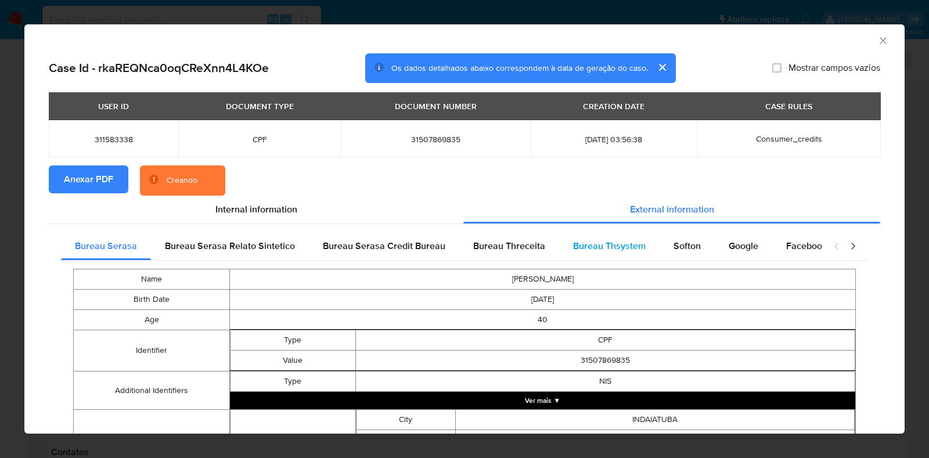
click at [626, 244] on span "Bureau Thsystem" at bounding box center [609, 245] width 73 height 13
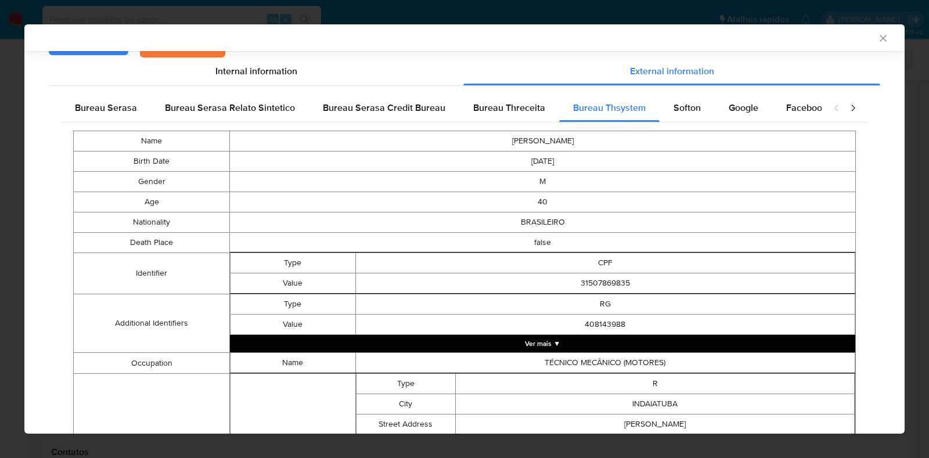
scroll to position [138, 0]
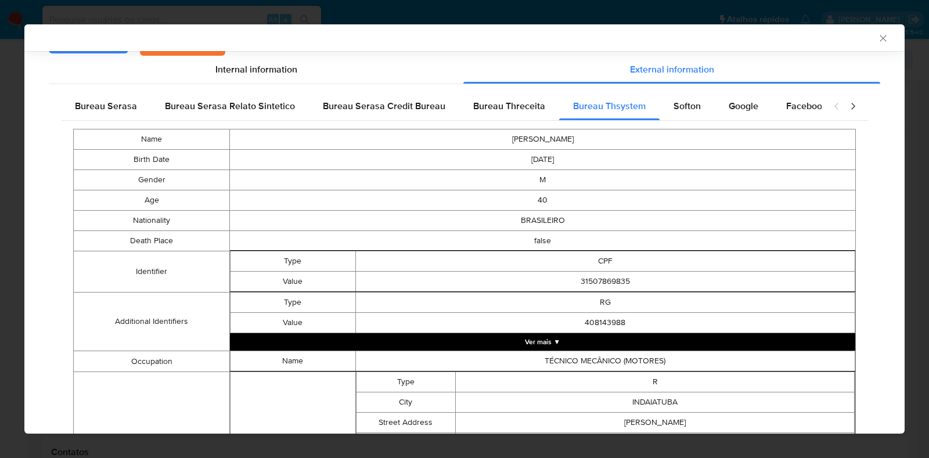
click at [610, 341] on button "Ver mais ▼" at bounding box center [542, 341] width 625 height 17
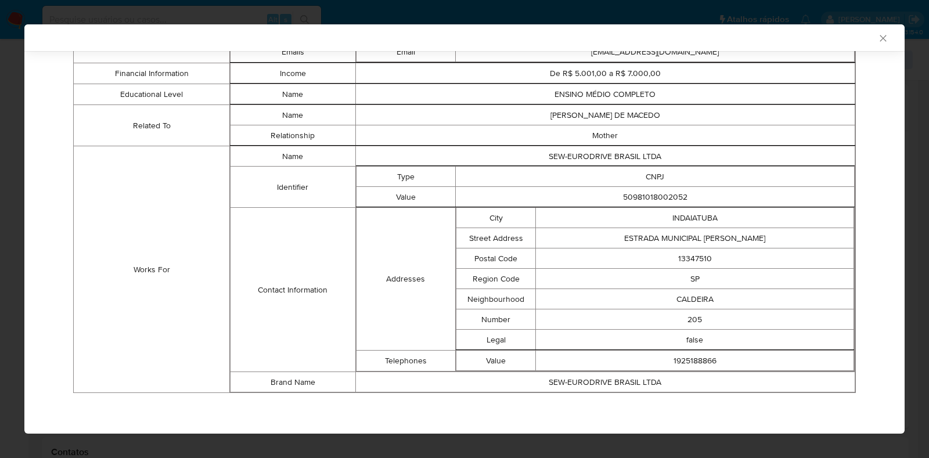
scroll to position [817, 0]
click at [612, 219] on td "INDAIATUBA" at bounding box center [695, 218] width 318 height 20
click at [877, 37] on icon "Fechar a janela" at bounding box center [883, 39] width 12 height 12
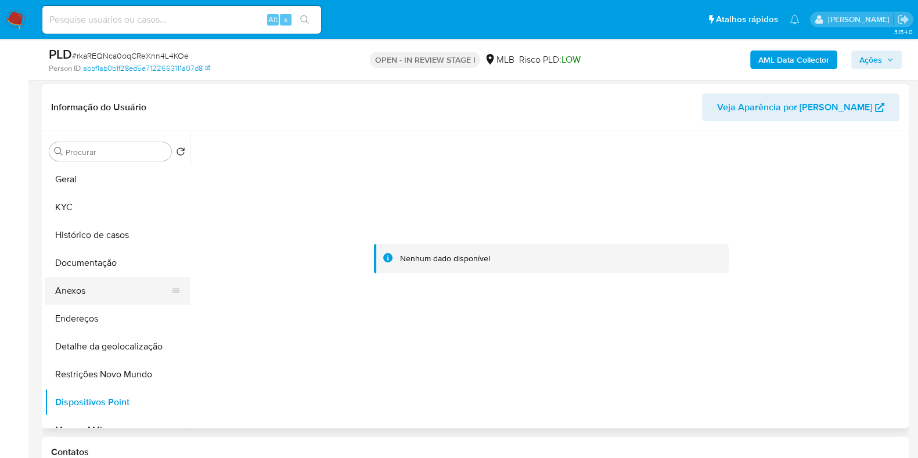
click at [102, 280] on button "Anexos" at bounding box center [113, 291] width 136 height 28
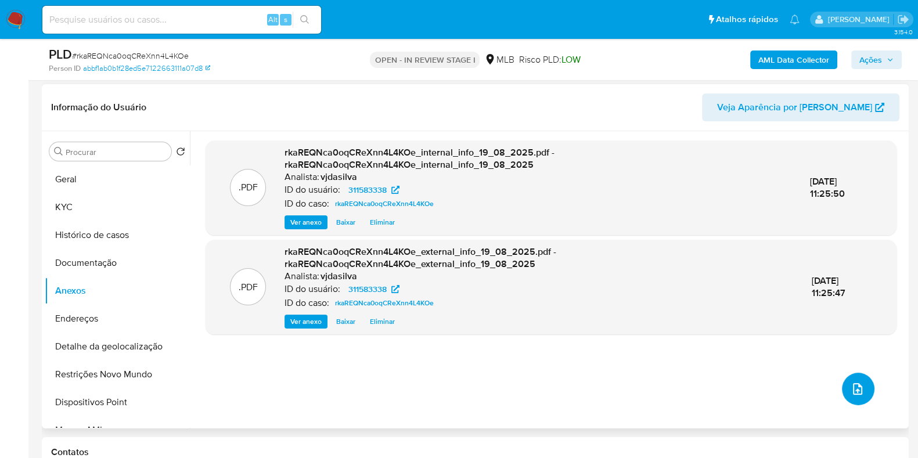
click at [856, 387] on icon "upload-file" at bounding box center [857, 389] width 14 height 14
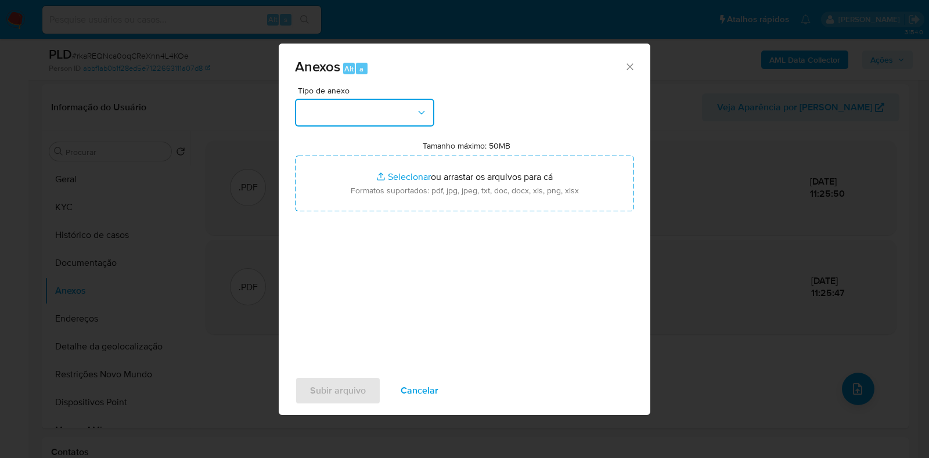
click at [408, 111] on button "button" at bounding box center [364, 113] width 139 height 28
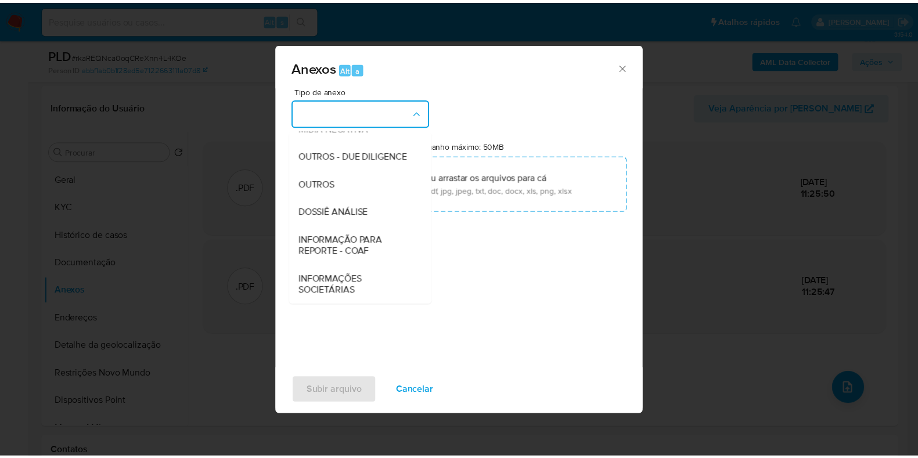
scroll to position [179, 0]
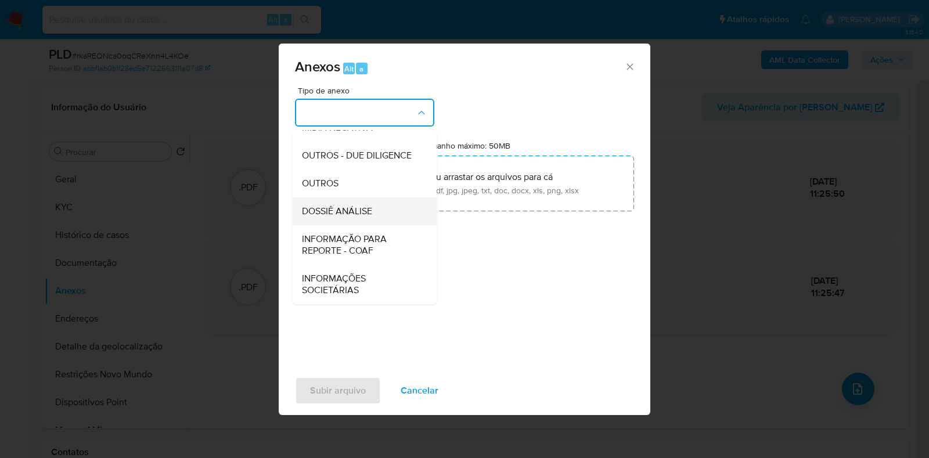
click at [374, 211] on div "DOSSIÊ ANÁLISE" at bounding box center [361, 211] width 118 height 28
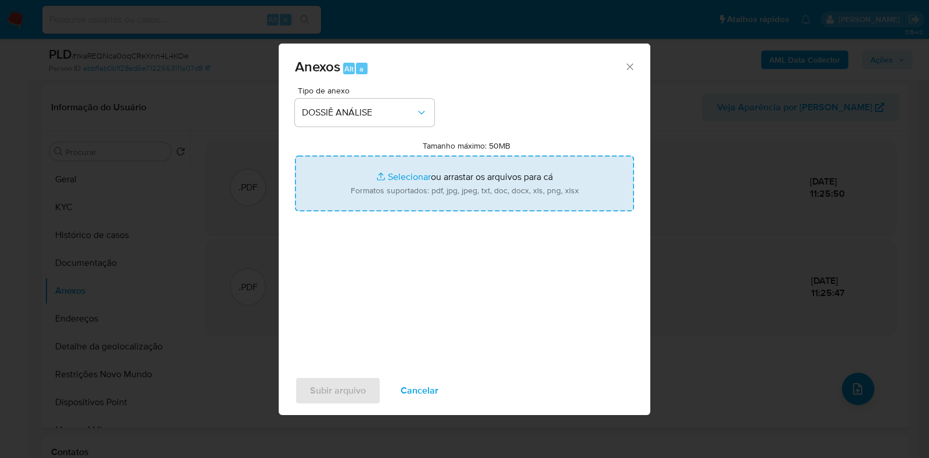
type input "C:\fakepath\DECLÍNIO - XXXX - CPF 31507869835 - WILLIAM MENDES MACEDO.pdf"
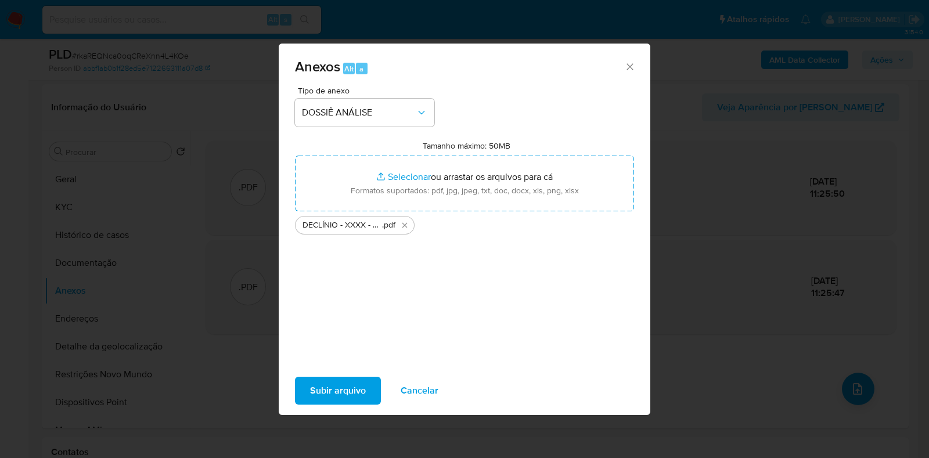
click at [339, 380] on span "Subir arquivo" at bounding box center [338, 391] width 56 height 26
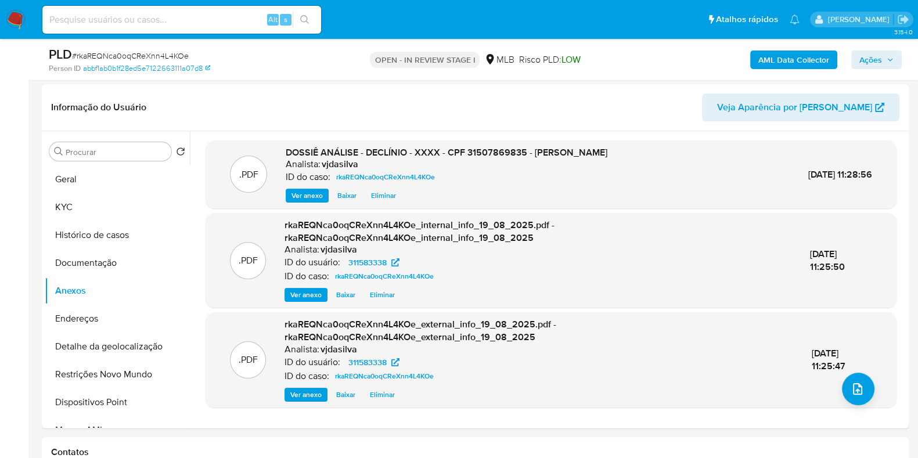
click at [875, 53] on span "Ações" at bounding box center [870, 60] width 23 height 19
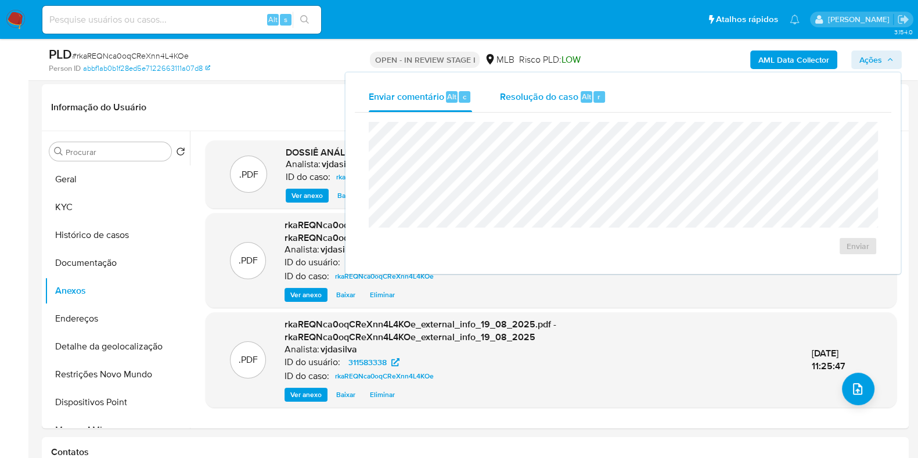
click at [554, 93] on span "Resolução do caso" at bounding box center [539, 95] width 78 height 13
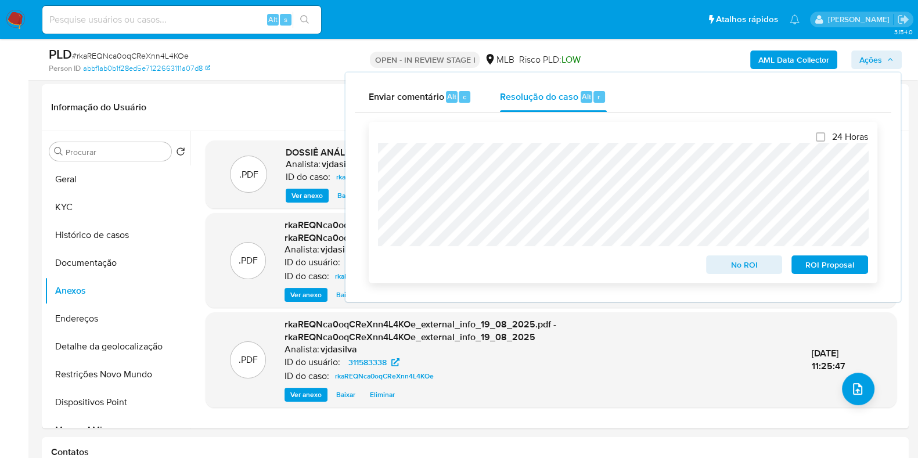
click at [824, 260] on span "ROI Proposal" at bounding box center [829, 265] width 60 height 16
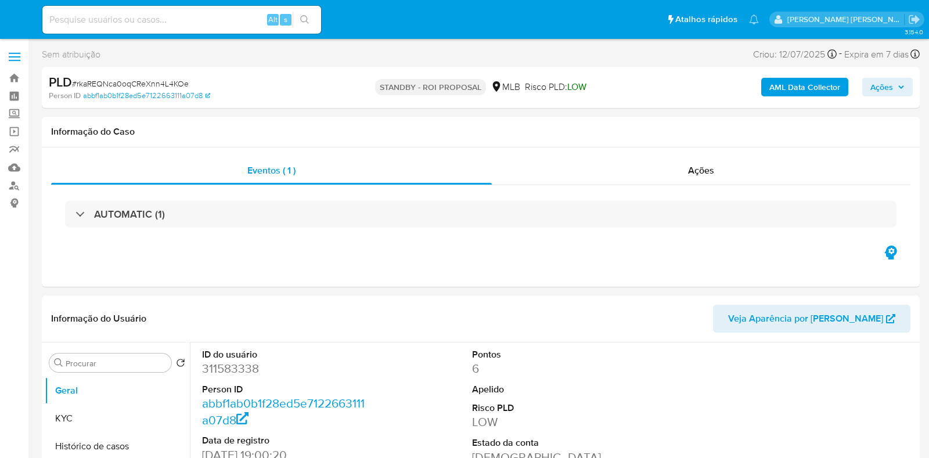
select select "10"
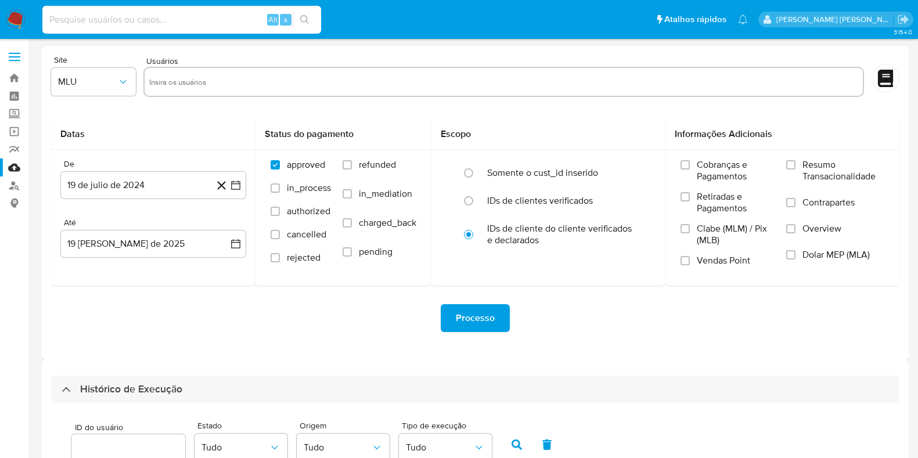
select select "10"
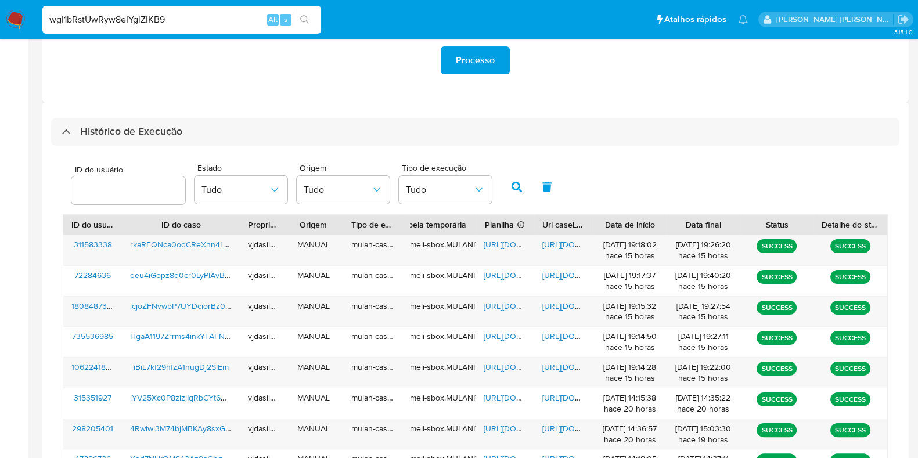
type input "wgI1bRstUwRyw8eIYglZIKB9"
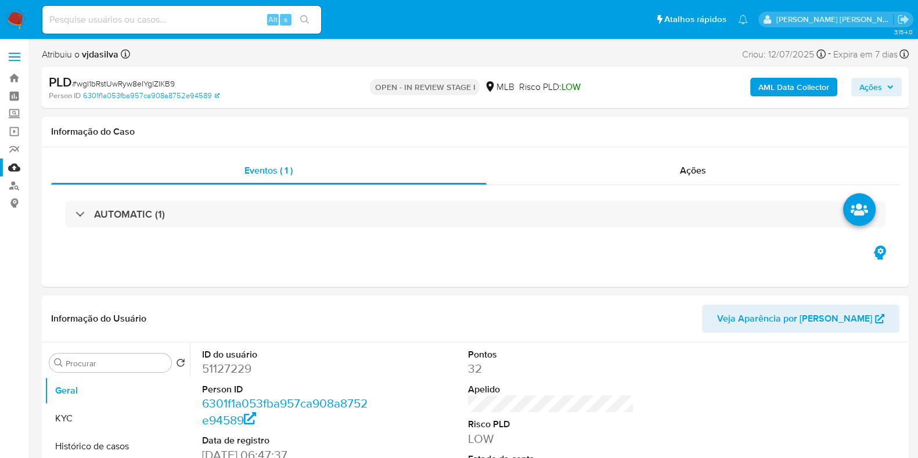
select select "10"
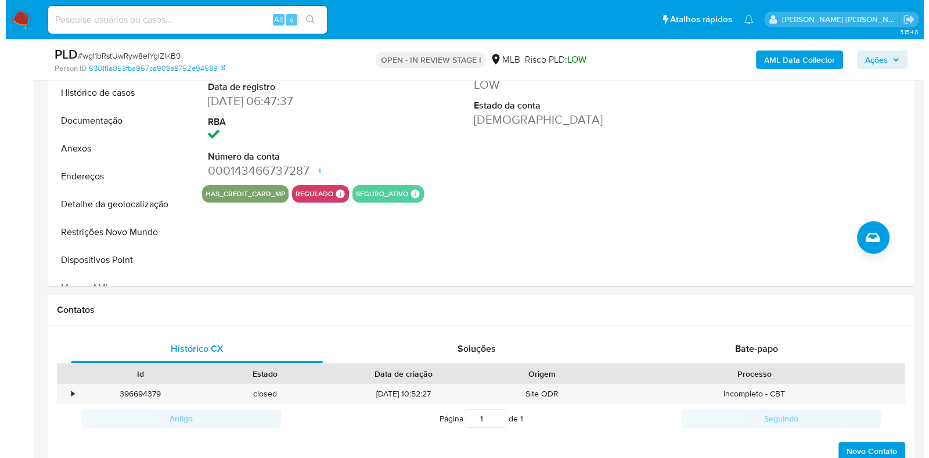
scroll to position [294, 0]
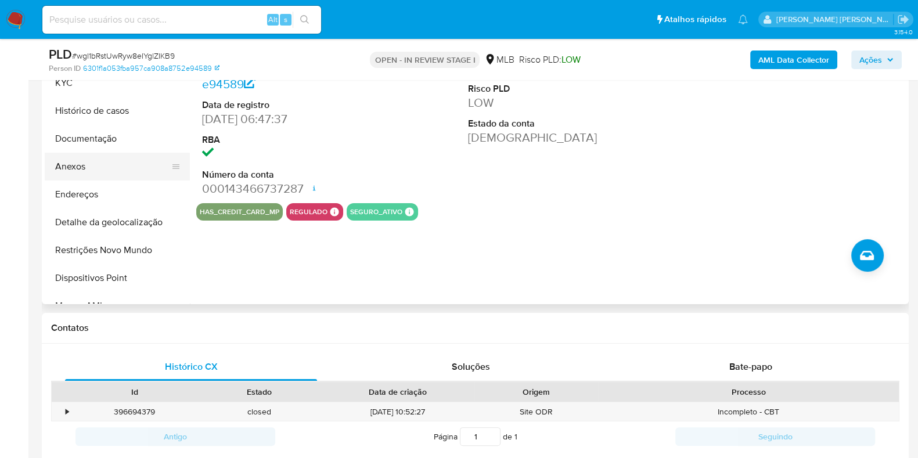
click at [97, 171] on button "Anexos" at bounding box center [113, 167] width 136 height 28
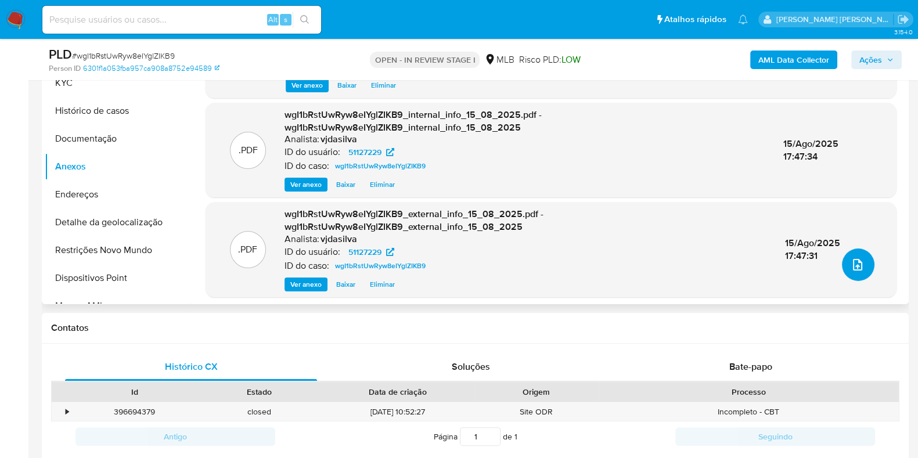
click at [865, 262] on button "upload-file" at bounding box center [858, 264] width 33 height 33
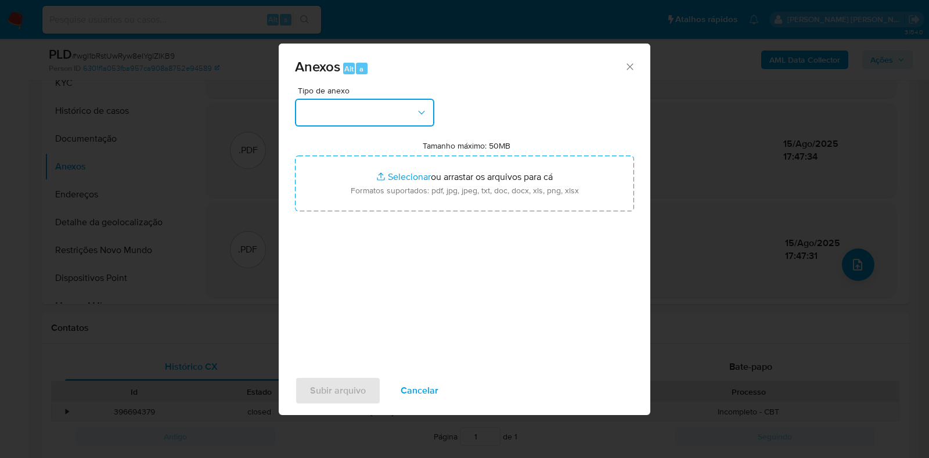
click at [409, 108] on button "button" at bounding box center [364, 113] width 139 height 28
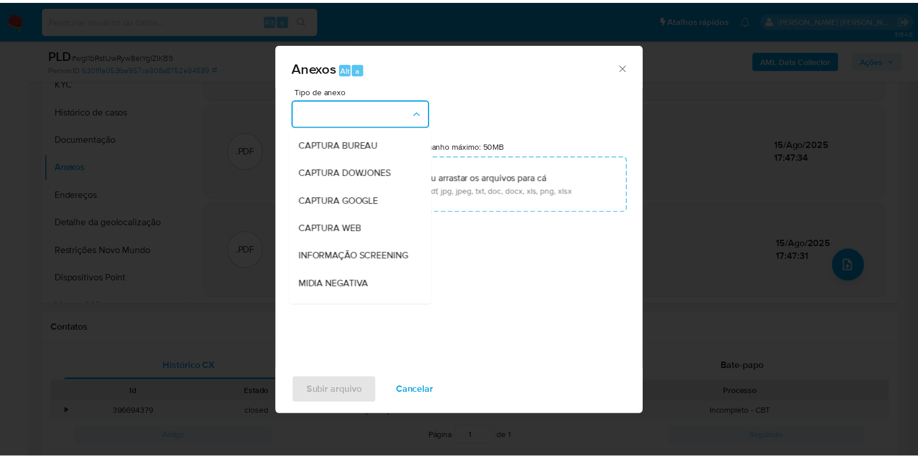
scroll to position [179, 0]
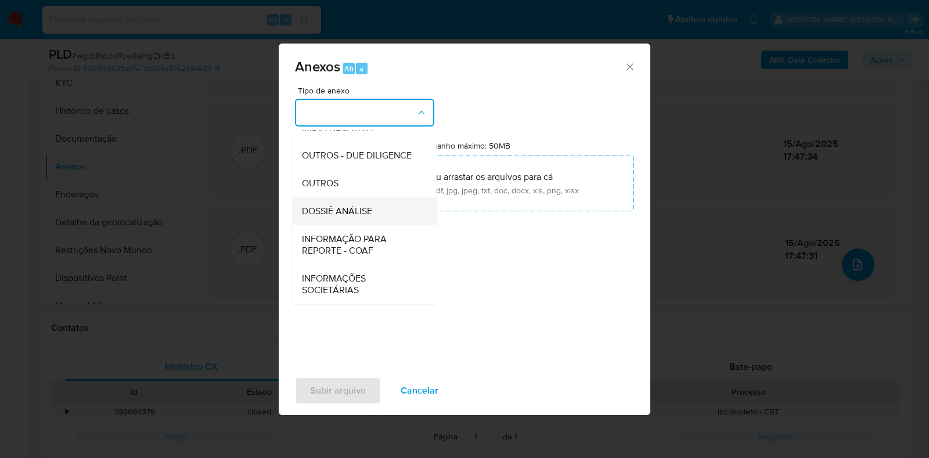
click at [370, 216] on span "DOSSIÊ ANÁLISE" at bounding box center [337, 211] width 70 height 12
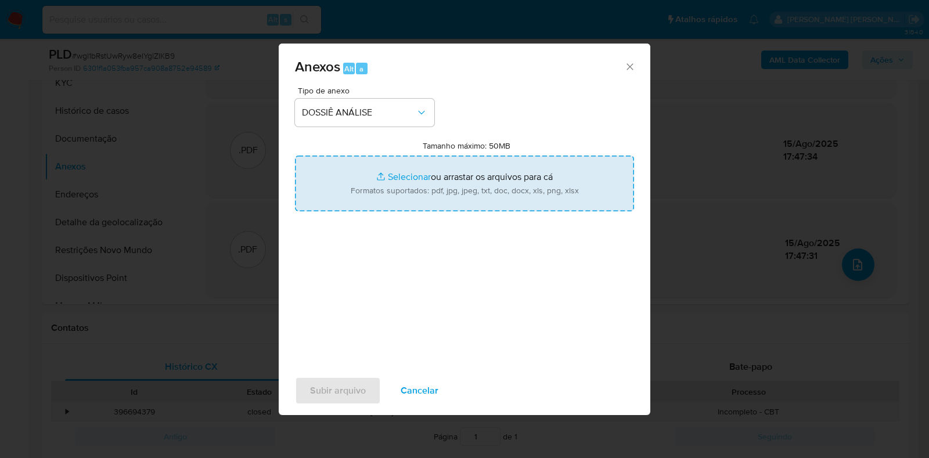
type input "C:\fakepath\DECLÍNIO - CPF 80750028068 - [PERSON_NAME].pdf"
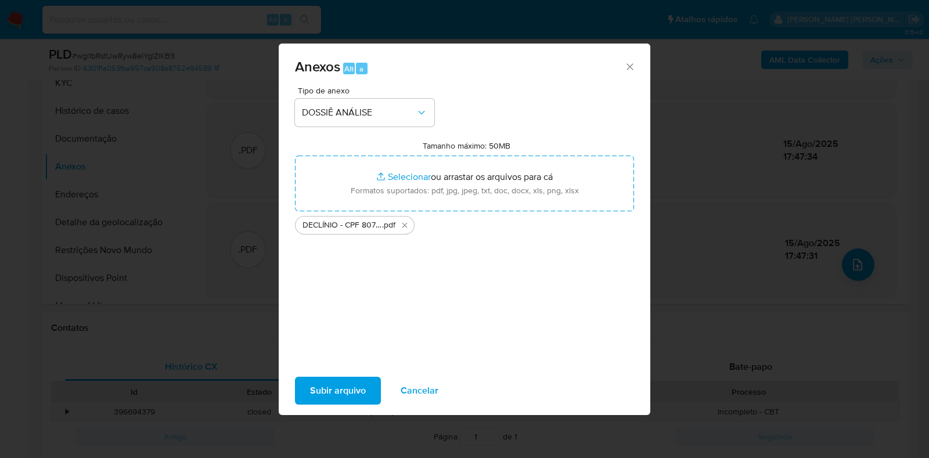
click at [346, 389] on span "Subir arquivo" at bounding box center [338, 391] width 56 height 26
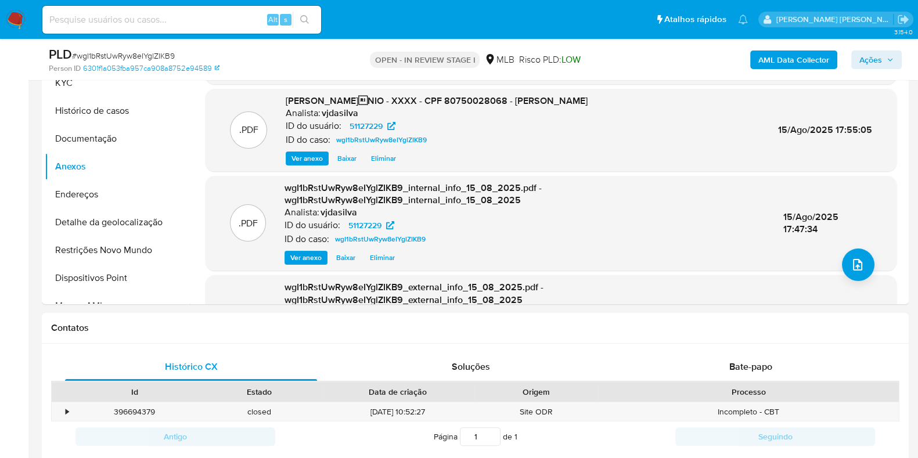
click at [879, 66] on span "Ações" at bounding box center [870, 60] width 23 height 19
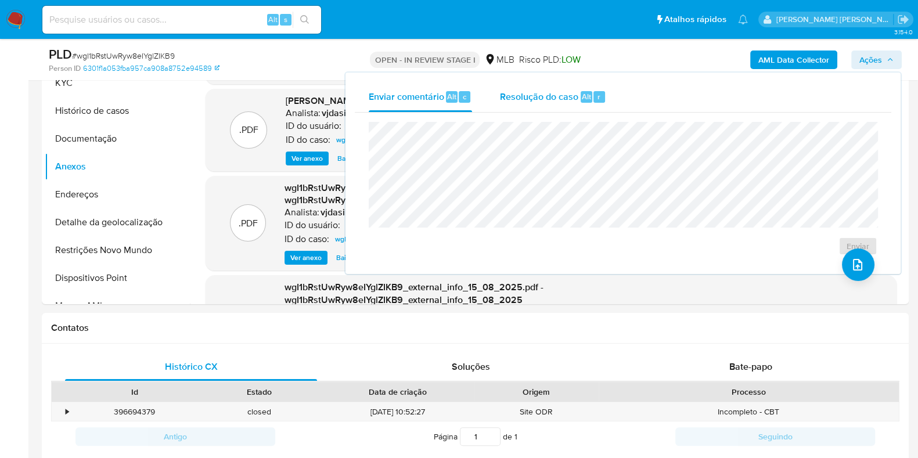
click at [539, 91] on span "Resolução do caso" at bounding box center [539, 95] width 78 height 13
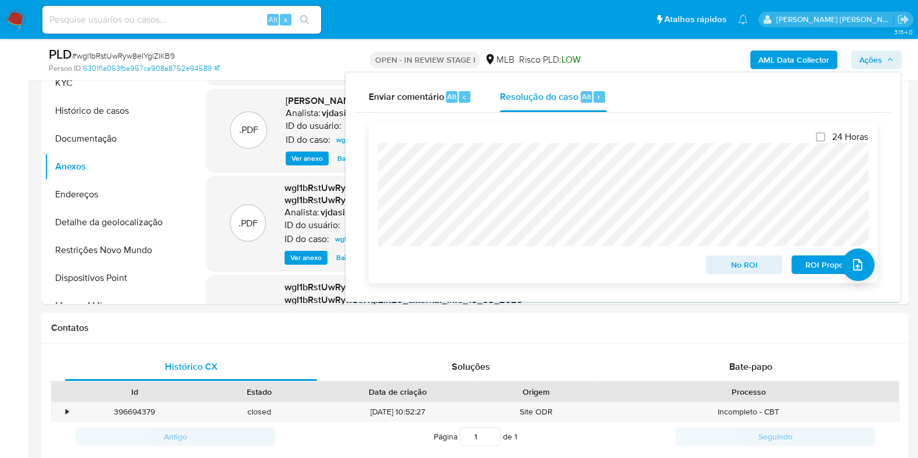
click at [743, 272] on span "No ROI" at bounding box center [744, 265] width 60 height 16
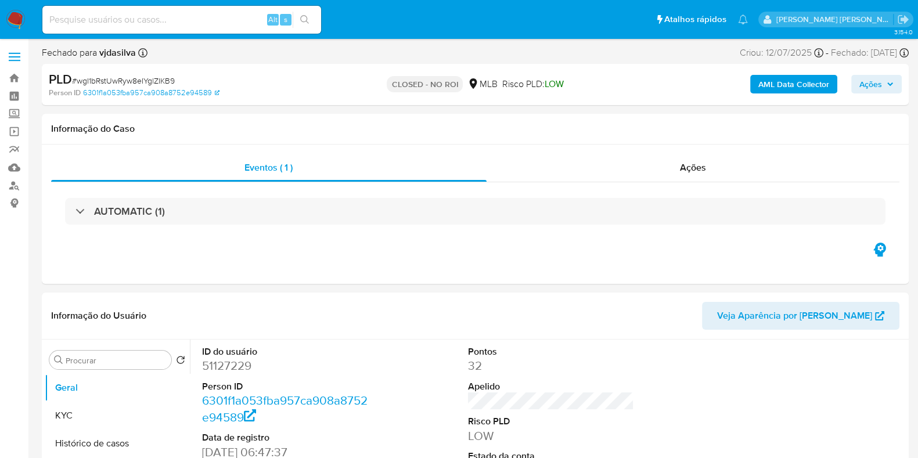
select select "10"
